Goal: Task Accomplishment & Management: Use online tool/utility

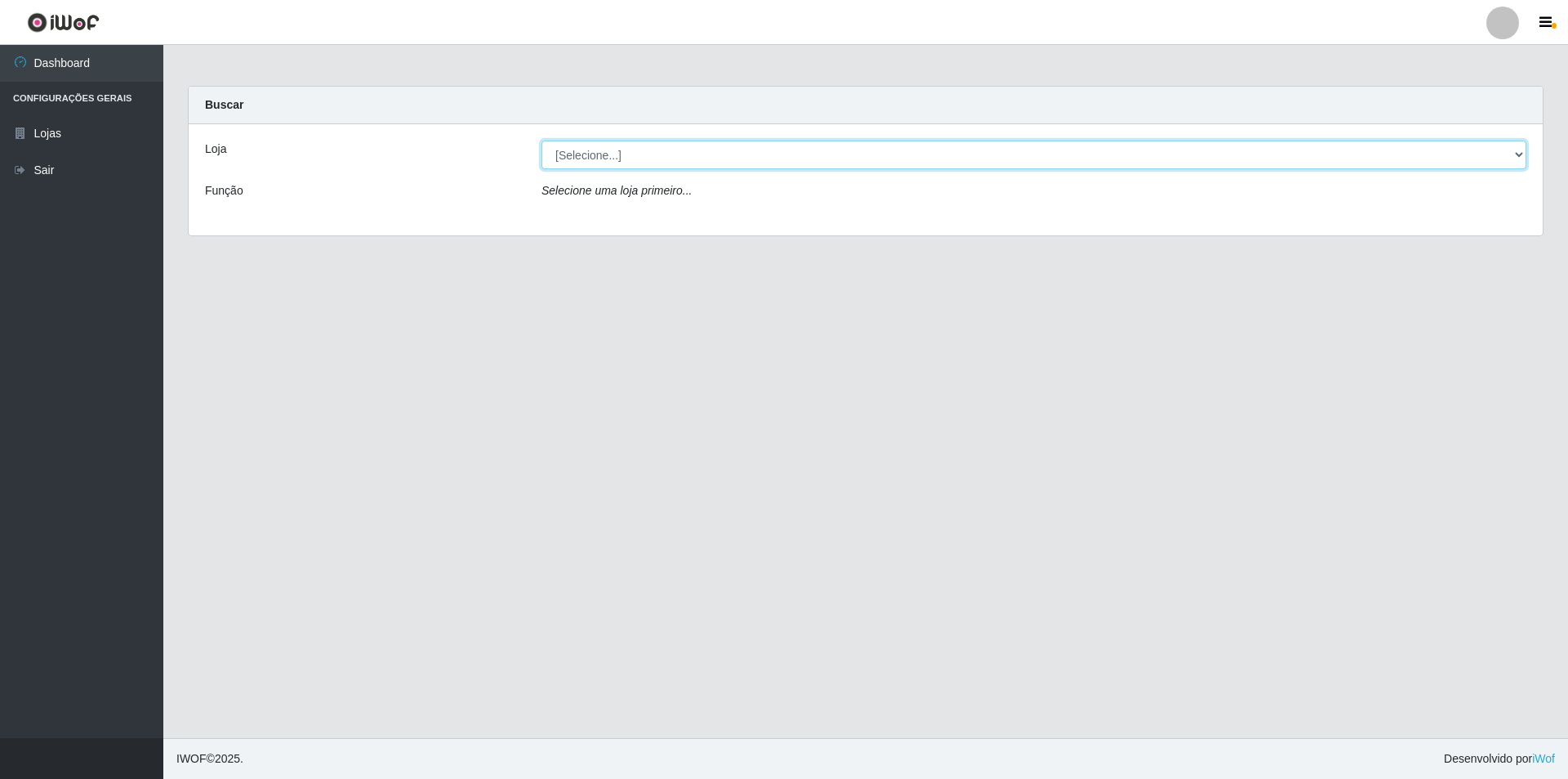
click at [708, 155] on select "[Selecione...] Atacado Vem - [STREET_ADDRESS]" at bounding box center [1034, 154] width 985 height 29
select select "449"
click at [541, 140] on select "[Selecione...] Atacado Vem - [STREET_ADDRESS]" at bounding box center [1034, 154] width 985 height 29
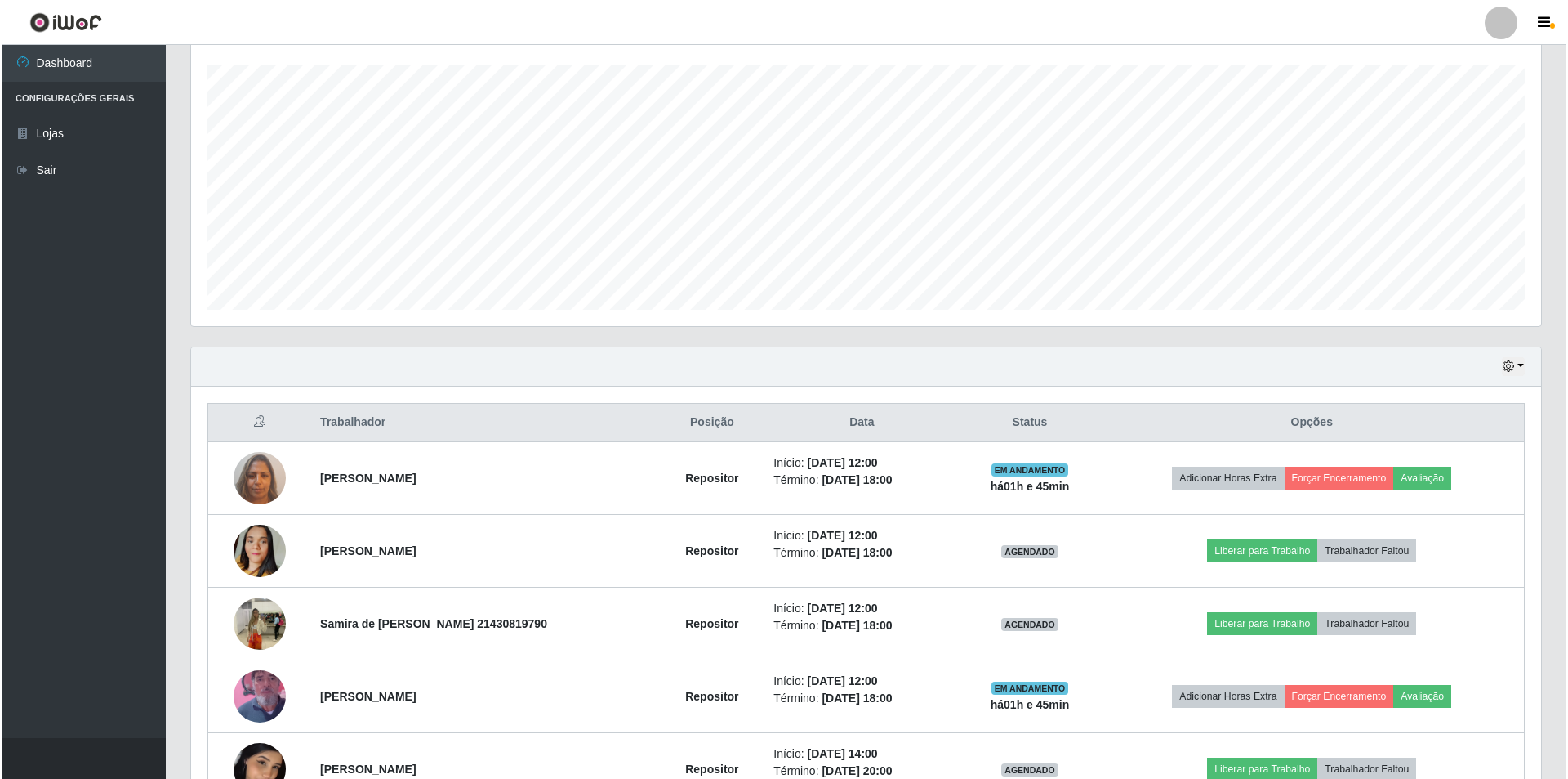
scroll to position [409, 0]
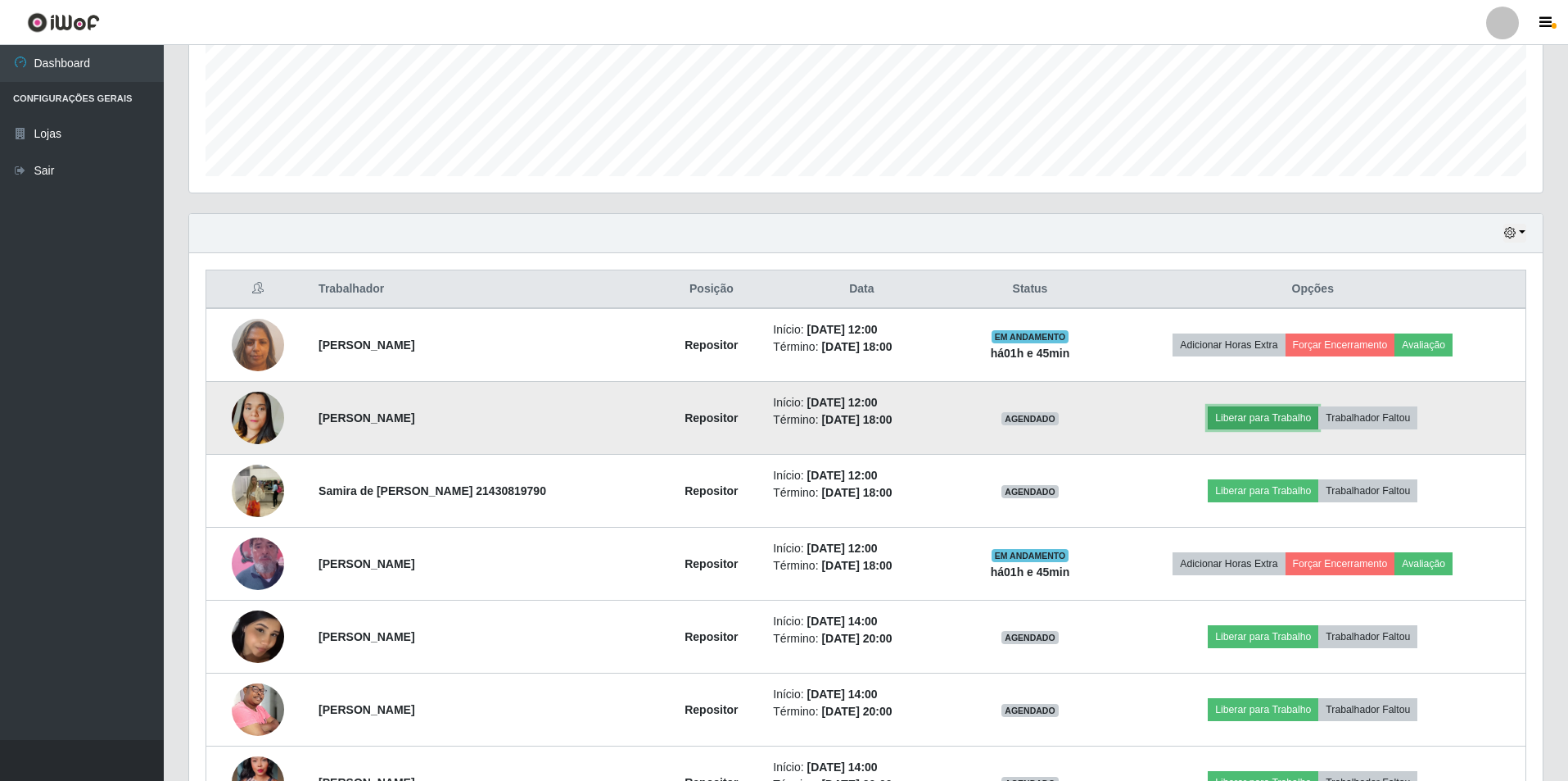
click at [1266, 412] on button "Liberar para Trabalho" at bounding box center [1263, 417] width 111 height 23
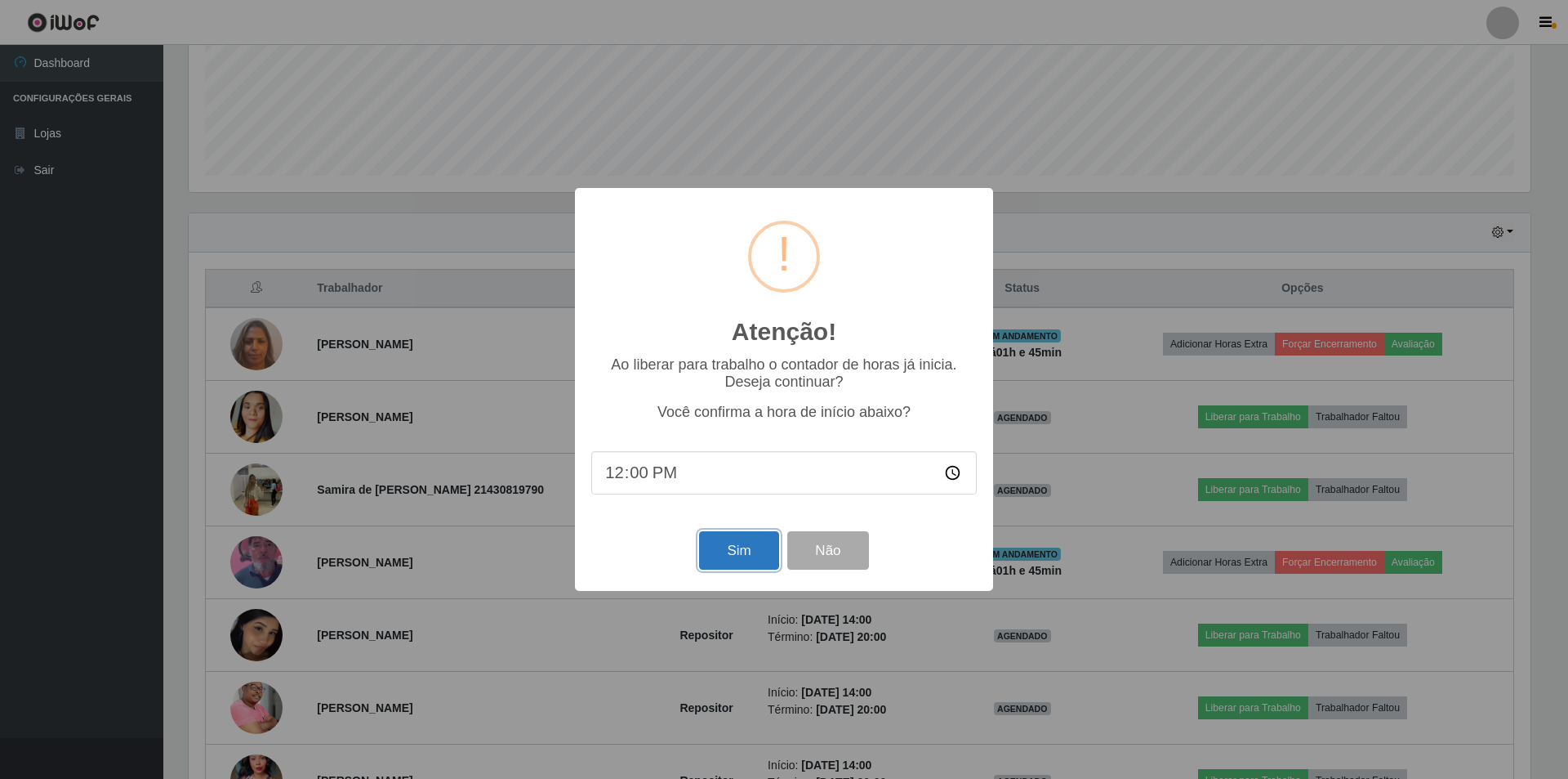
click at [740, 545] on button "Sim" at bounding box center [739, 550] width 79 height 38
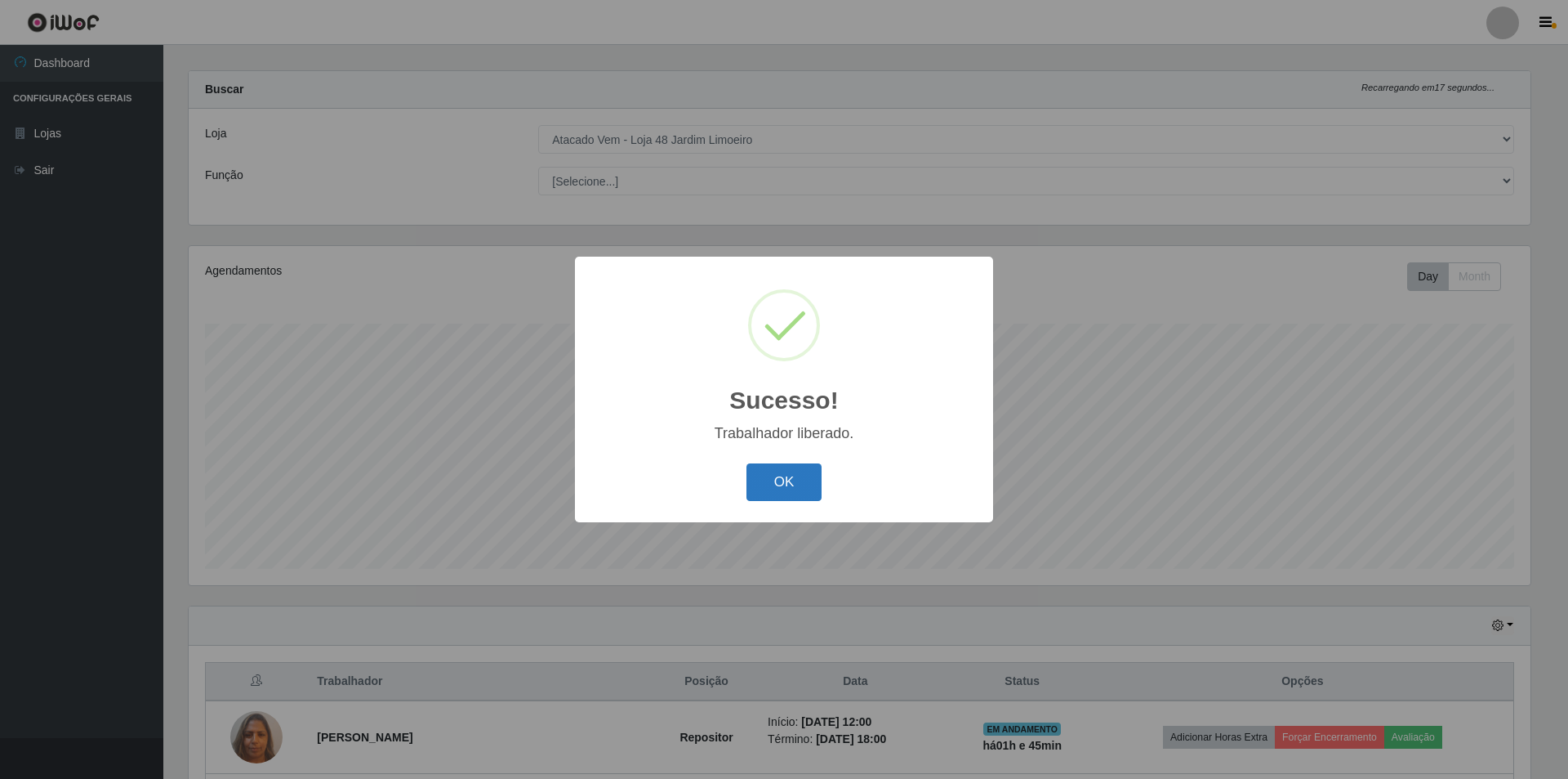
click at [787, 486] on button "OK" at bounding box center [784, 482] width 76 height 38
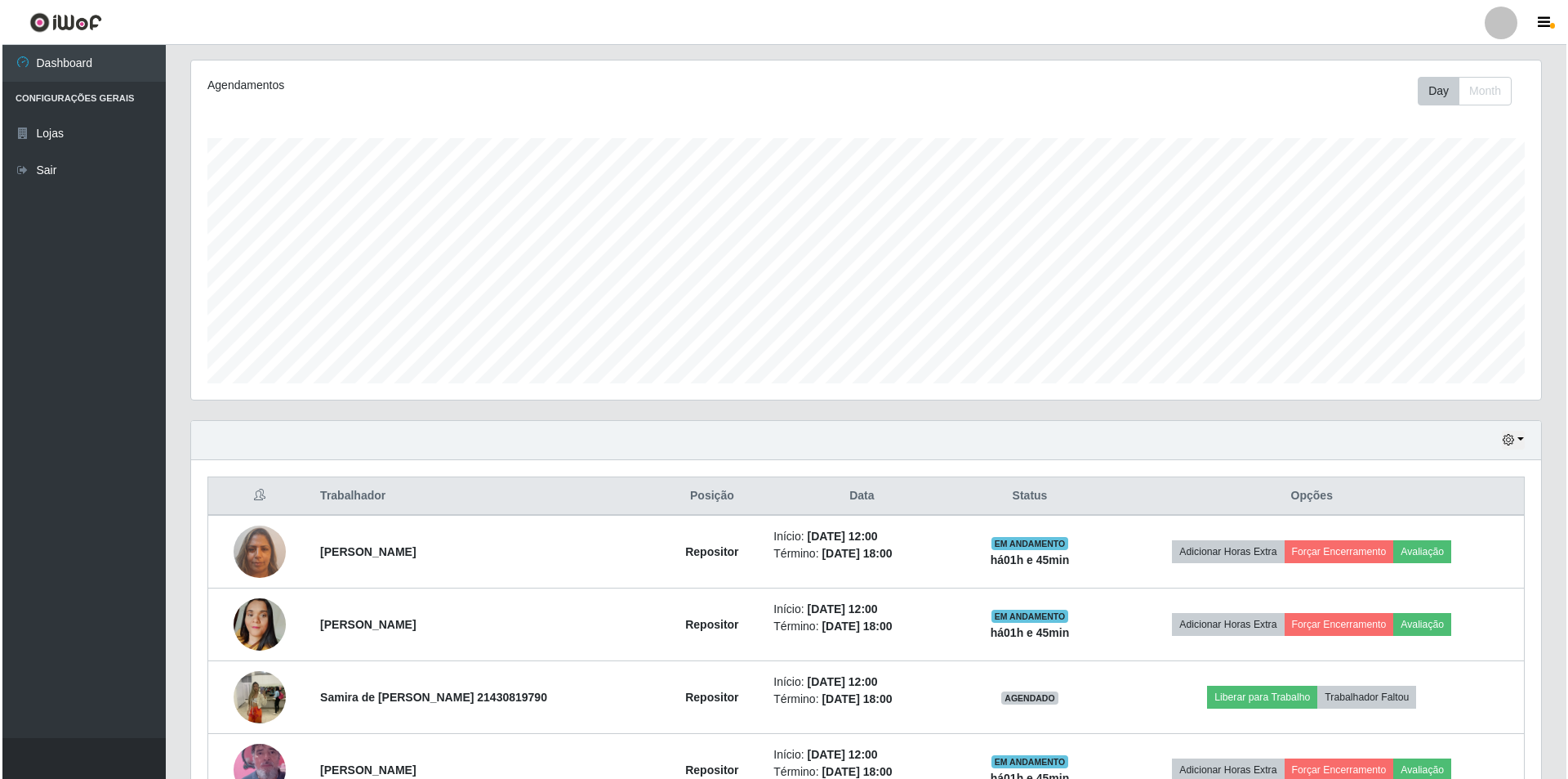
scroll to position [506, 0]
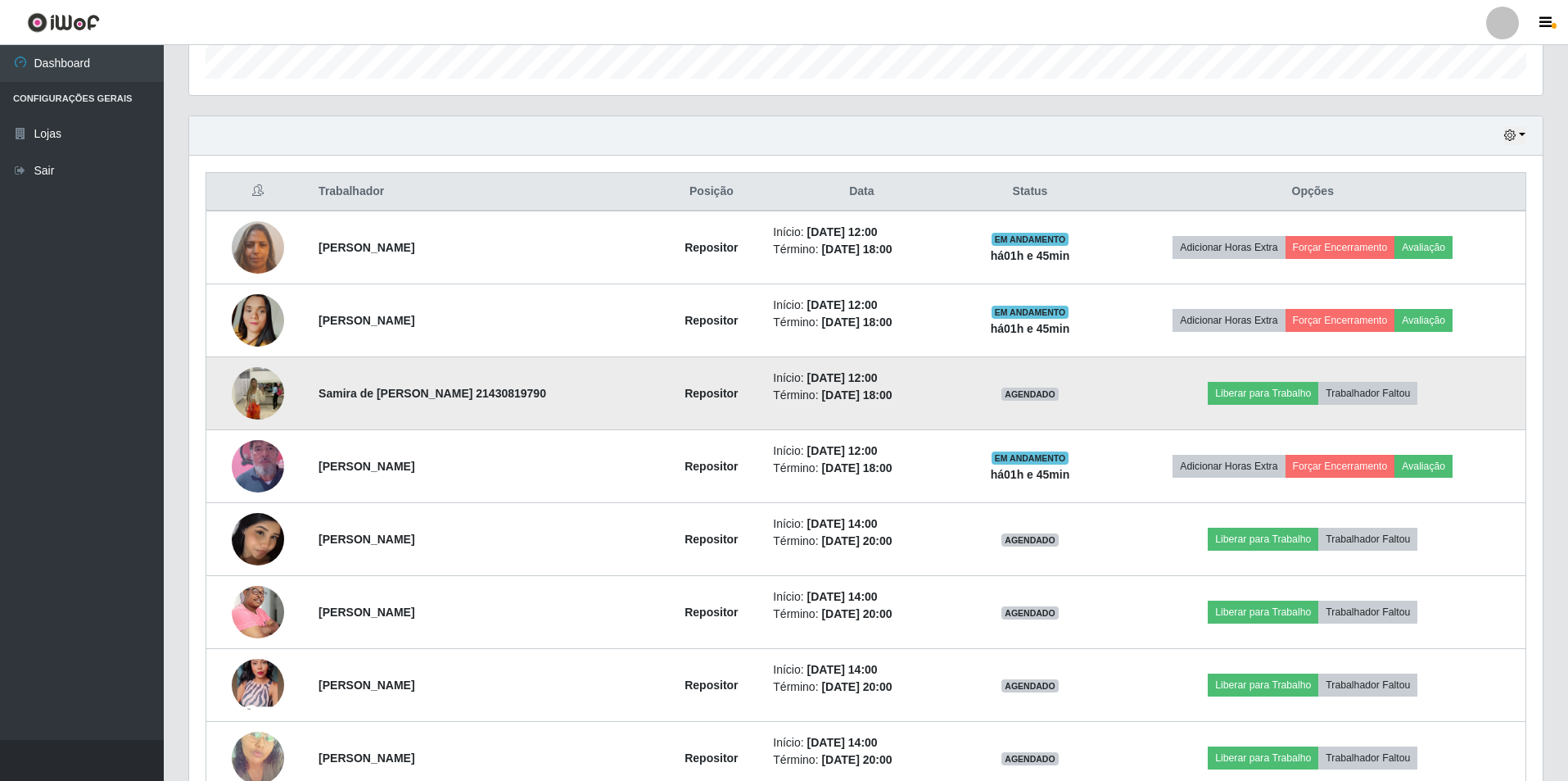
click at [243, 396] on img at bounding box center [258, 393] width 52 height 69
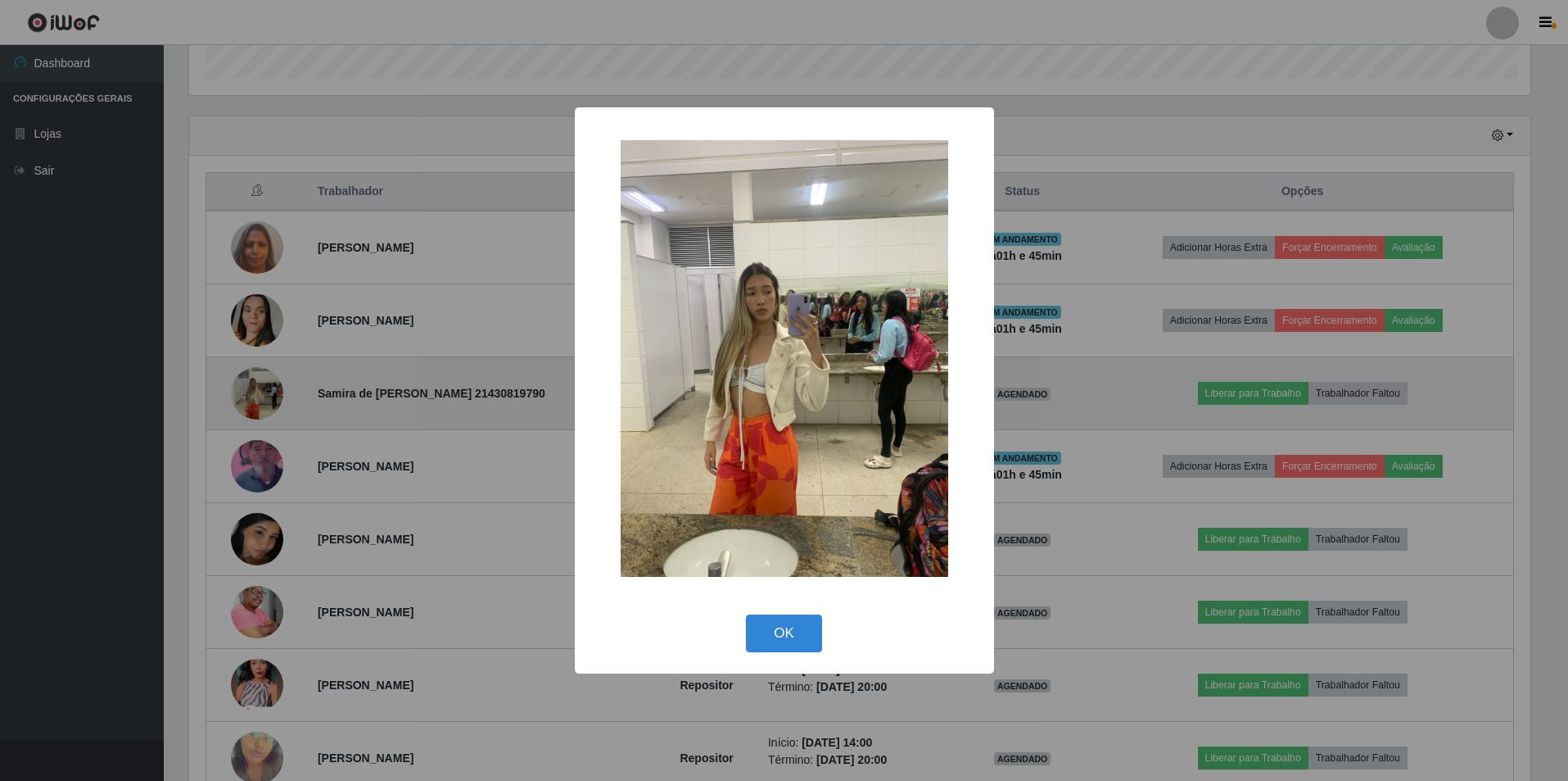
scroll to position [340, 1345]
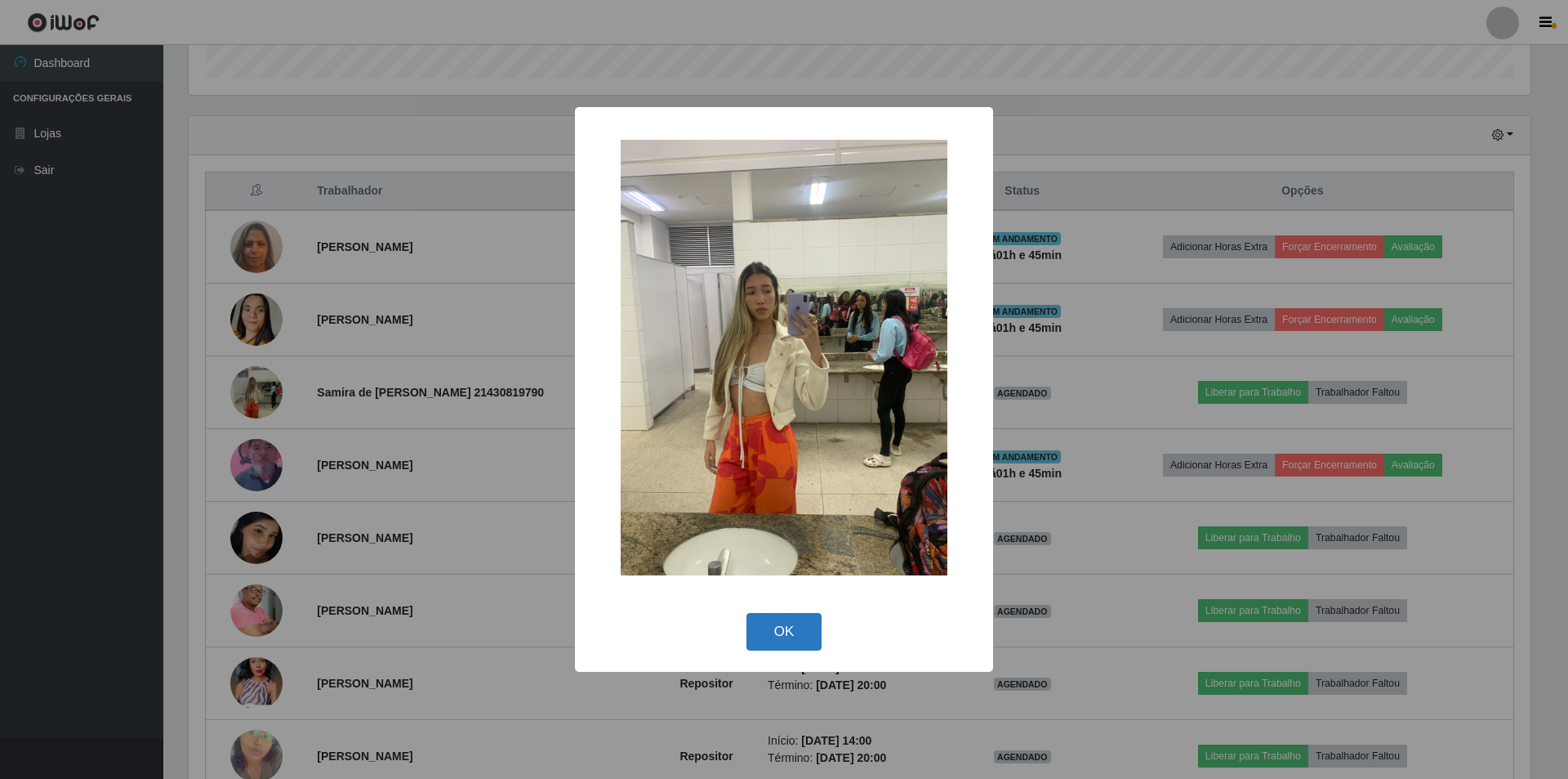
click at [784, 634] on button "OK" at bounding box center [784, 631] width 76 height 38
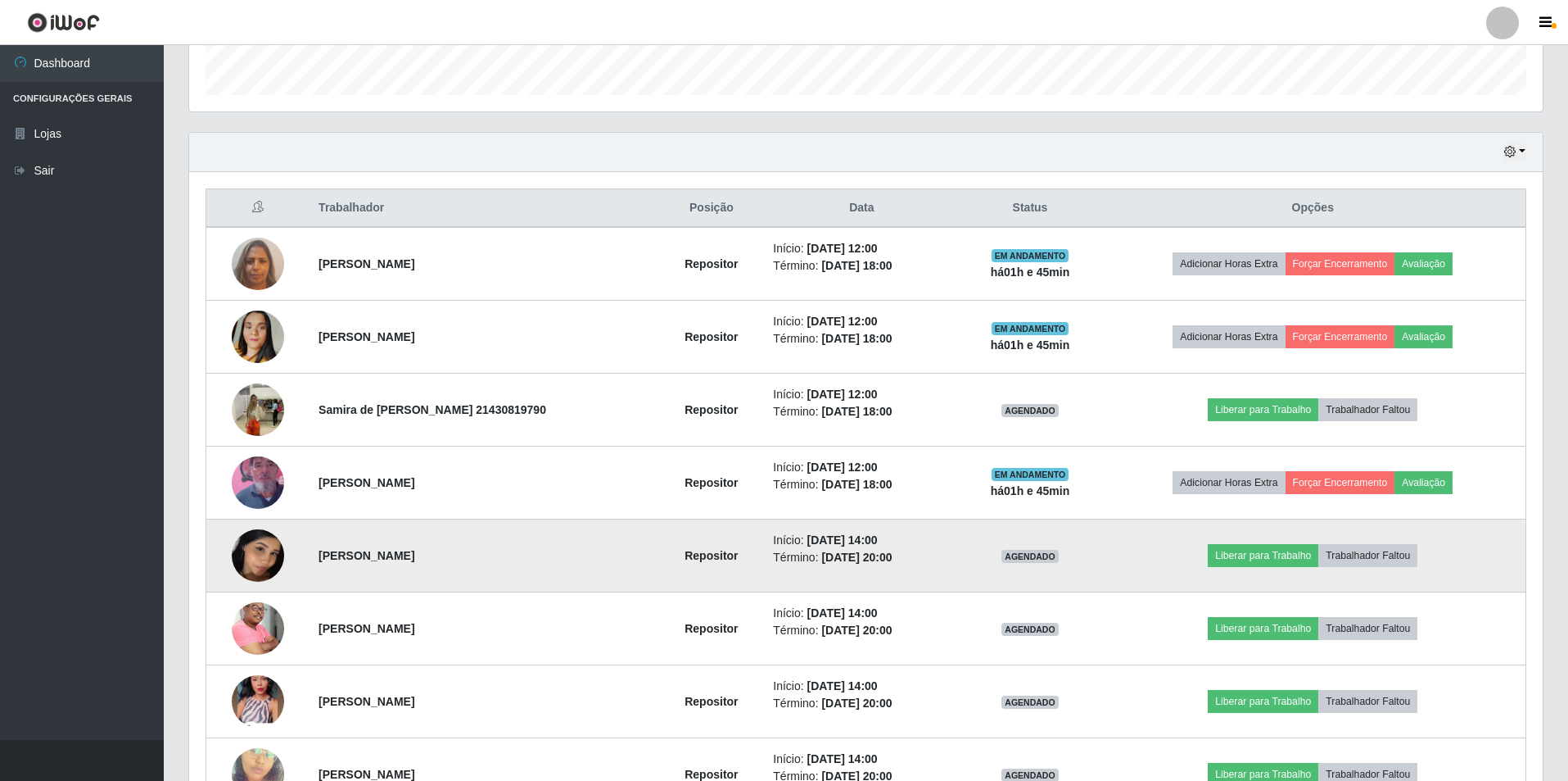
scroll to position [491, 0]
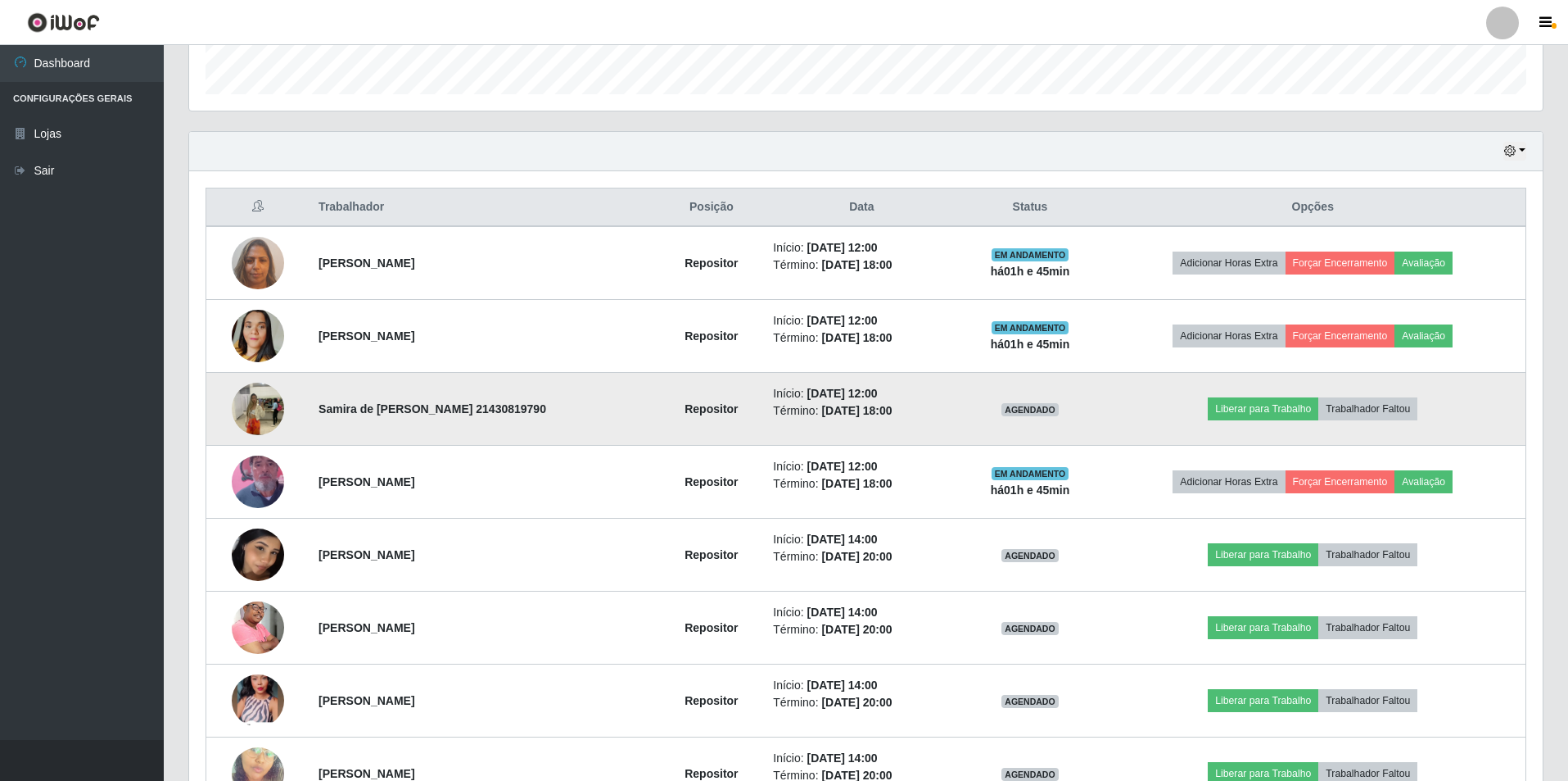
click at [258, 410] on img at bounding box center [258, 408] width 52 height 69
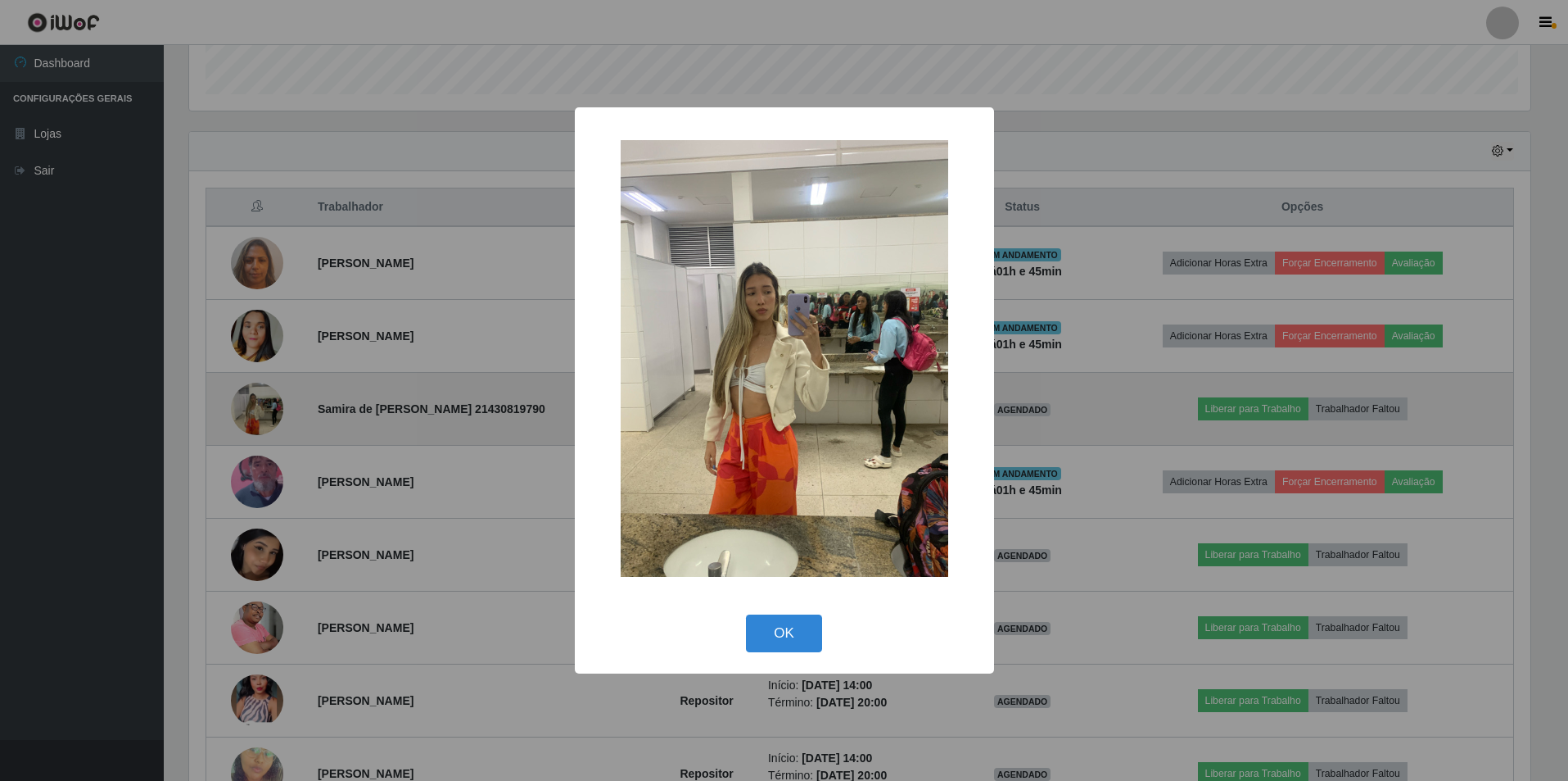
scroll to position [340, 1345]
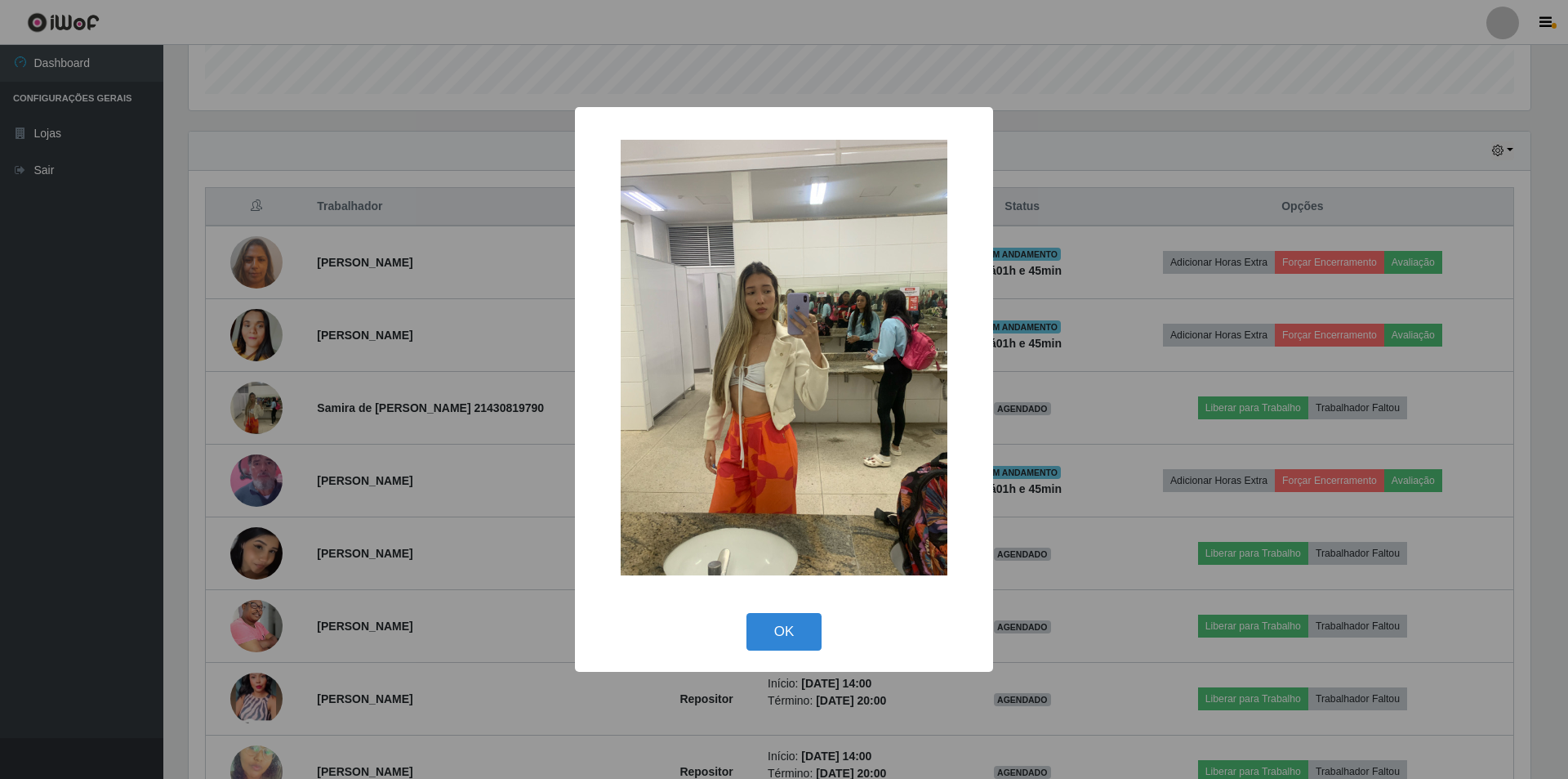
click at [853, 364] on img at bounding box center [784, 357] width 326 height 436
click at [772, 630] on button "OK" at bounding box center [784, 631] width 76 height 38
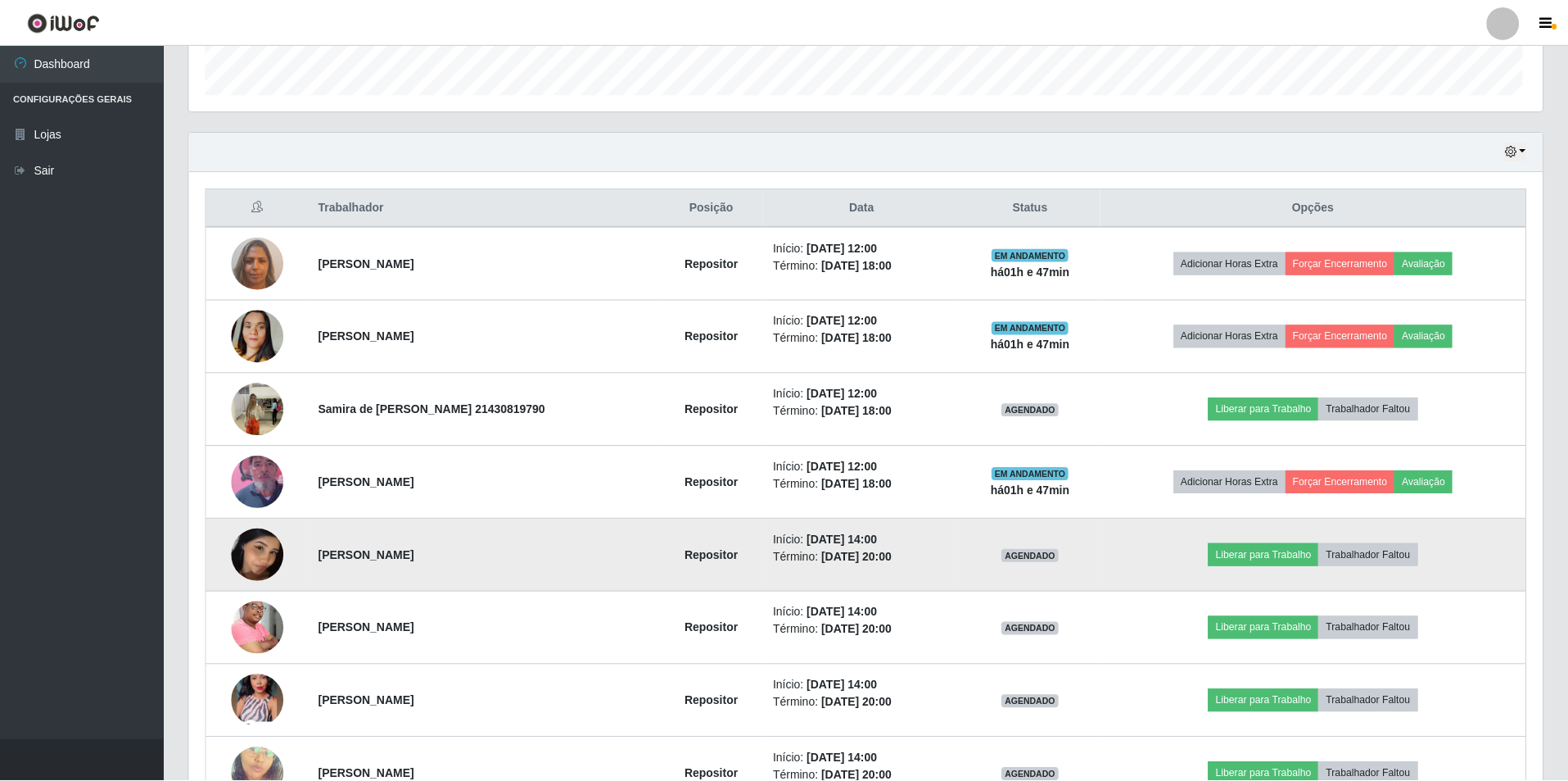
scroll to position [340, 1353]
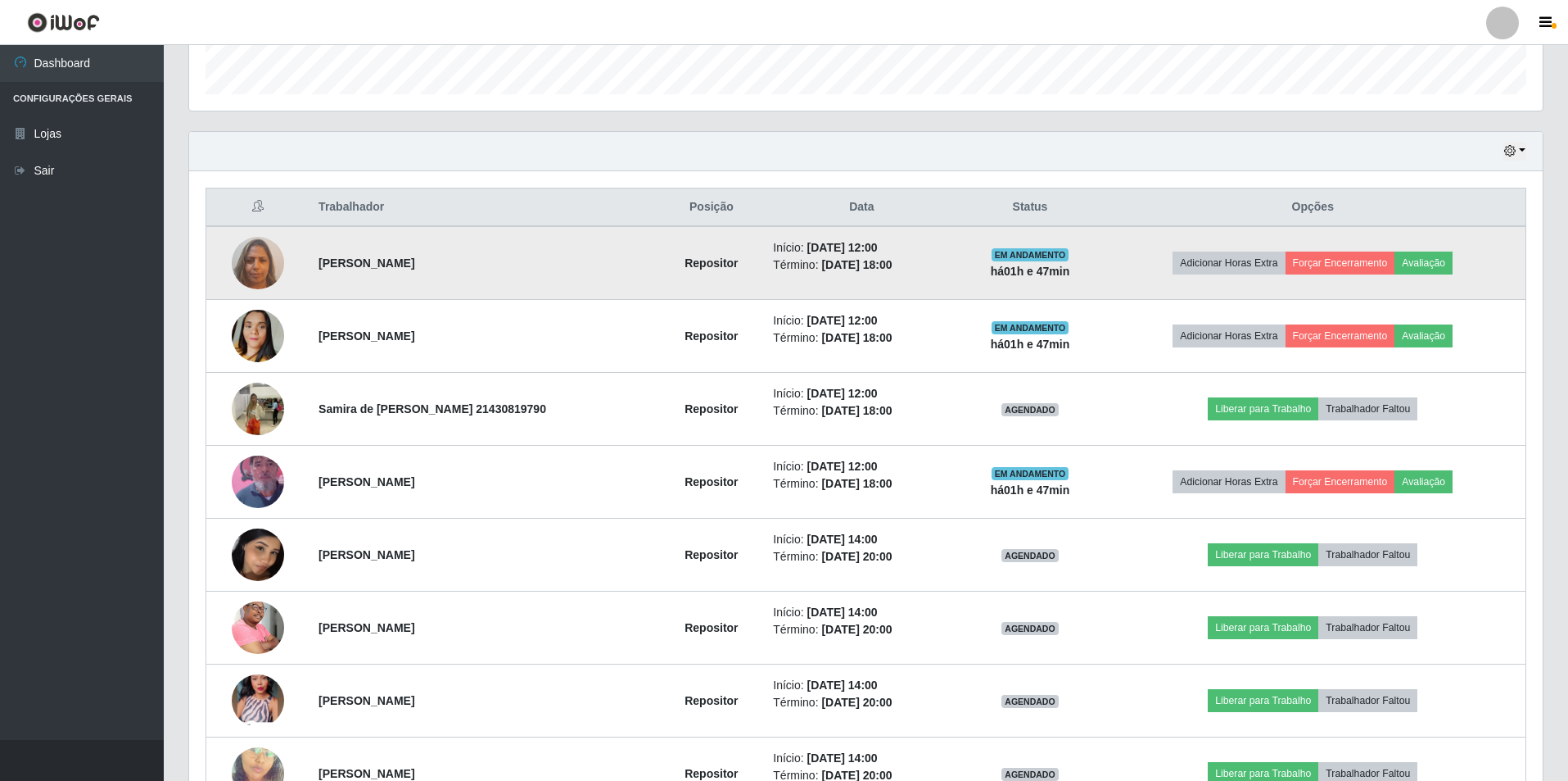
click at [245, 250] on img at bounding box center [258, 263] width 52 height 69
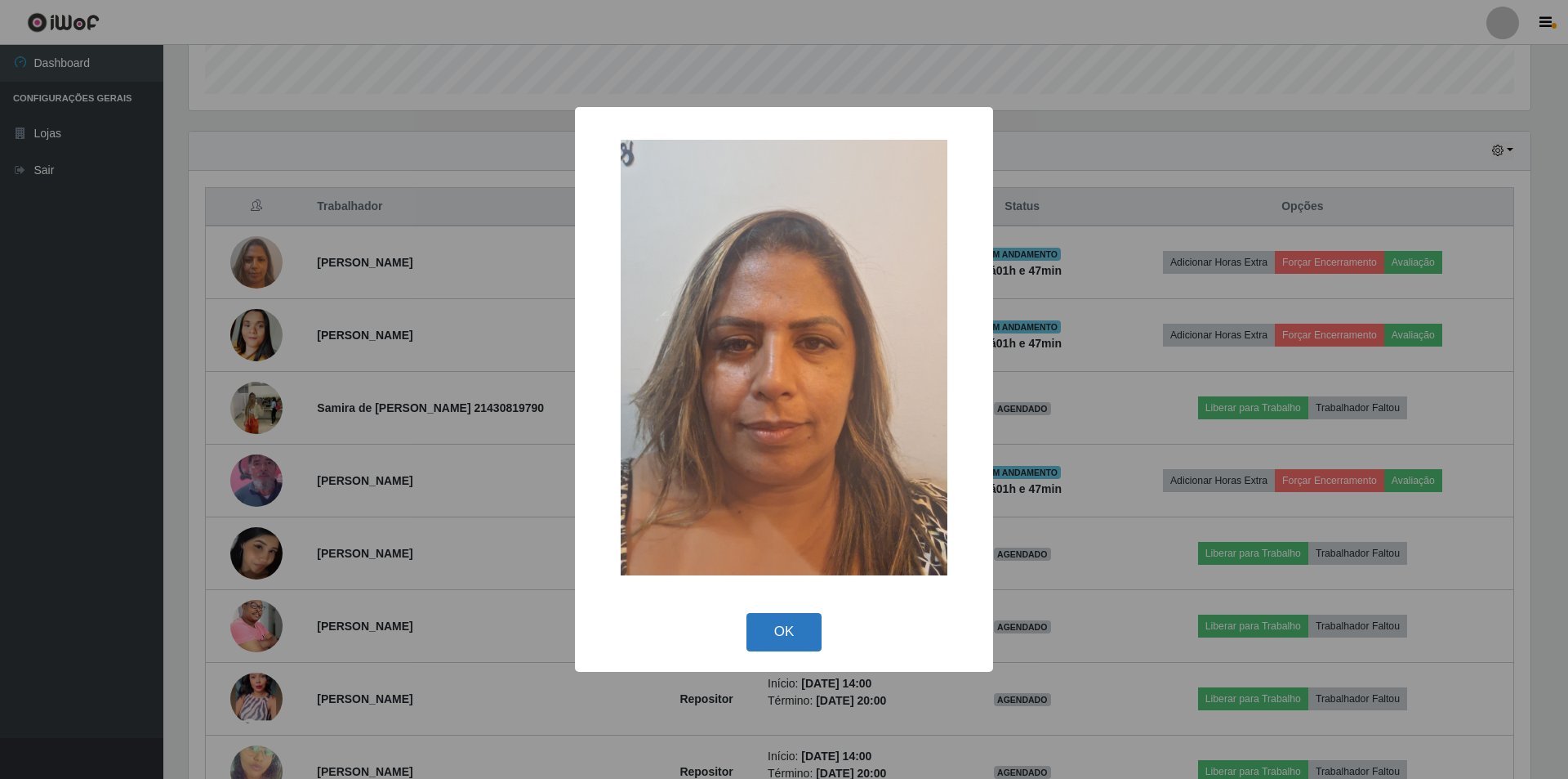
click at [784, 624] on button "OK" at bounding box center [784, 631] width 76 height 38
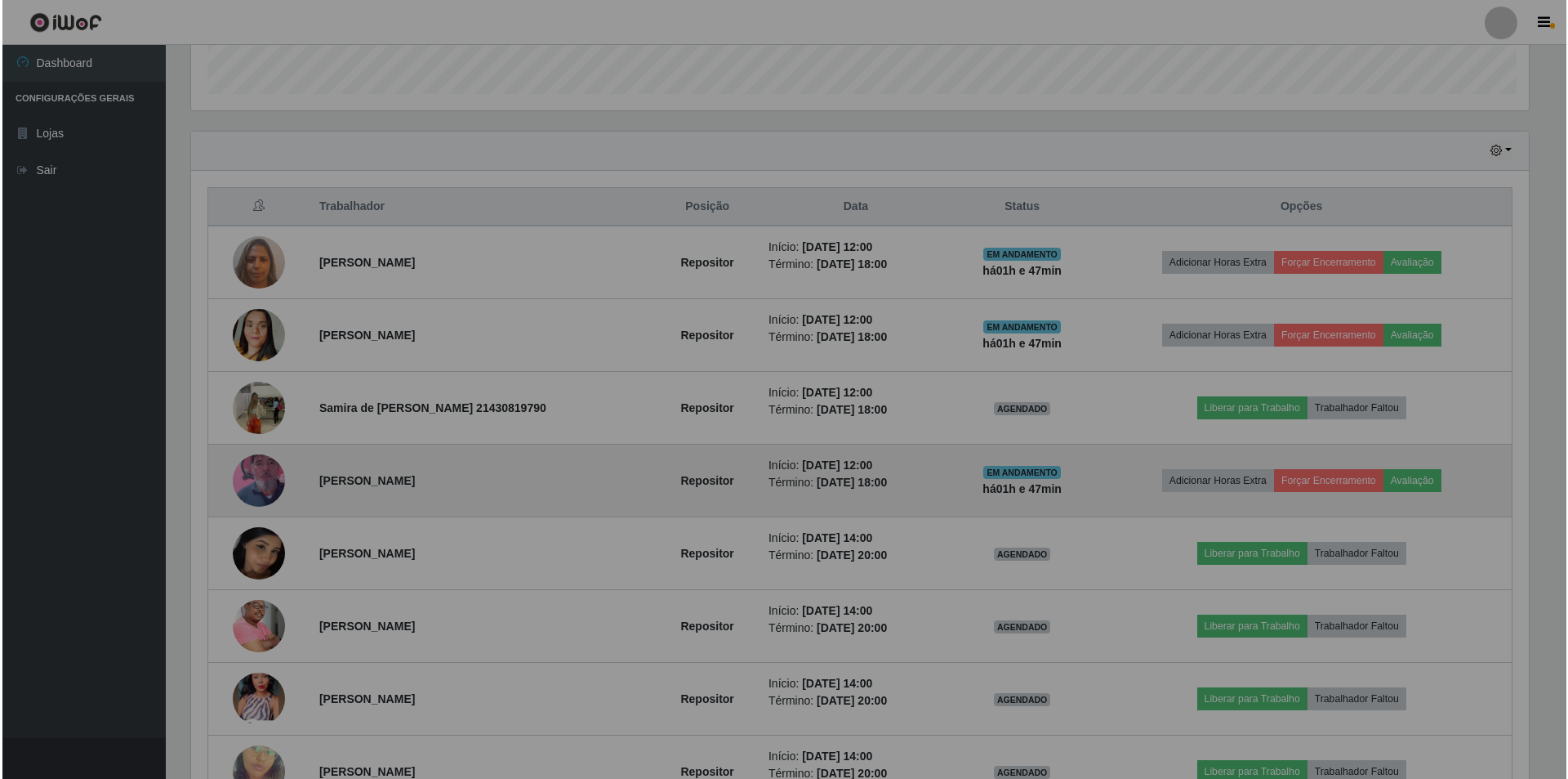
scroll to position [339, 1350]
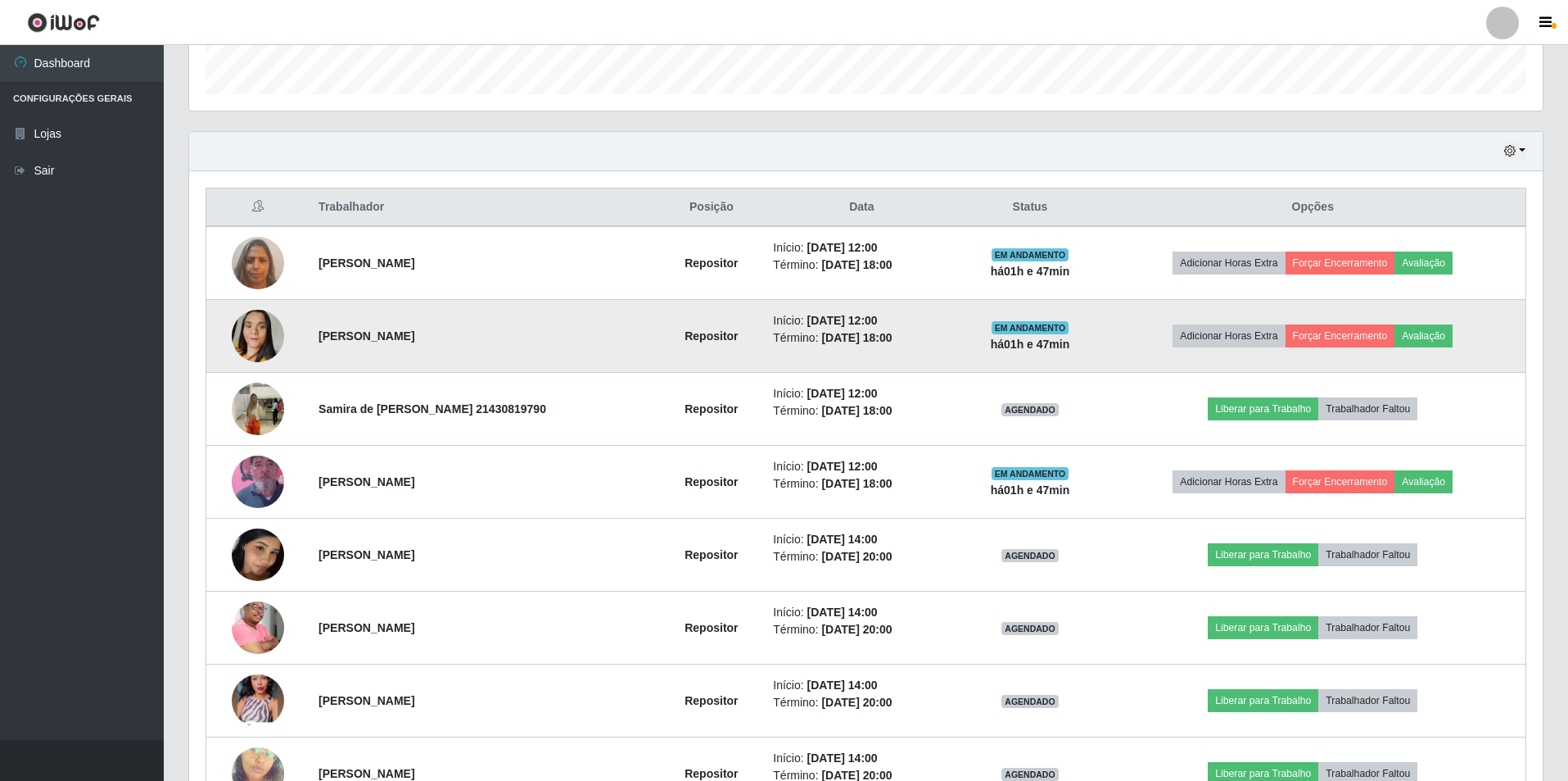
click at [248, 335] on img at bounding box center [258, 336] width 52 height 94
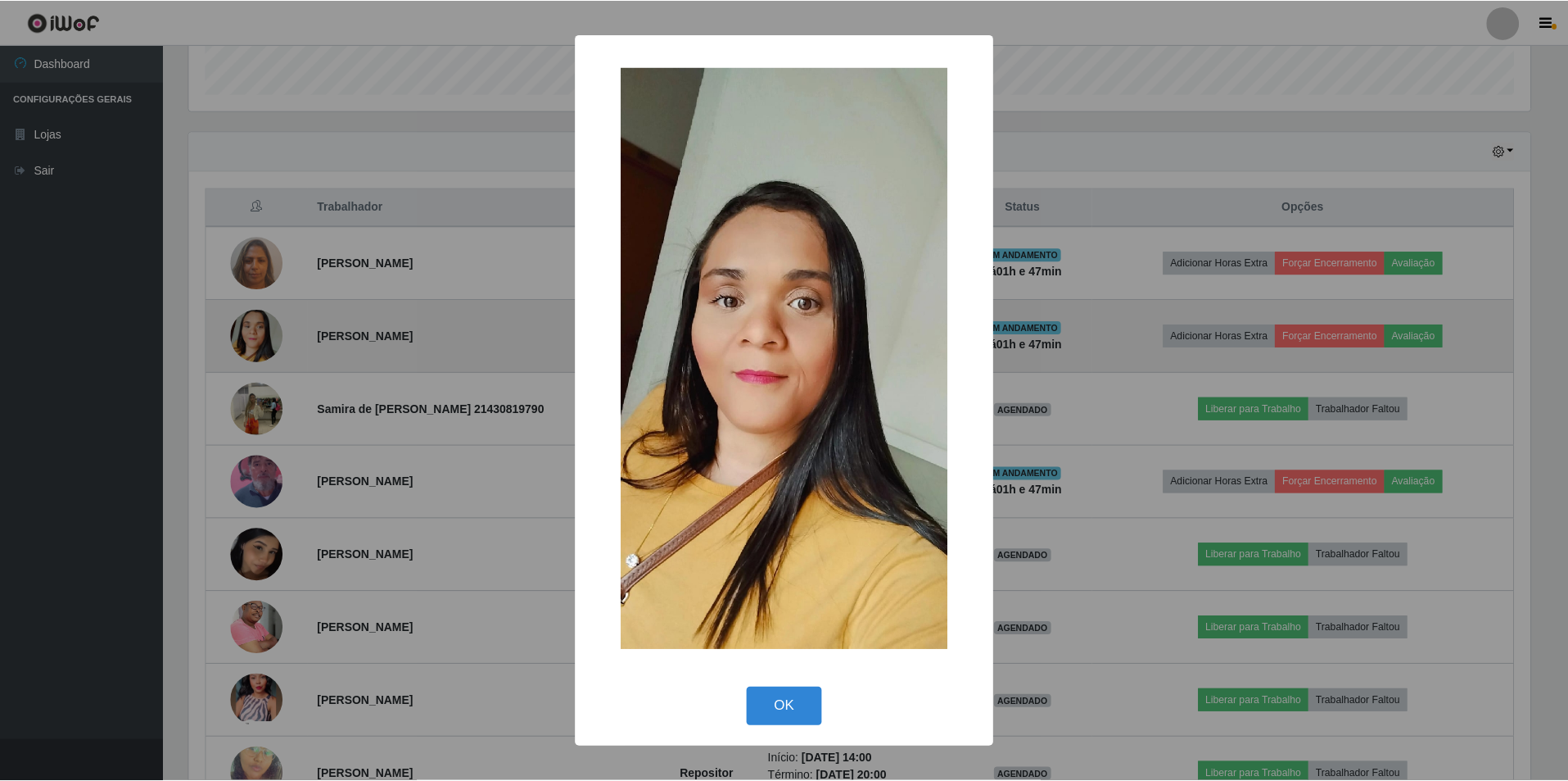
scroll to position [340, 1345]
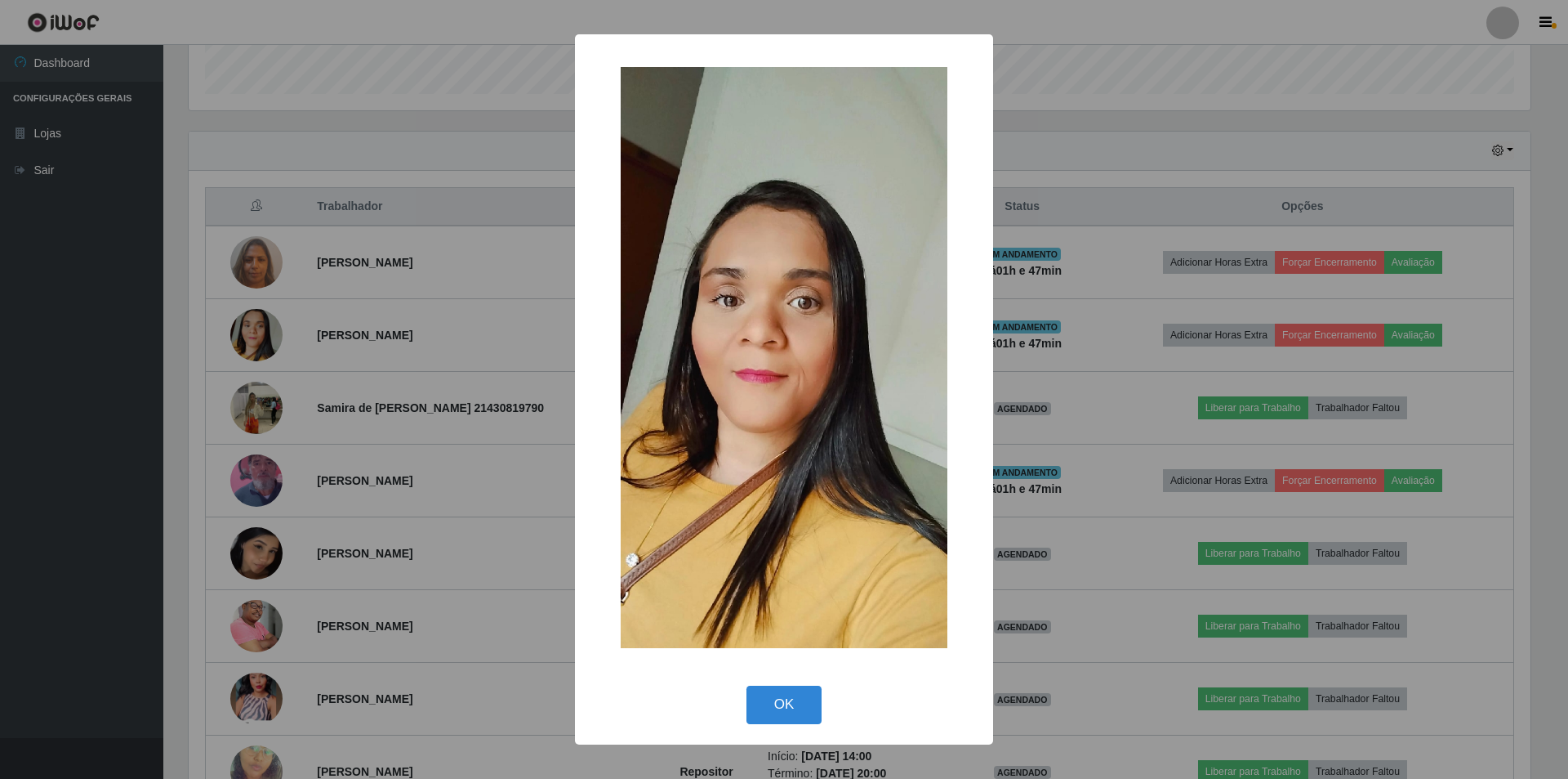
click at [792, 683] on div "OK Cancel" at bounding box center [784, 704] width 385 height 47
click at [795, 708] on button "OK" at bounding box center [784, 704] width 76 height 38
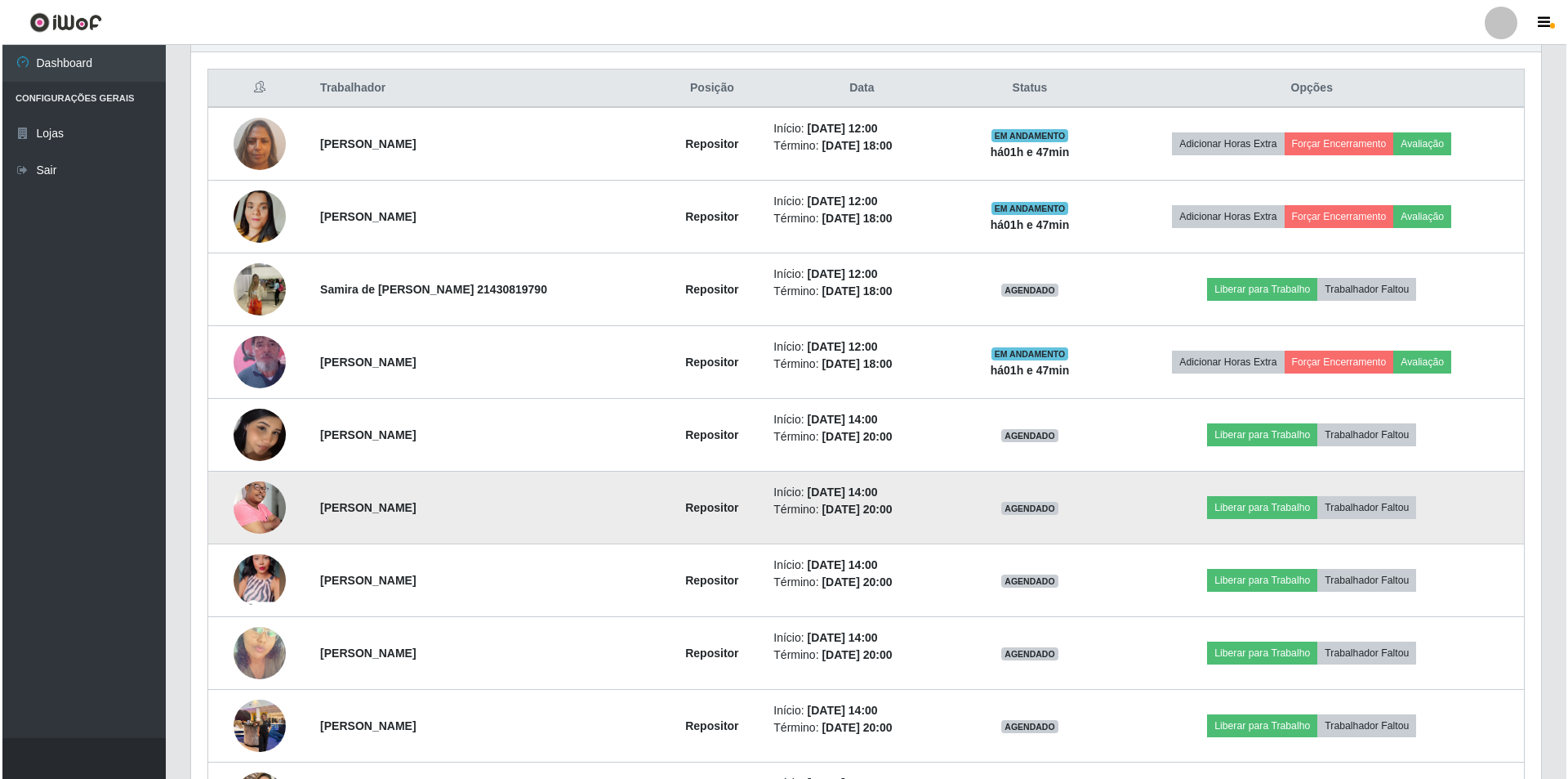
scroll to position [735, 0]
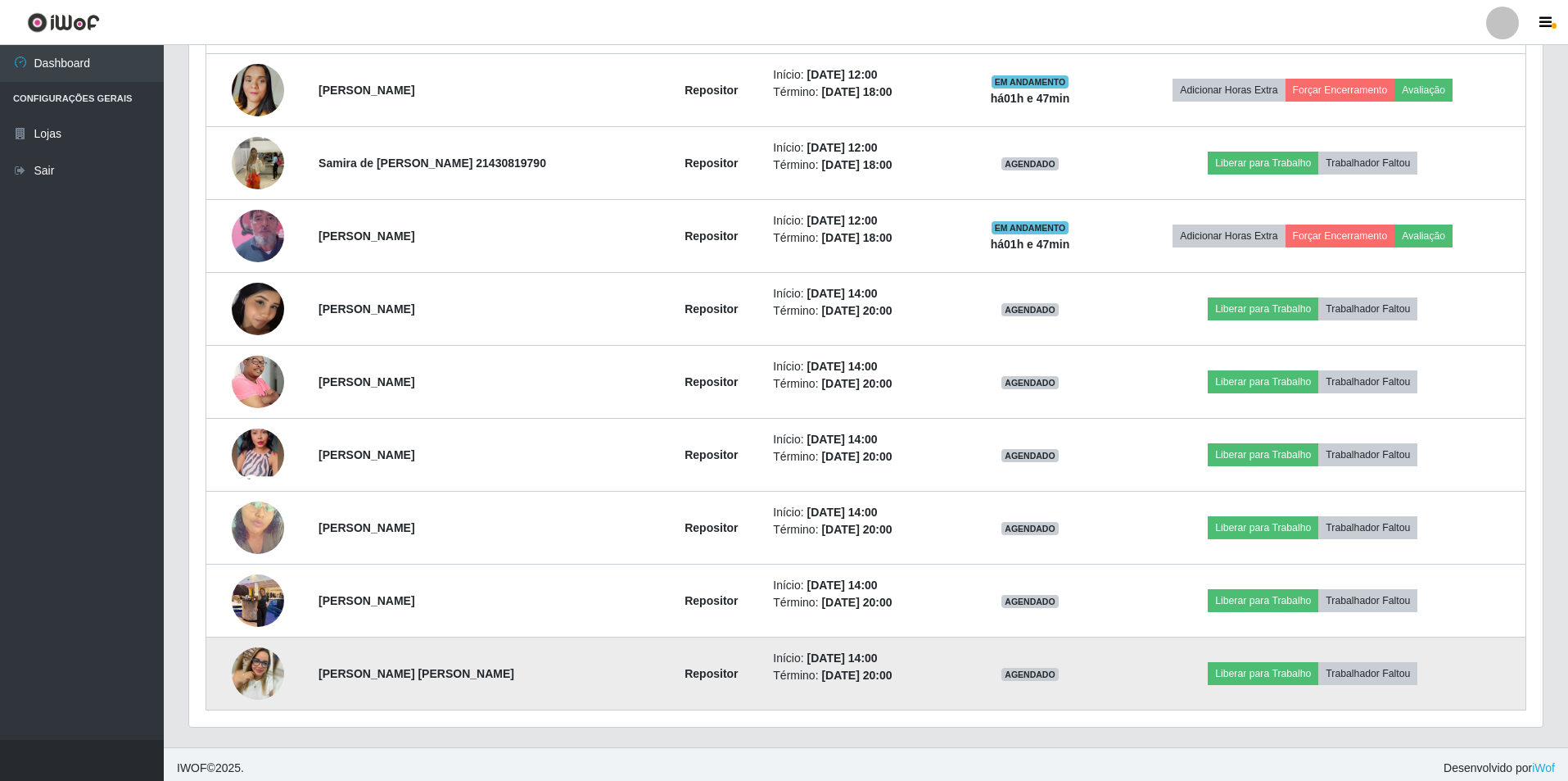
click at [258, 666] on img at bounding box center [258, 673] width 52 height 53
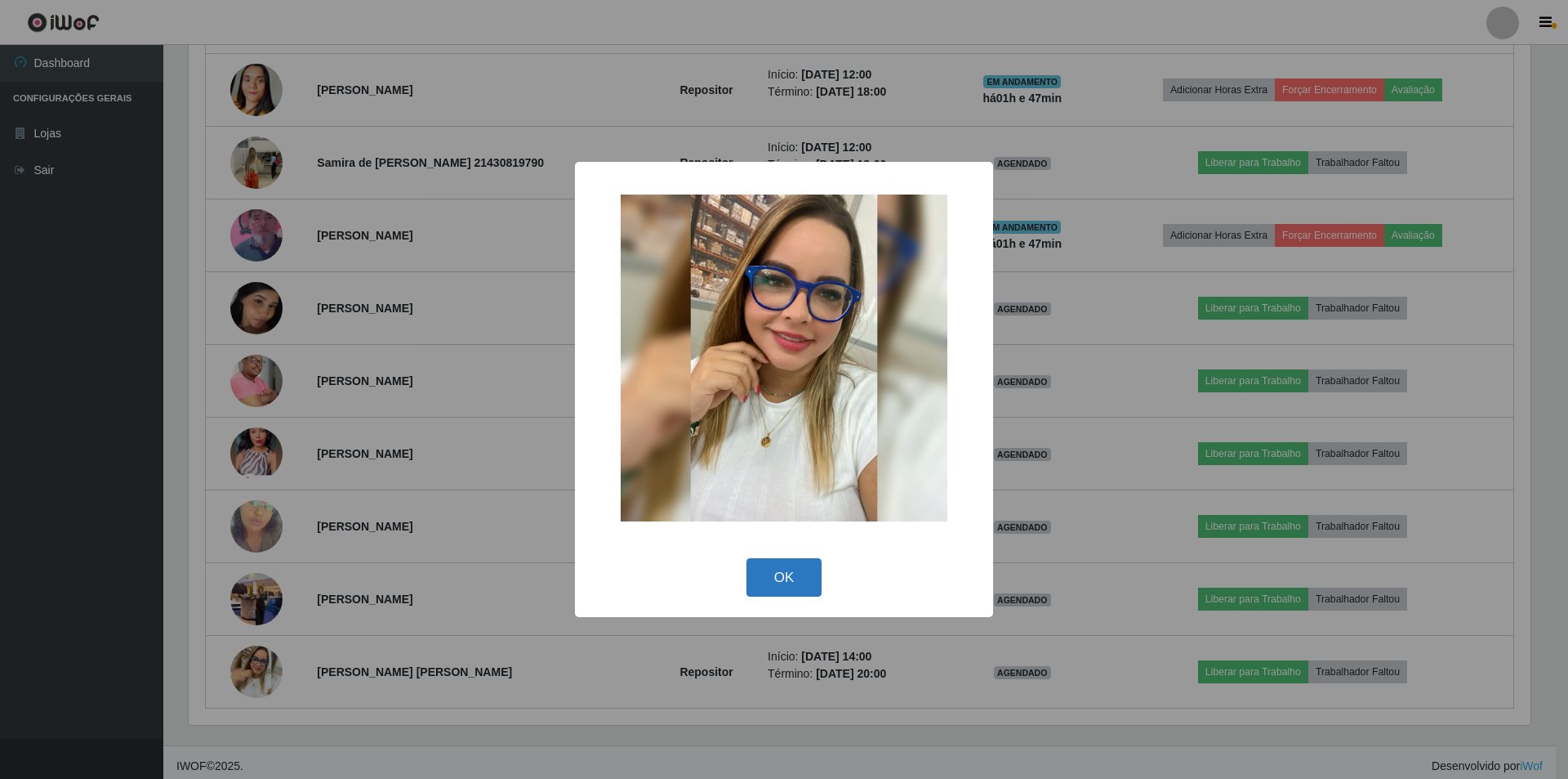
click at [768, 573] on button "OK" at bounding box center [784, 577] width 76 height 38
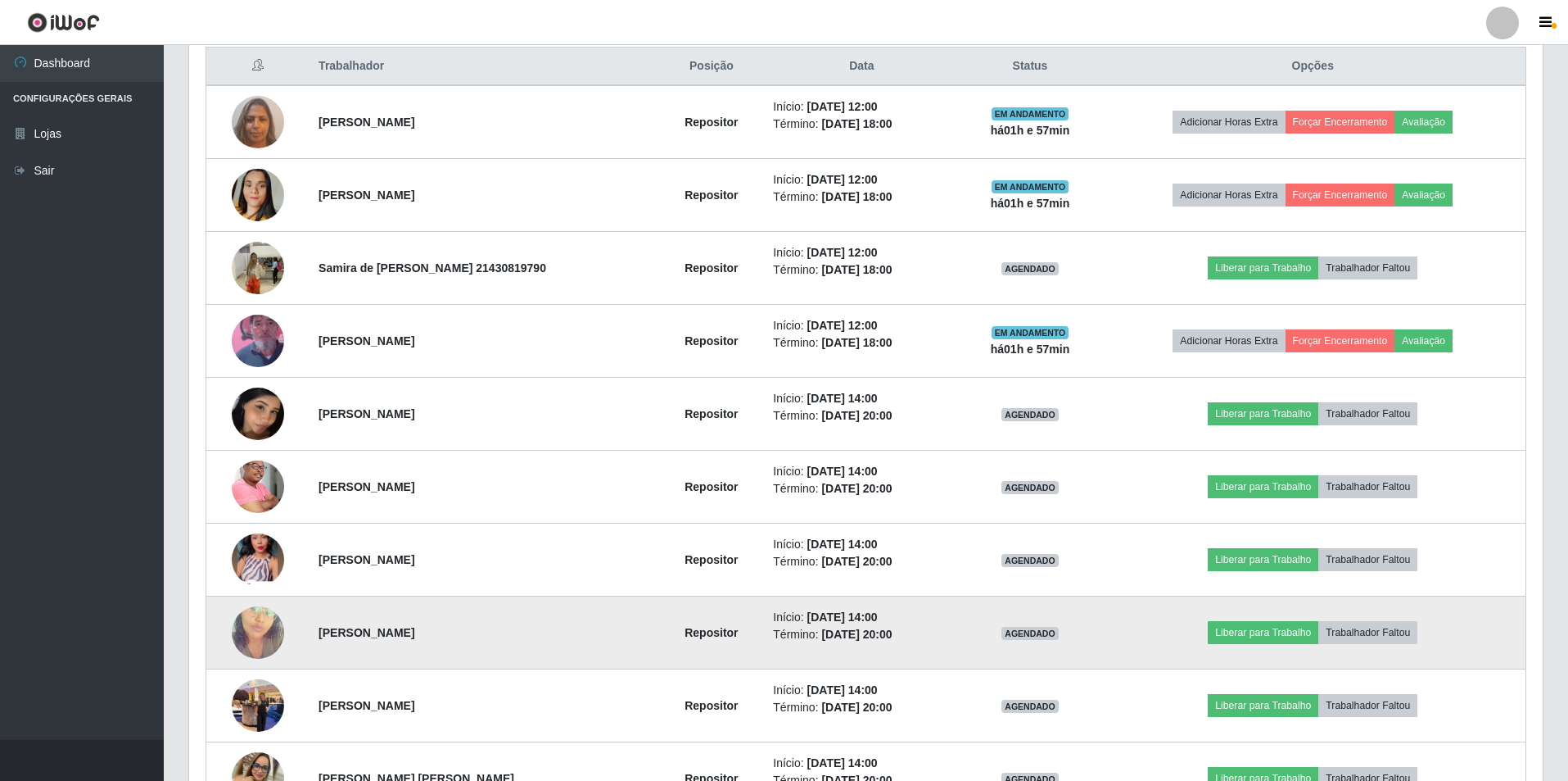
scroll to position [491, 0]
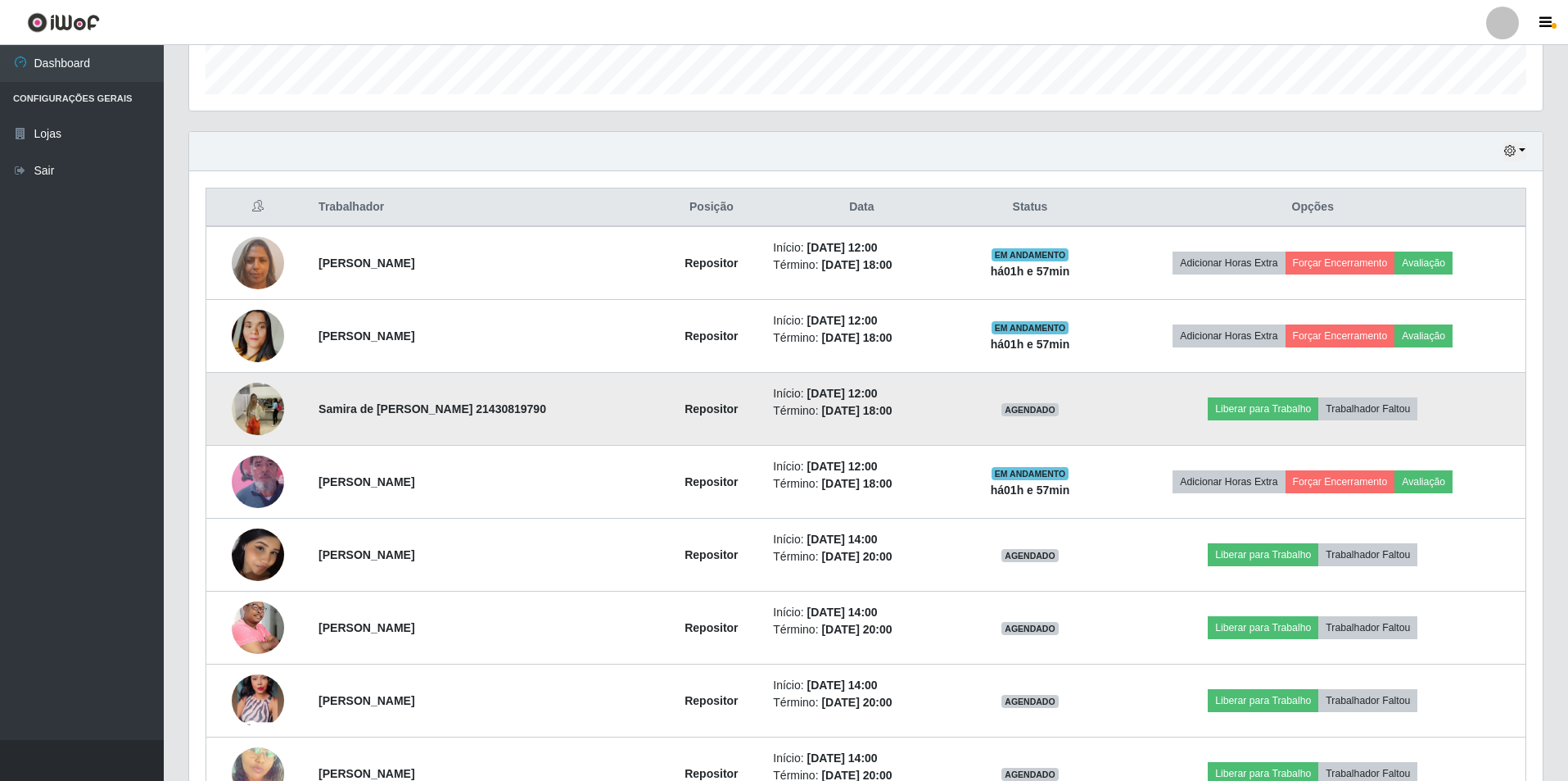
click at [253, 398] on img at bounding box center [258, 408] width 52 height 69
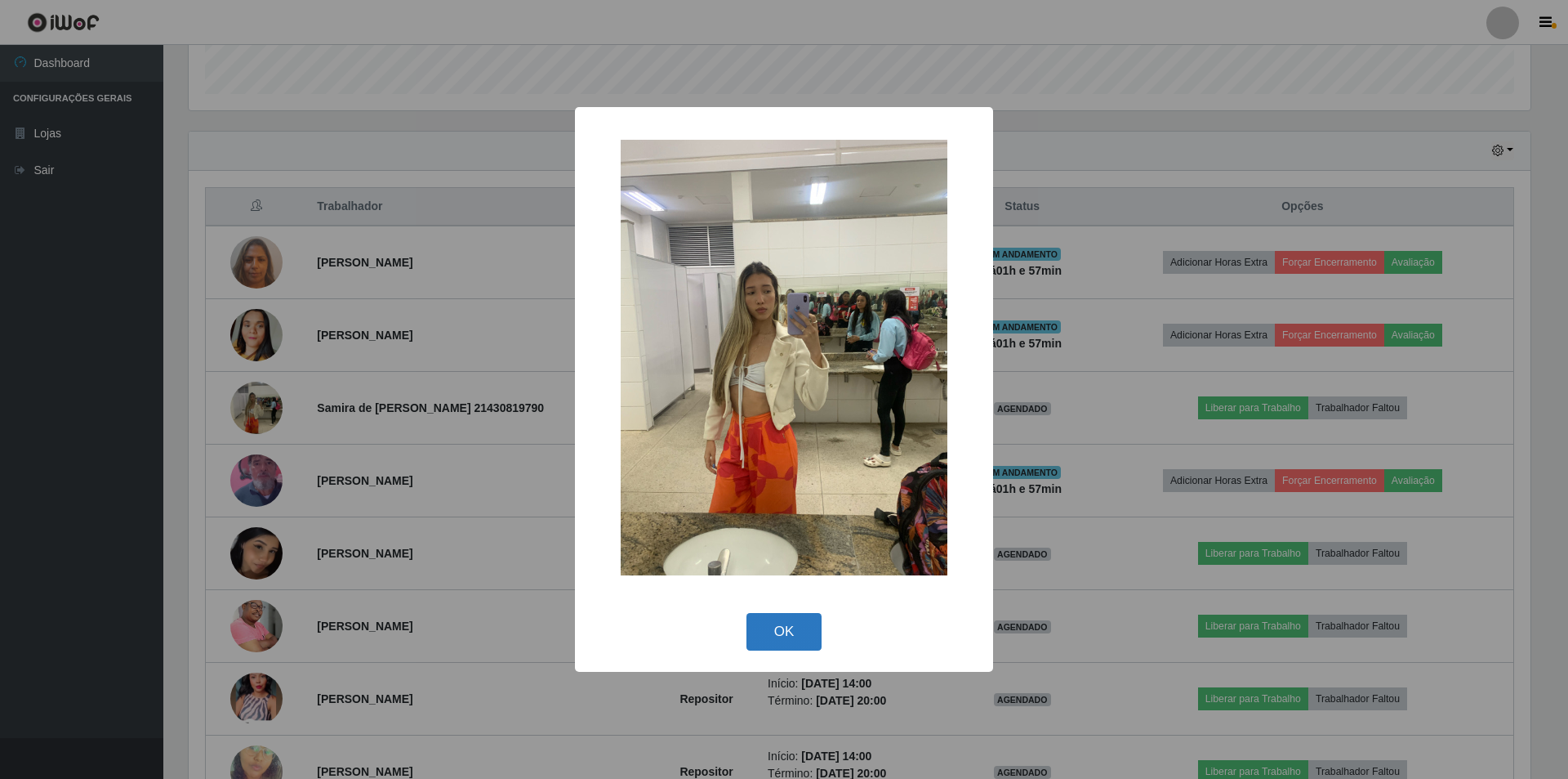
click at [772, 625] on button "OK" at bounding box center [784, 631] width 76 height 38
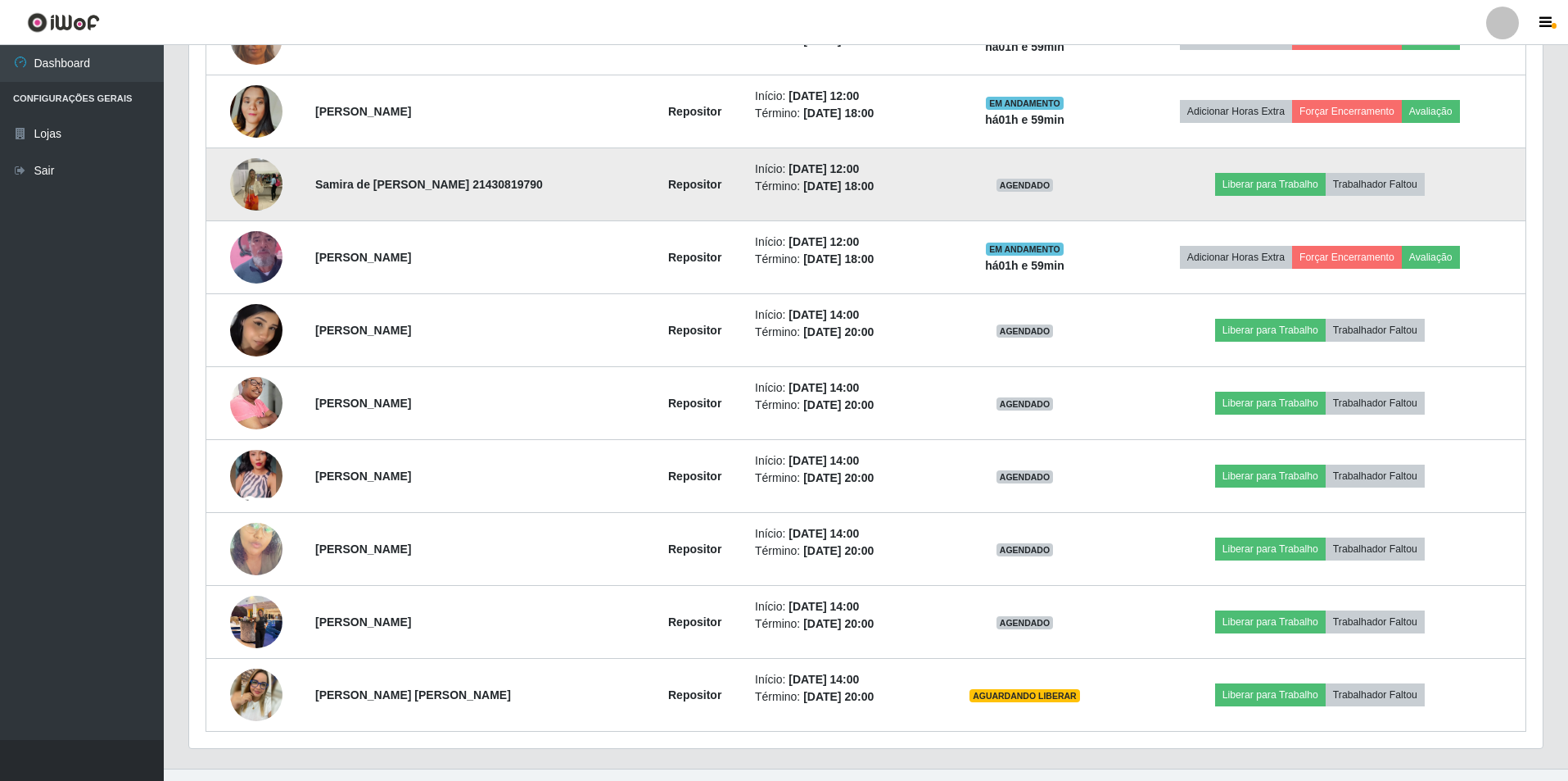
scroll to position [744, 0]
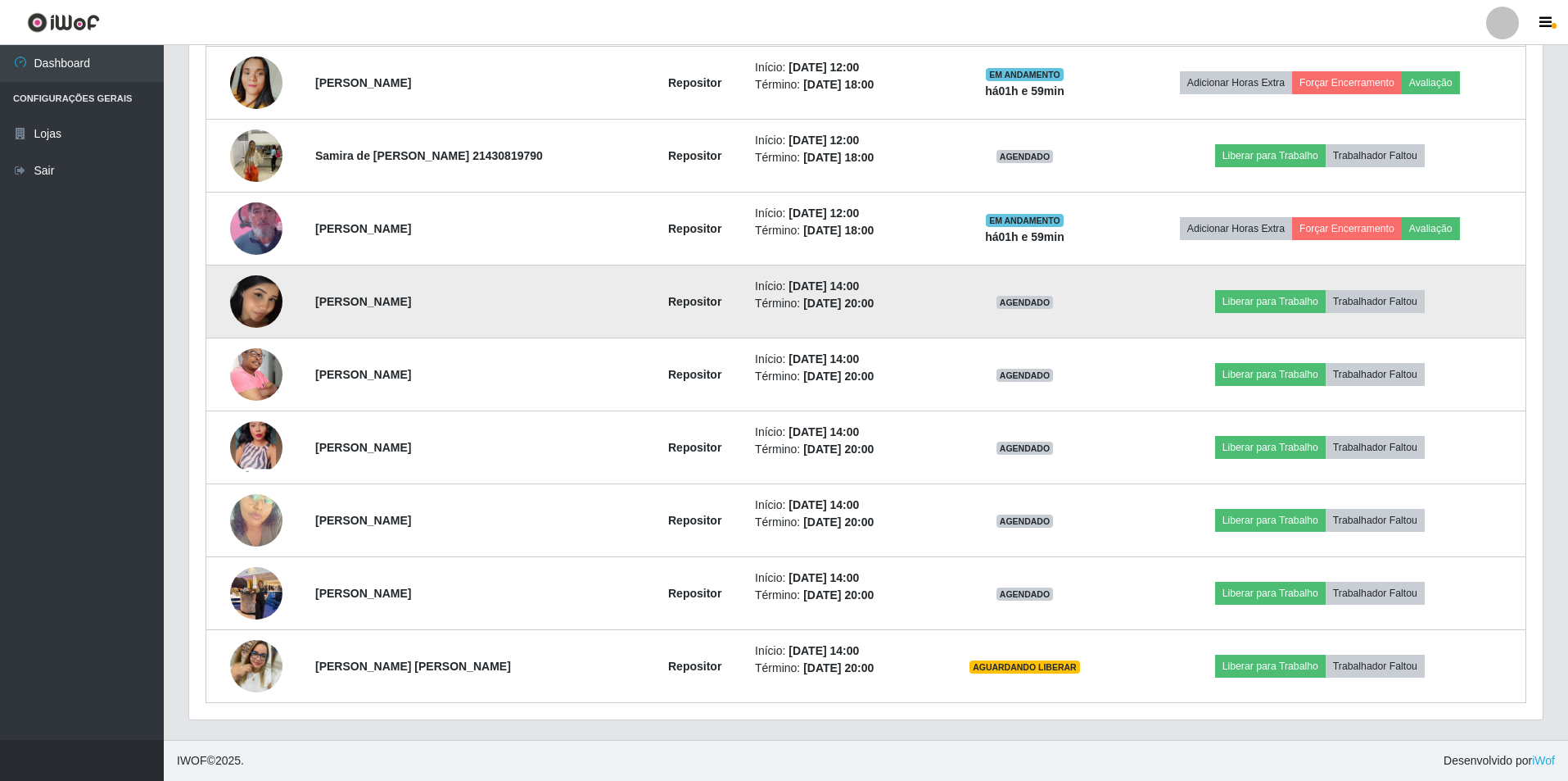
click at [239, 308] on img at bounding box center [256, 301] width 52 height 68
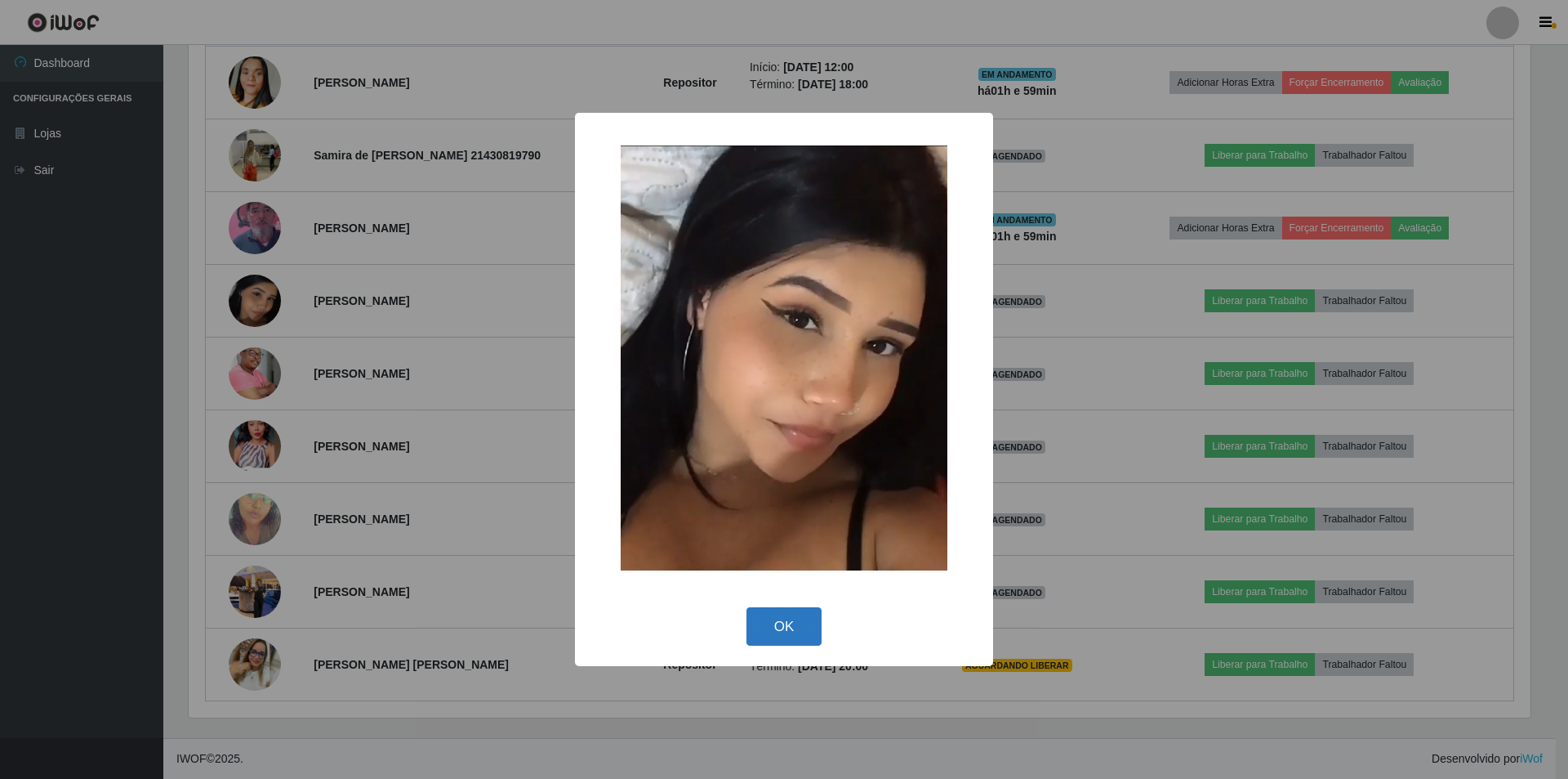
click at [772, 643] on button "OK" at bounding box center [784, 626] width 76 height 38
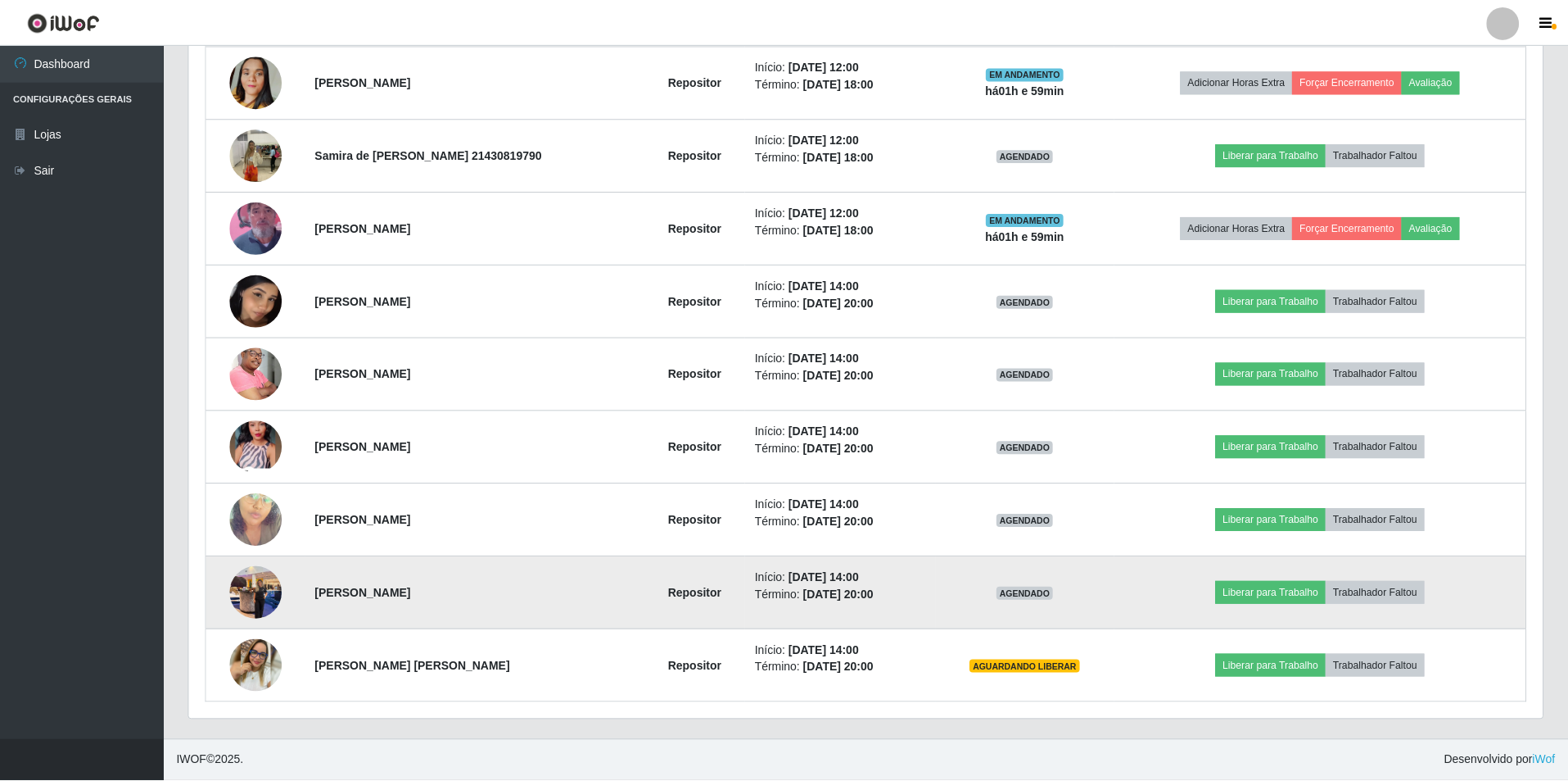
scroll to position [340, 1353]
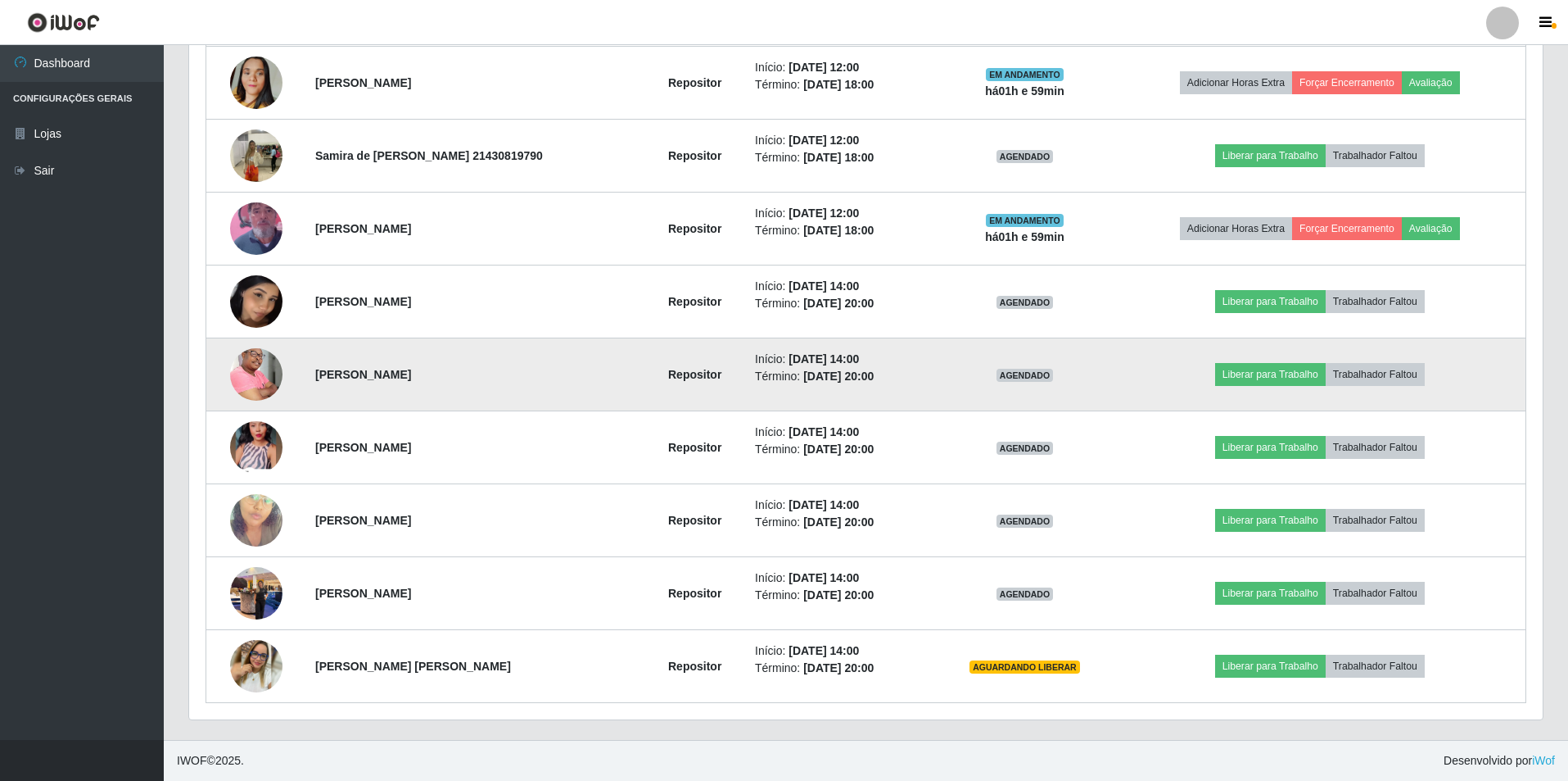
click at [256, 378] on img at bounding box center [256, 374] width 52 height 79
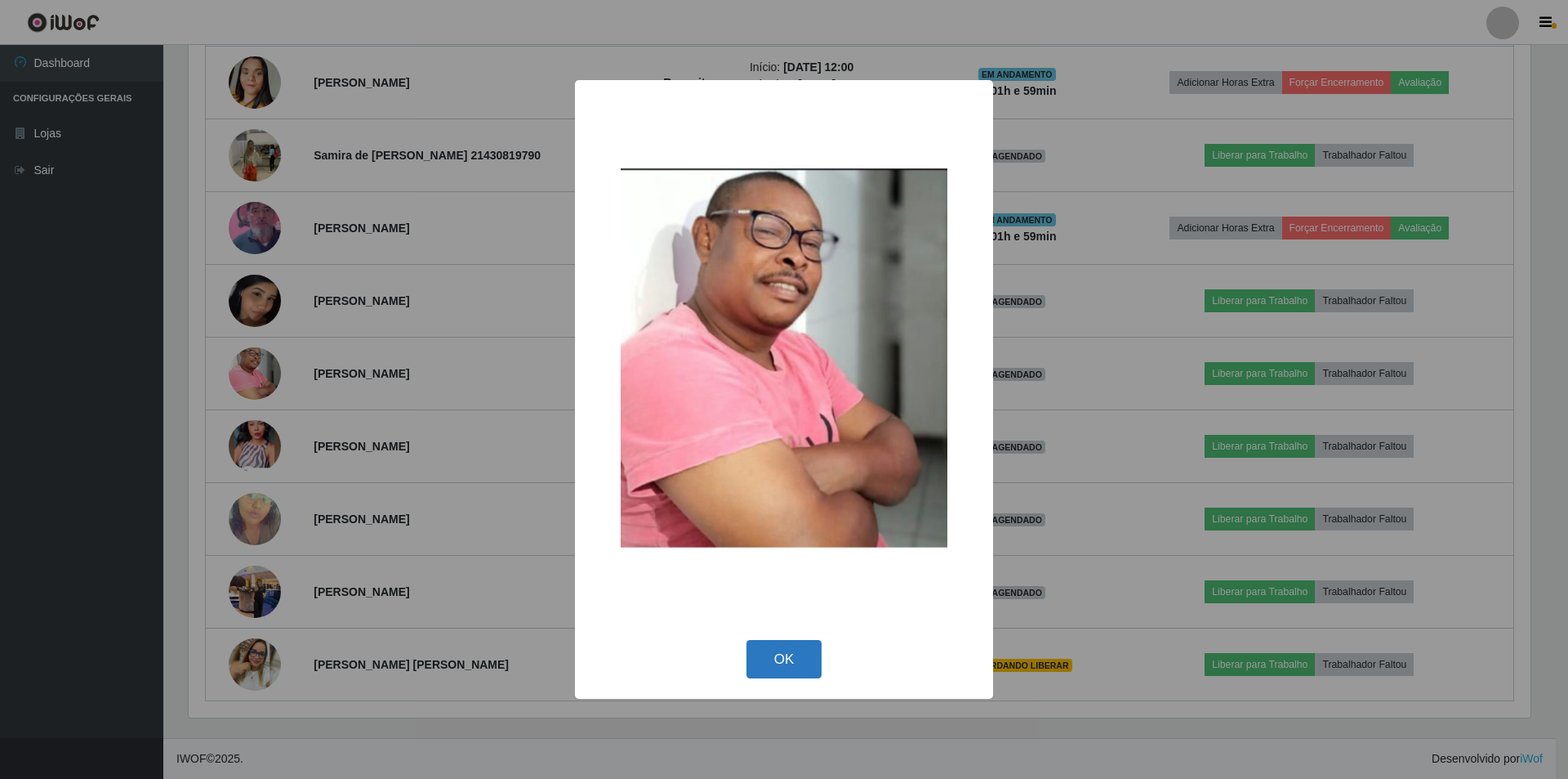
click at [774, 665] on button "OK" at bounding box center [784, 658] width 76 height 38
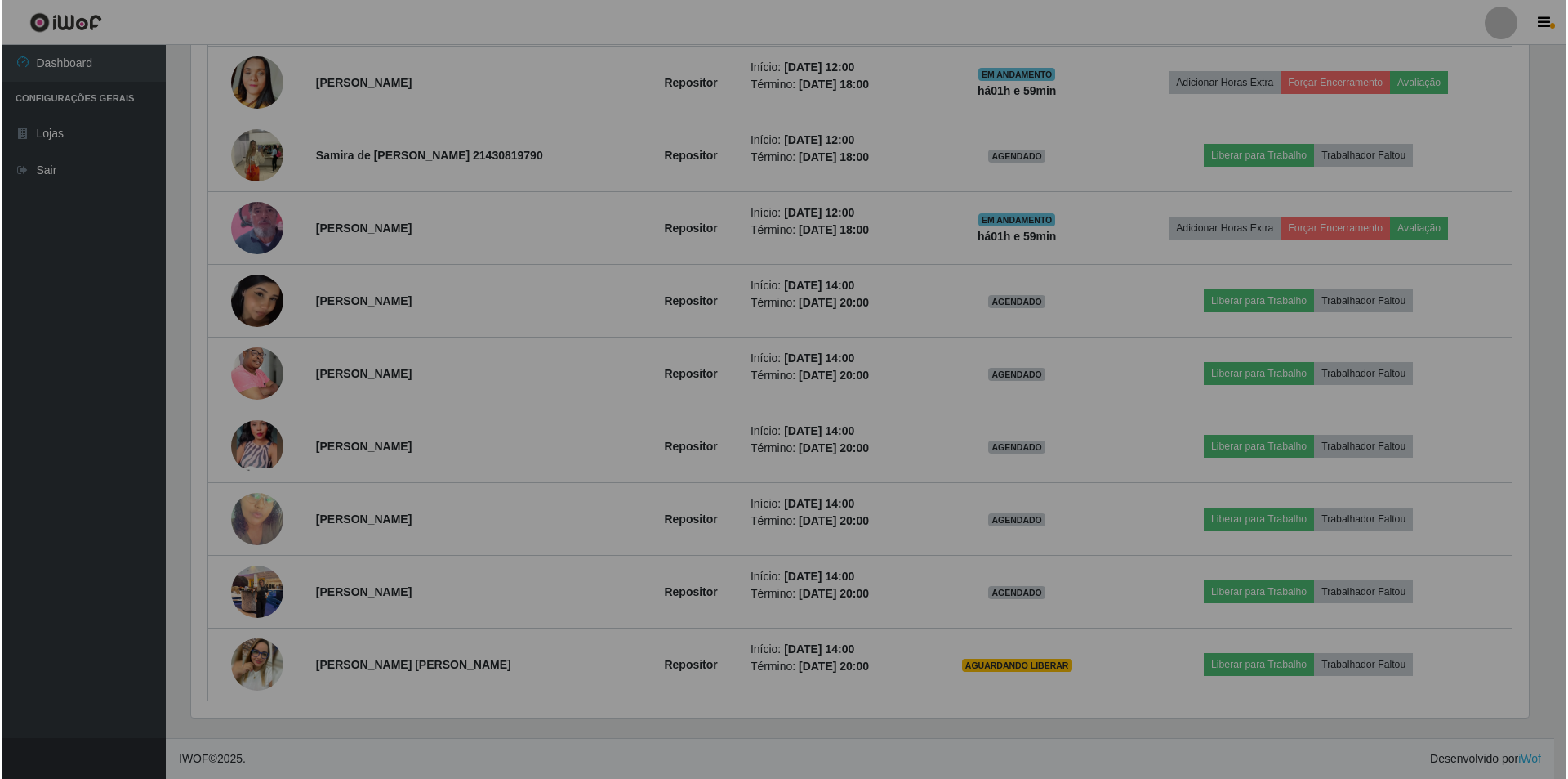
scroll to position [339, 1350]
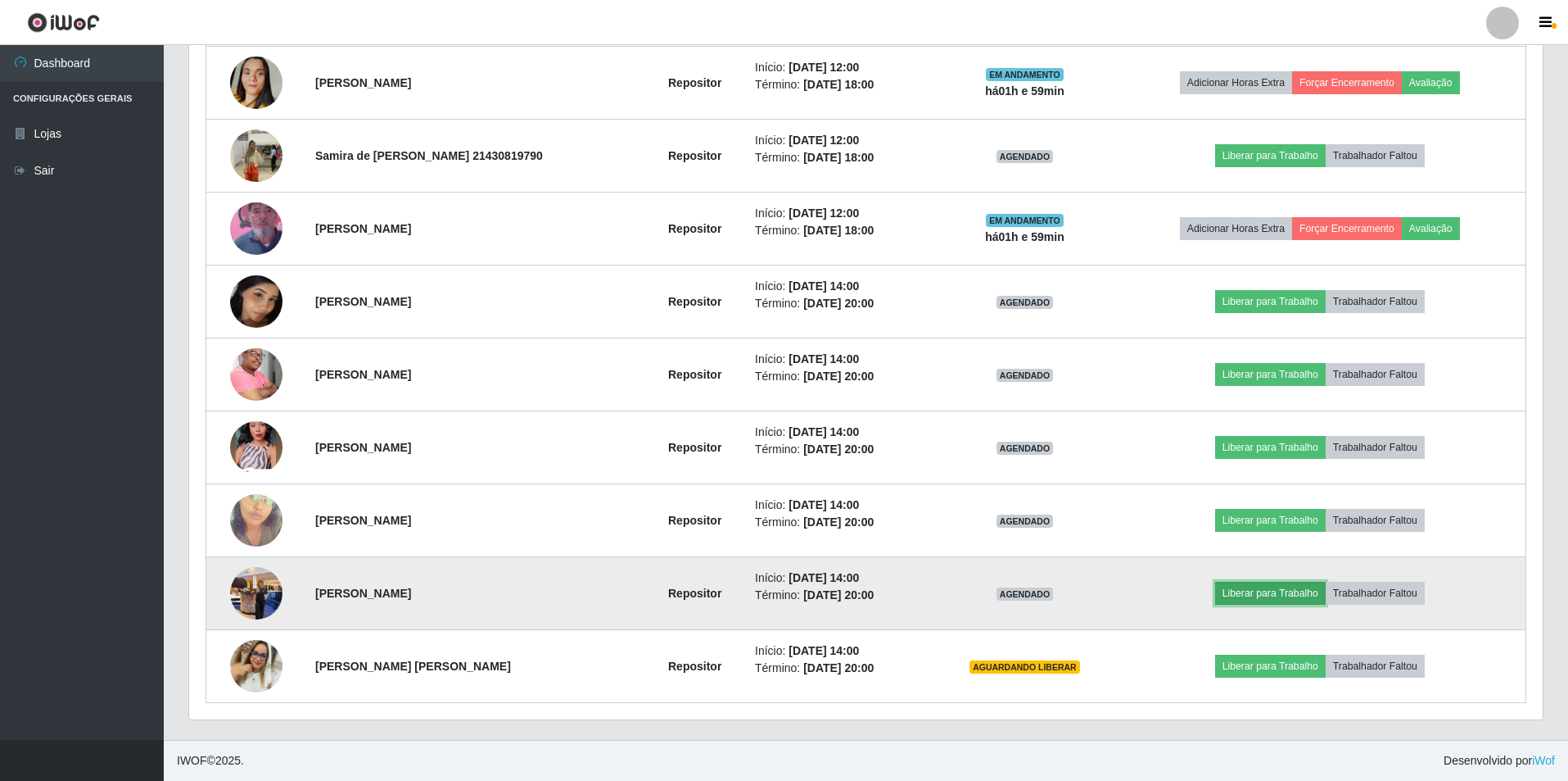
click at [1265, 593] on button "Liberar para Trabalho" at bounding box center [1270, 593] width 111 height 23
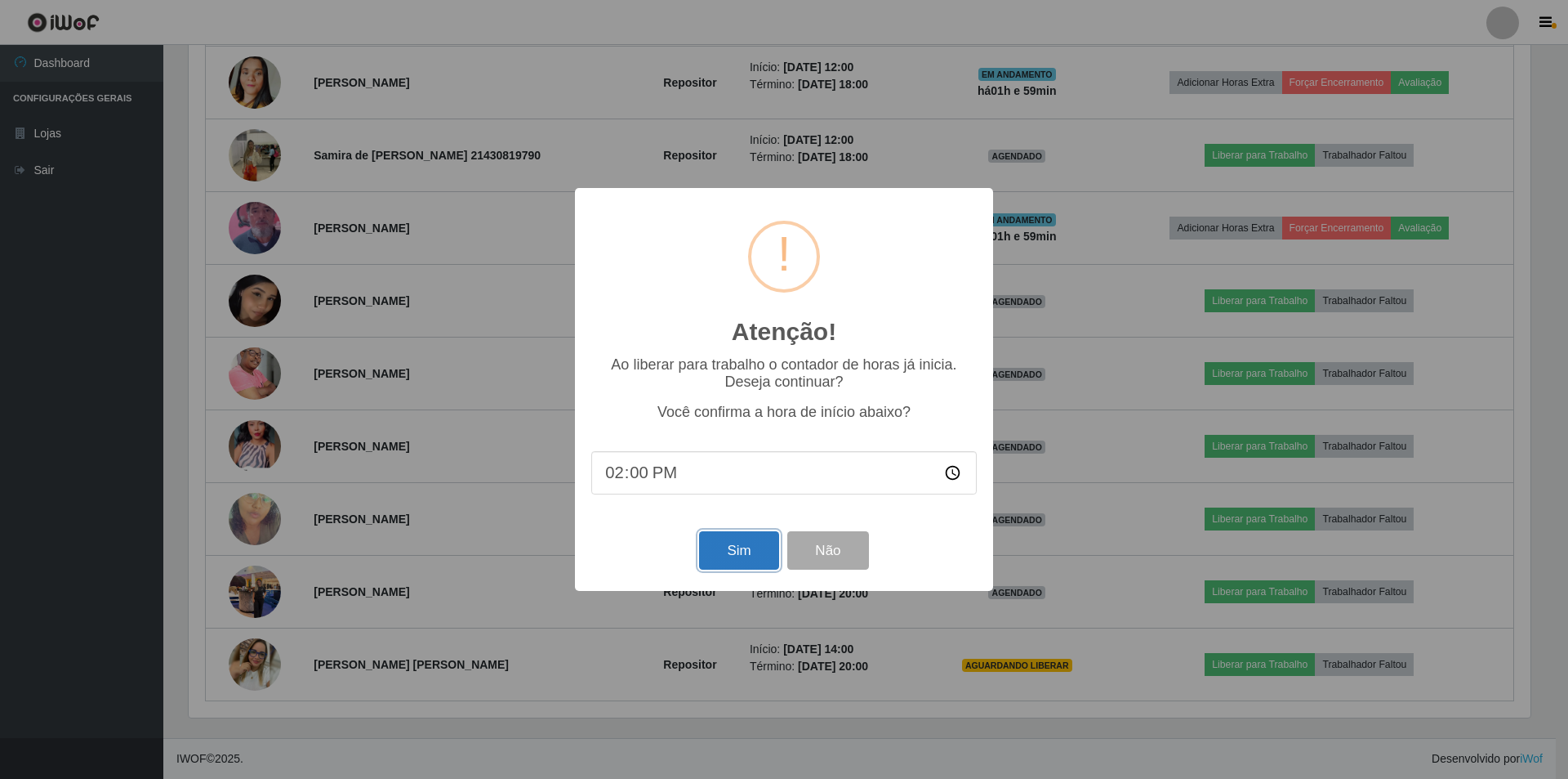
click at [714, 553] on button "Sim" at bounding box center [739, 550] width 79 height 38
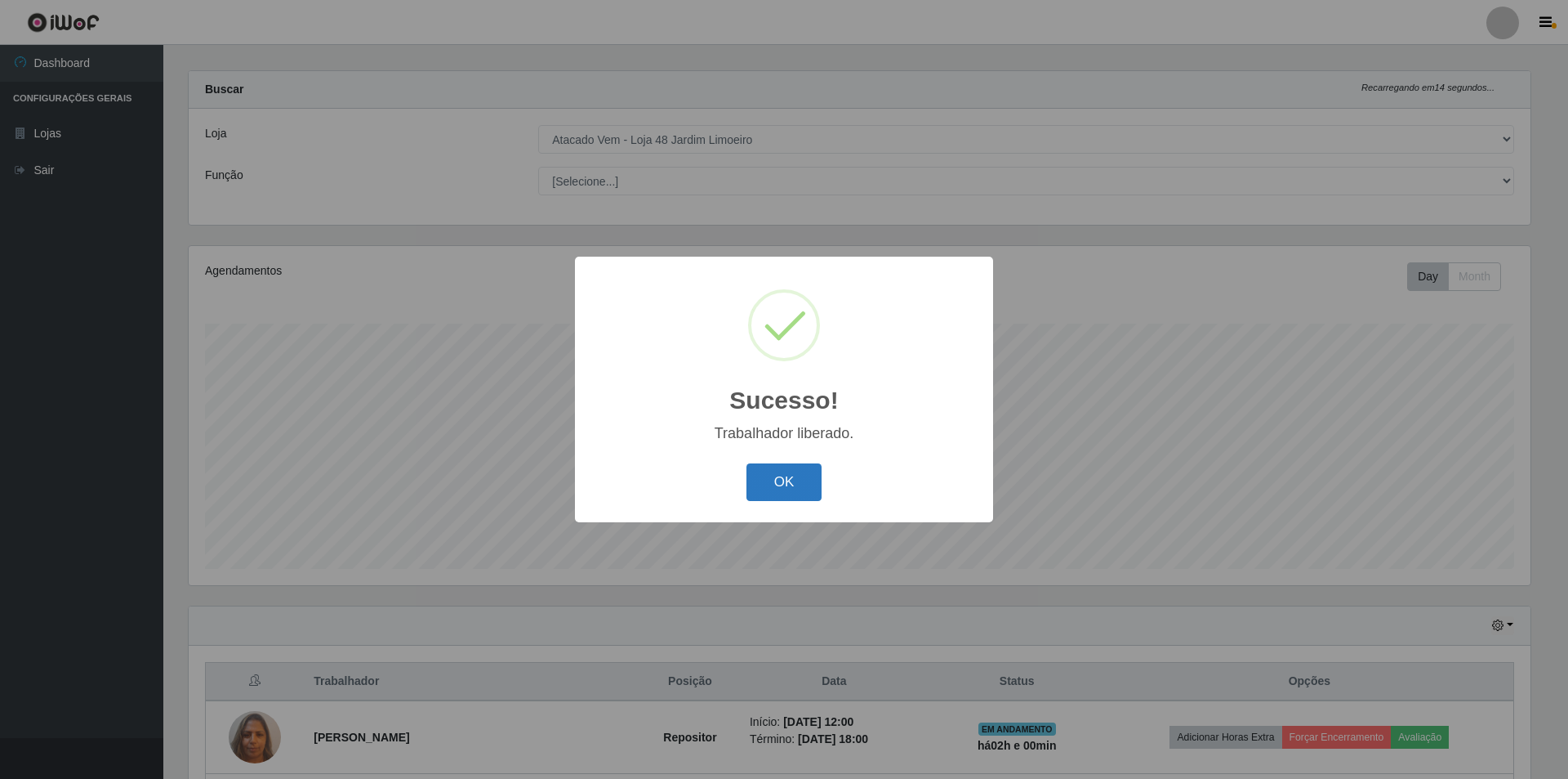
click at [779, 480] on button "OK" at bounding box center [784, 482] width 76 height 38
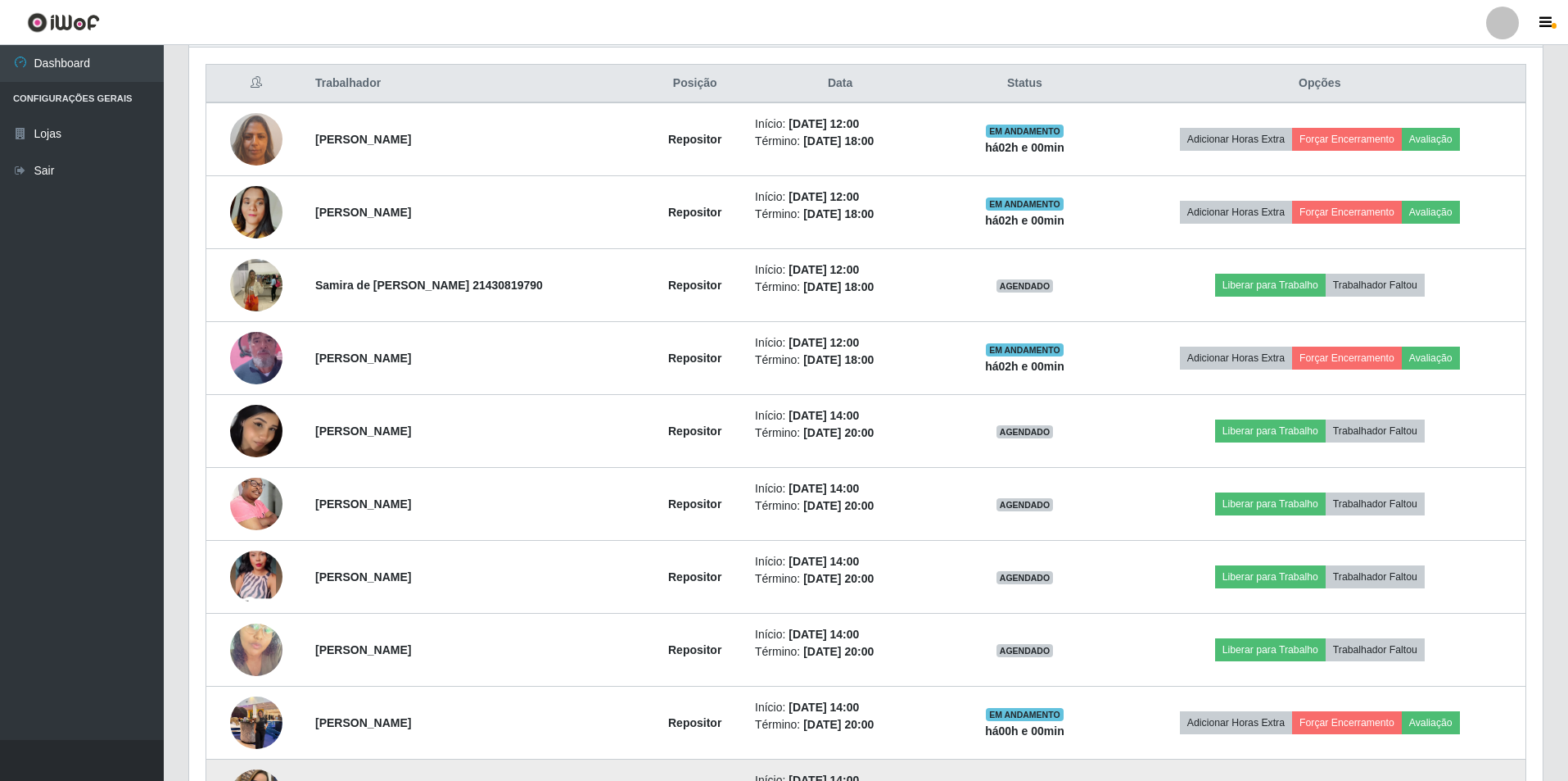
scroll to position [744, 0]
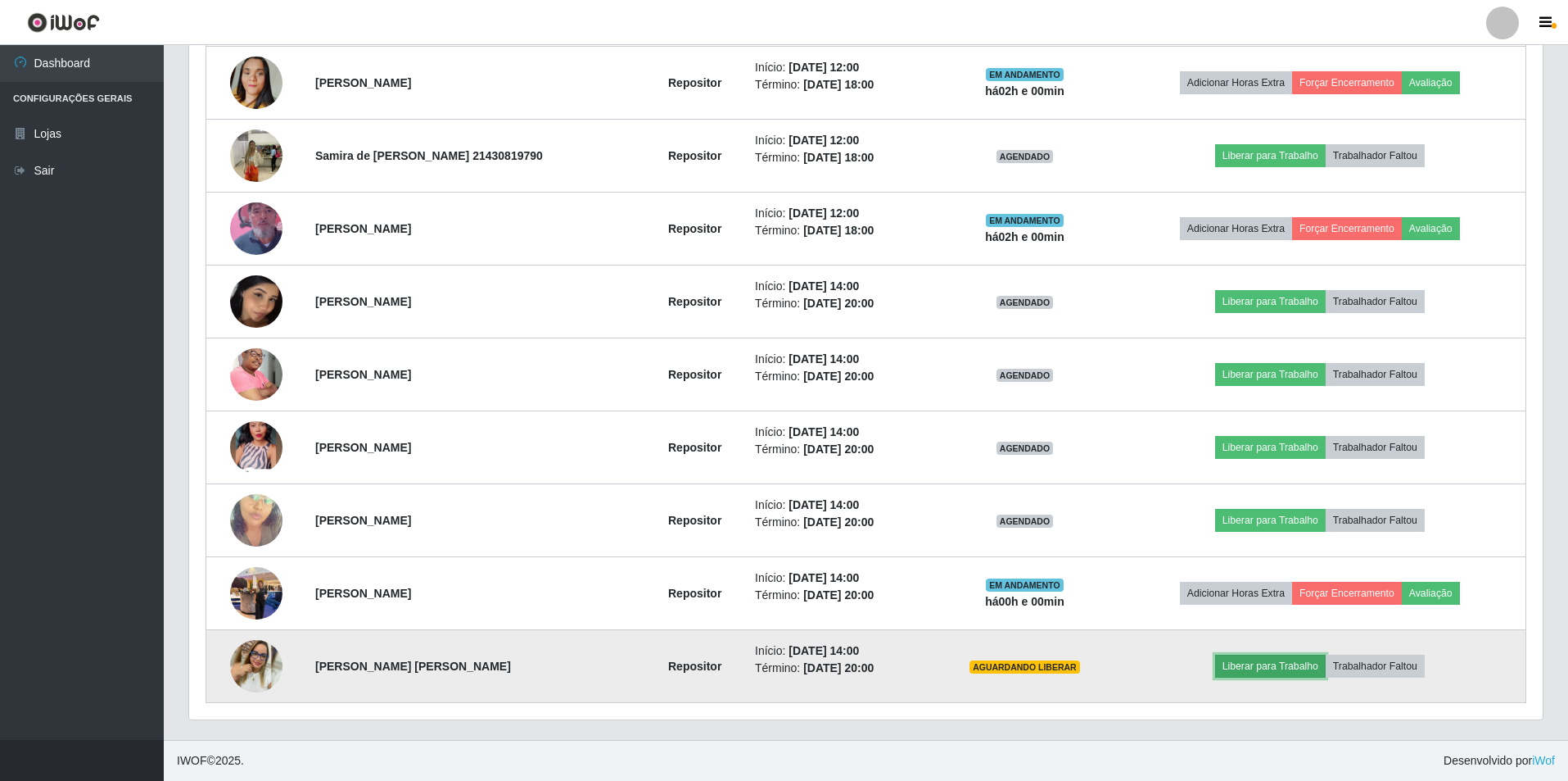
click at [1285, 668] on button "Liberar para Trabalho" at bounding box center [1270, 666] width 111 height 23
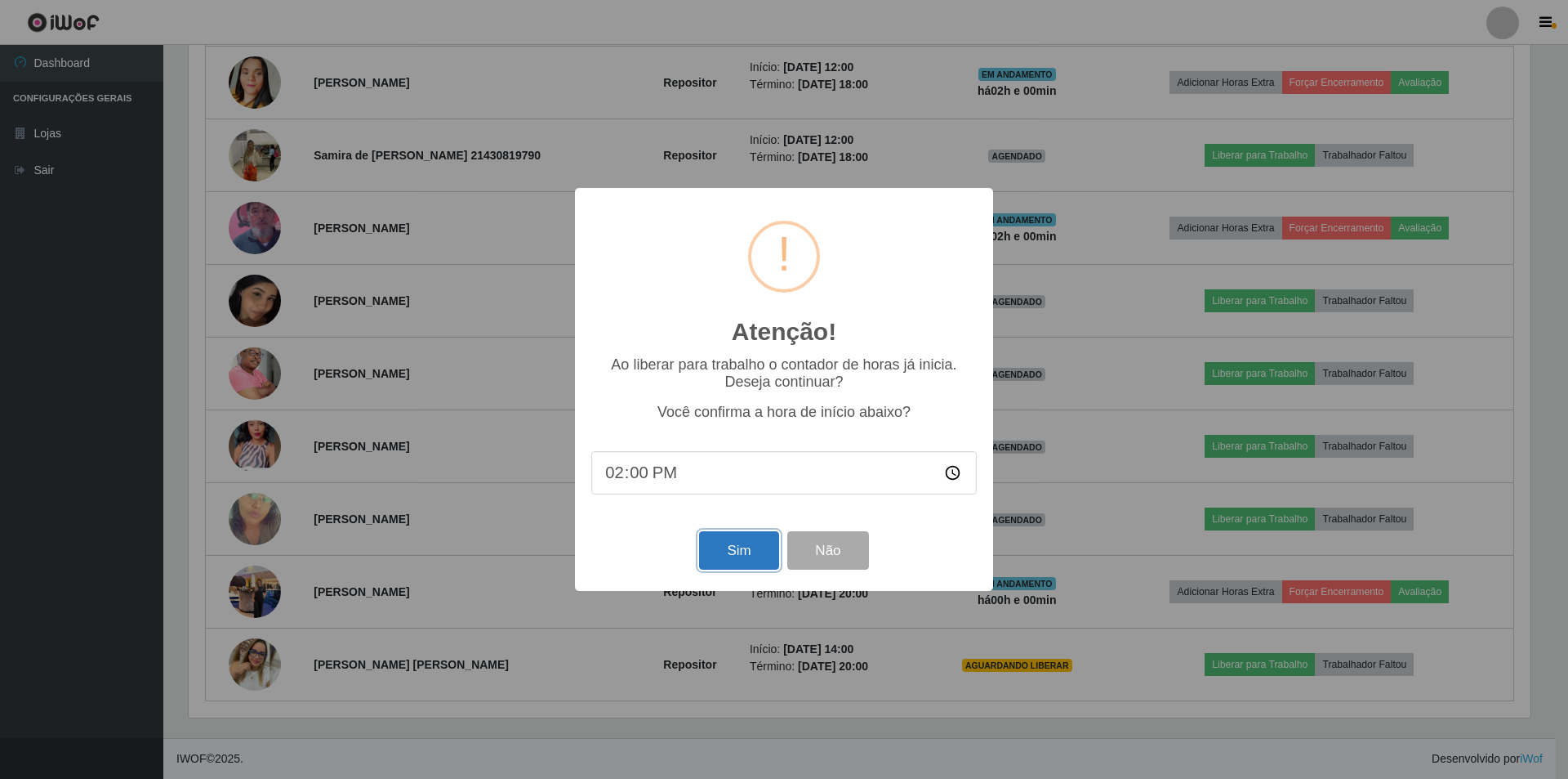
click at [729, 557] on button "Sim" at bounding box center [739, 550] width 79 height 38
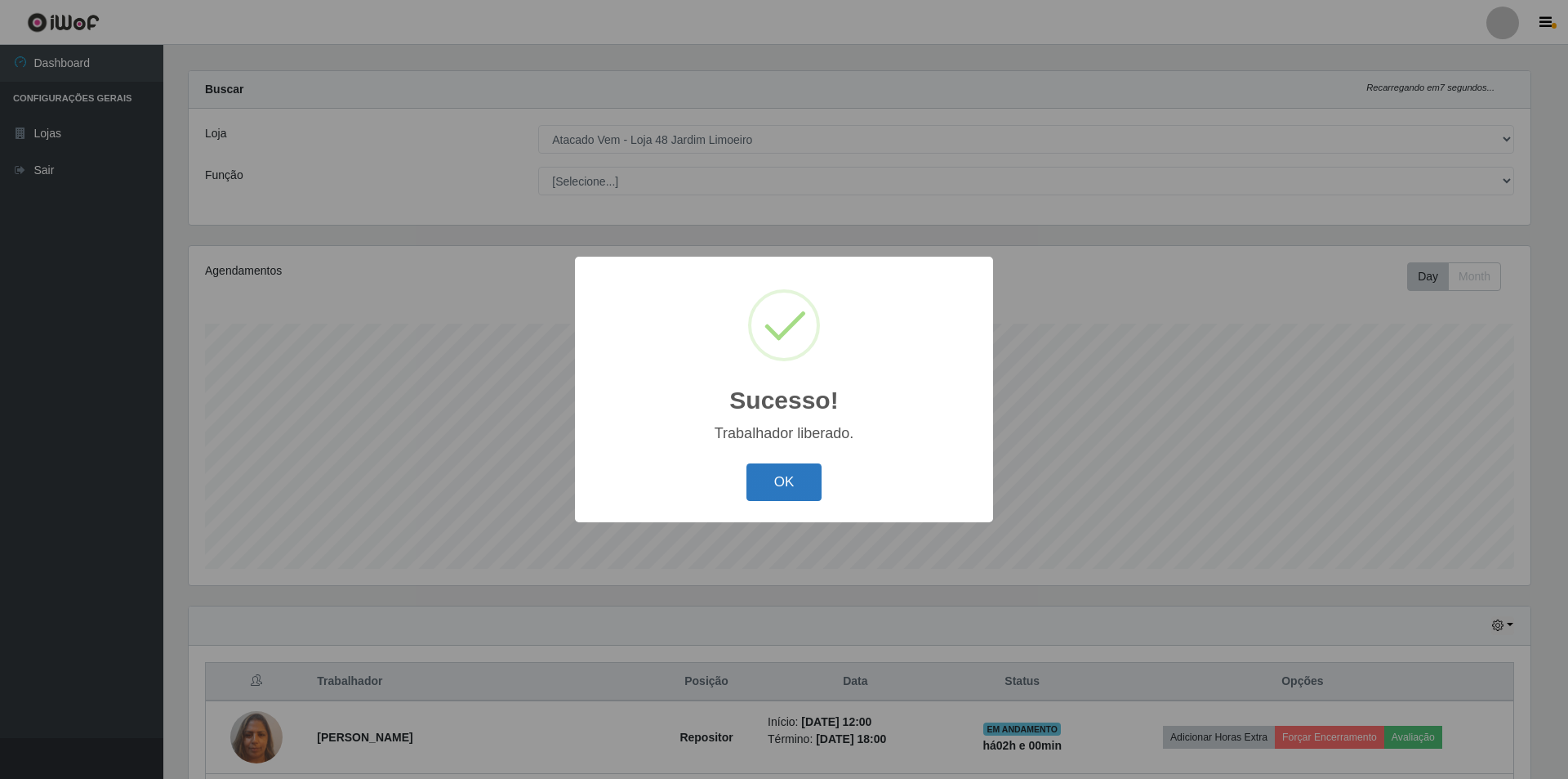
click at [788, 473] on button "OK" at bounding box center [784, 482] width 76 height 38
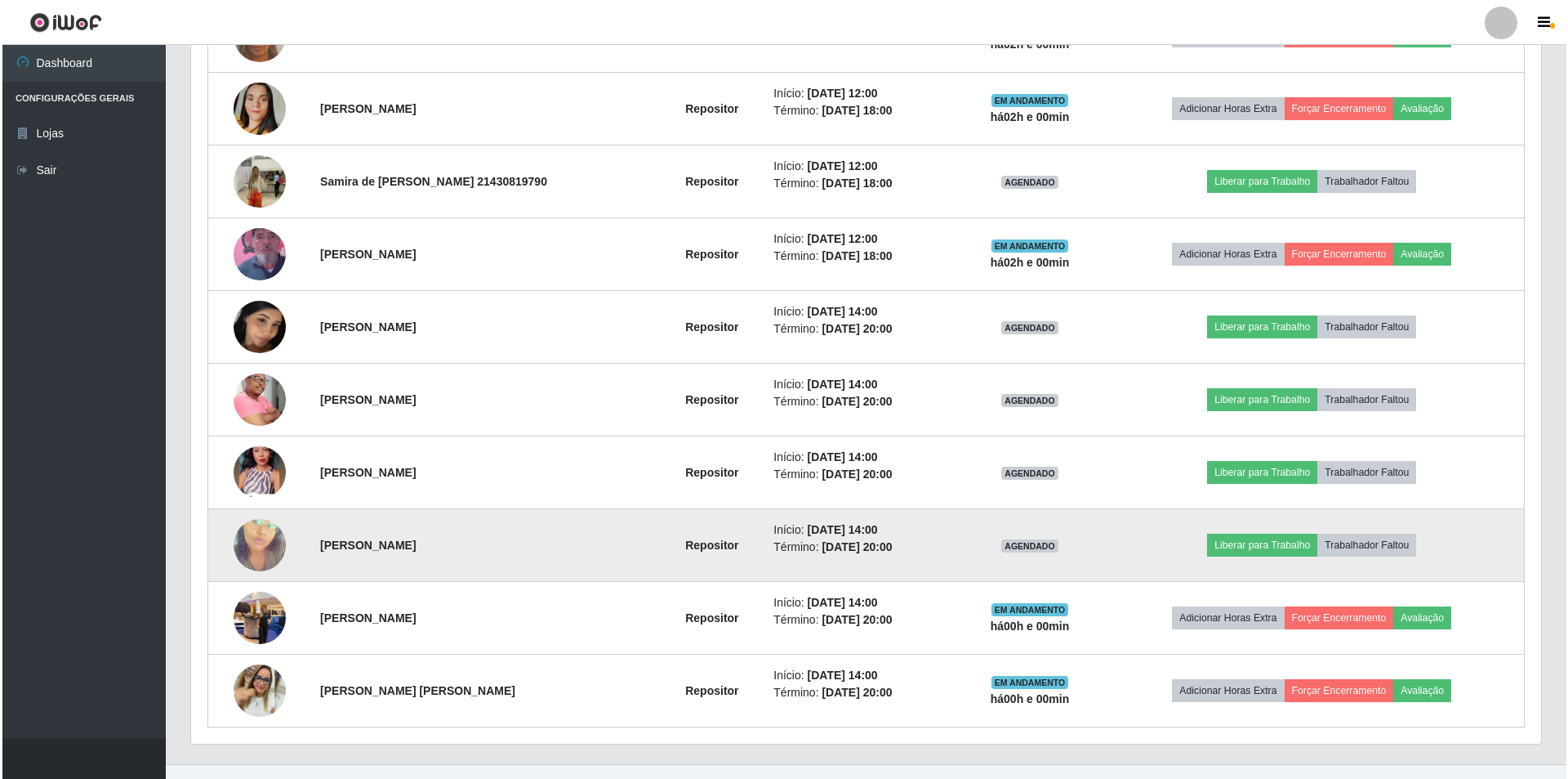
scroll to position [743, 0]
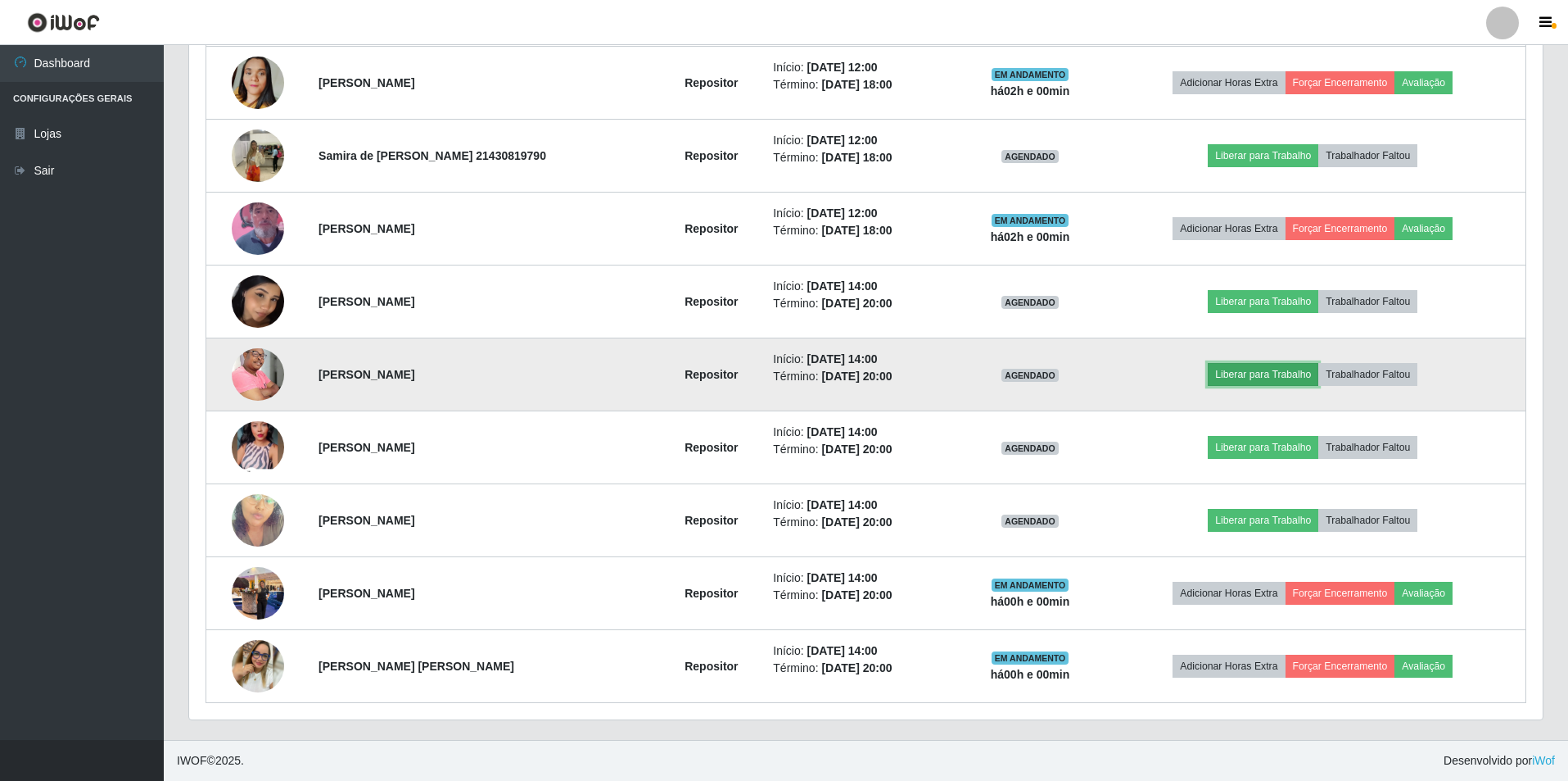
click at [1269, 377] on button "Liberar para Trabalho" at bounding box center [1263, 374] width 111 height 23
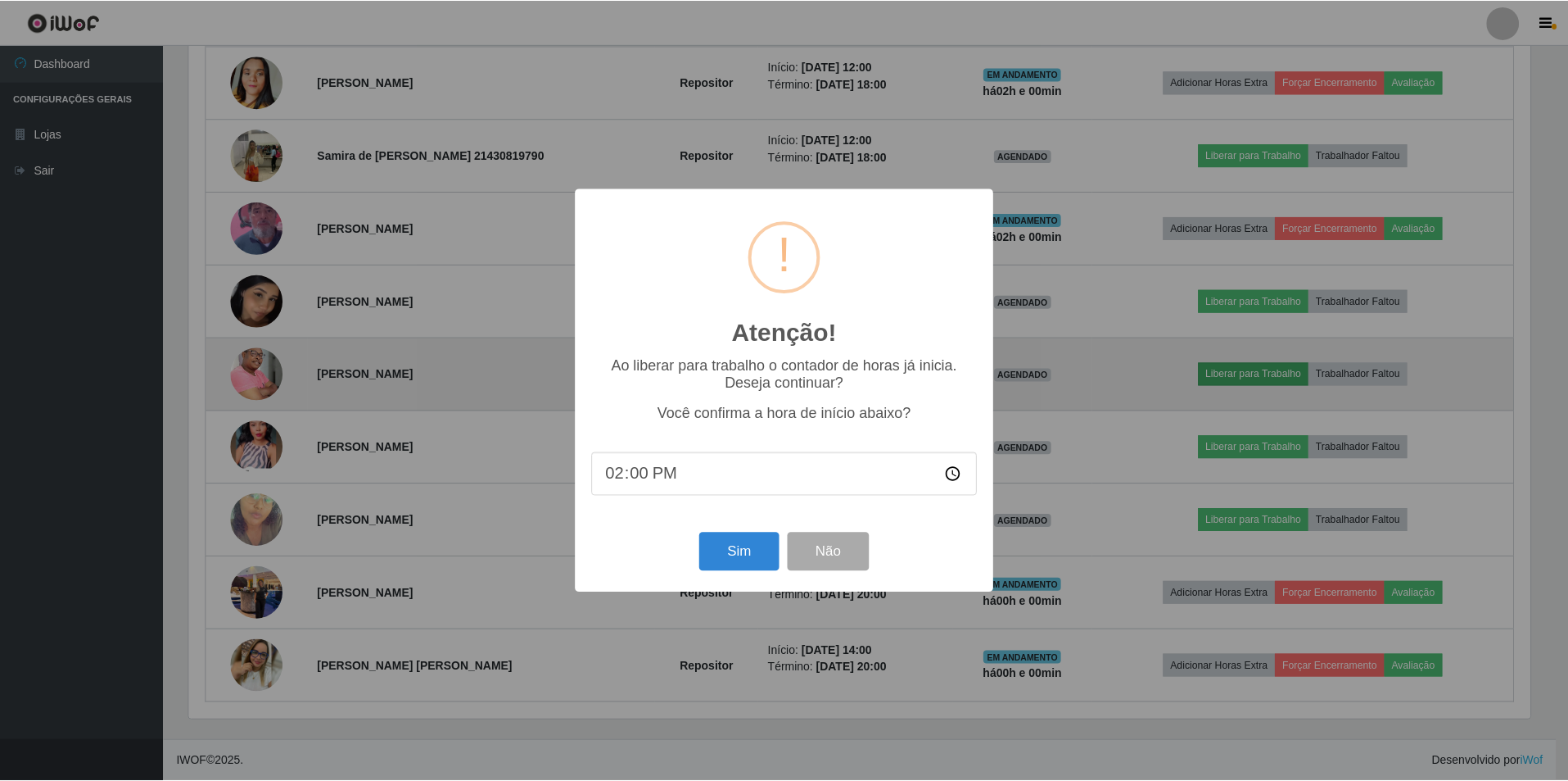
scroll to position [0, 0]
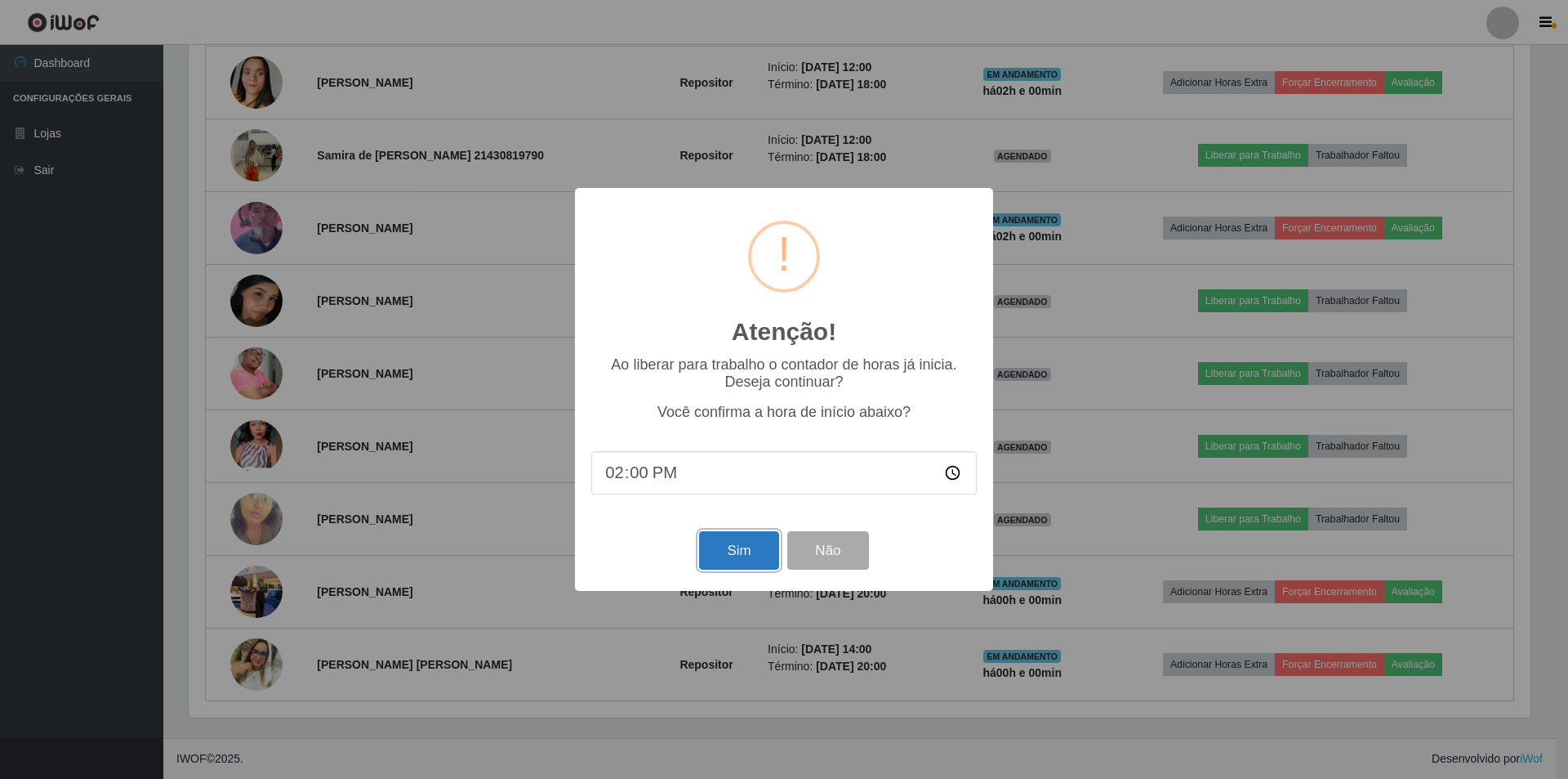
click at [719, 553] on button "Sim" at bounding box center [739, 550] width 79 height 38
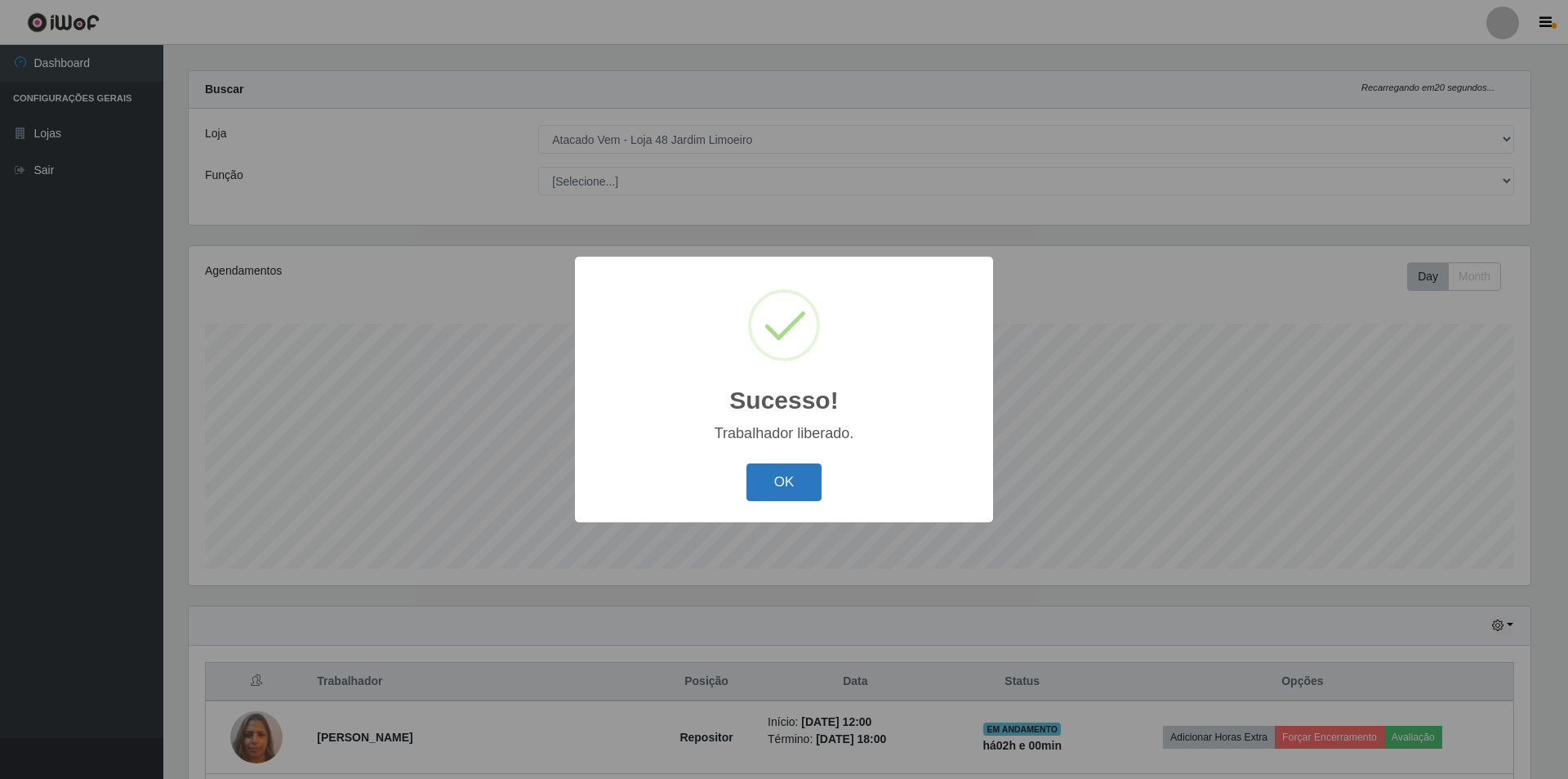
click at [769, 482] on button "OK" at bounding box center [784, 482] width 76 height 38
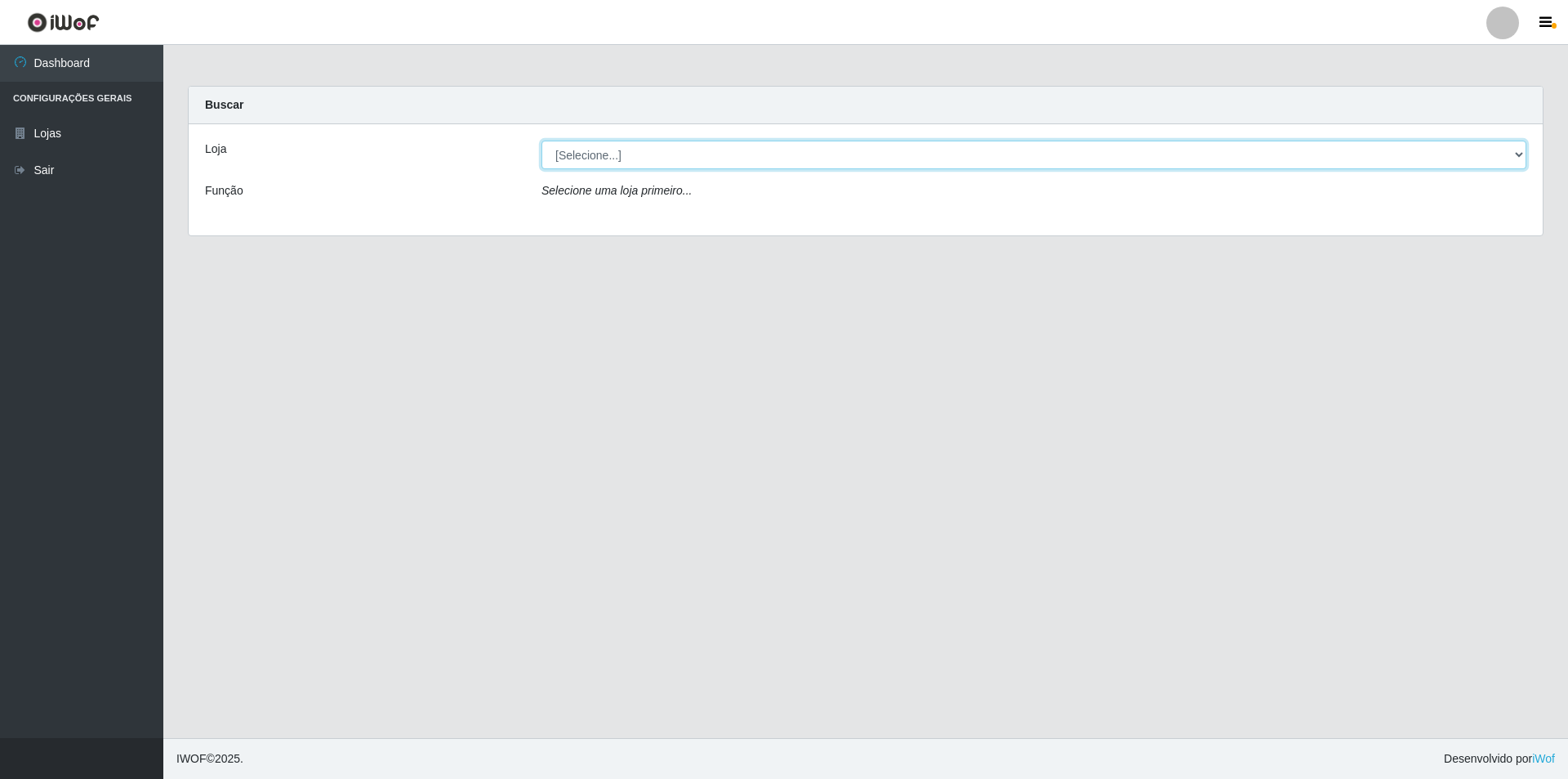
click at [784, 154] on select "[Selecione...] Atacado Vem - [STREET_ADDRESS]" at bounding box center [1034, 154] width 985 height 29
select select "449"
click at [541, 140] on select "[Selecione...] Atacado Vem - [STREET_ADDRESS]" at bounding box center [1034, 154] width 985 height 29
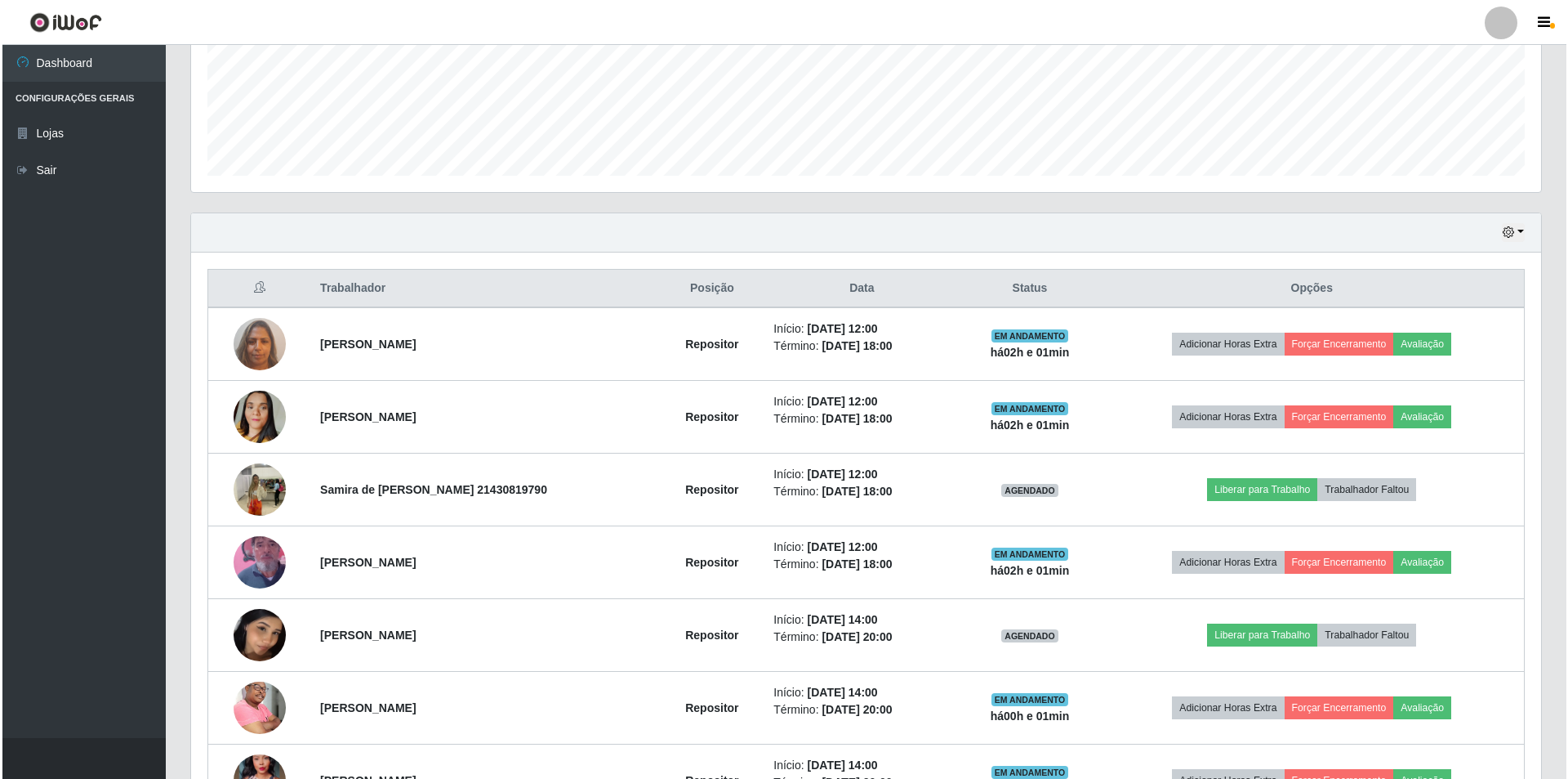
scroll to position [743, 0]
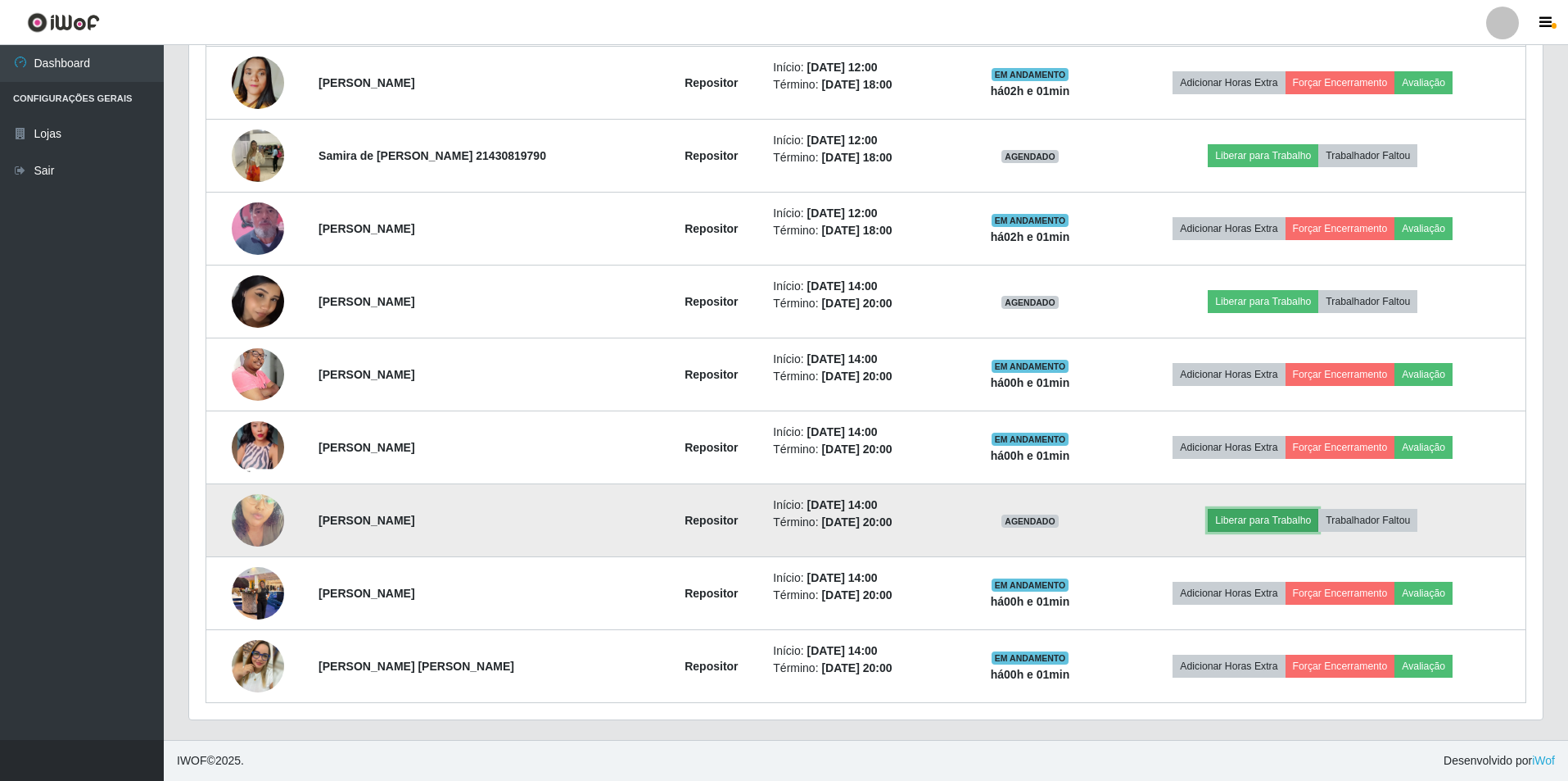
click at [1253, 518] on button "Liberar para Trabalho" at bounding box center [1263, 519] width 111 height 23
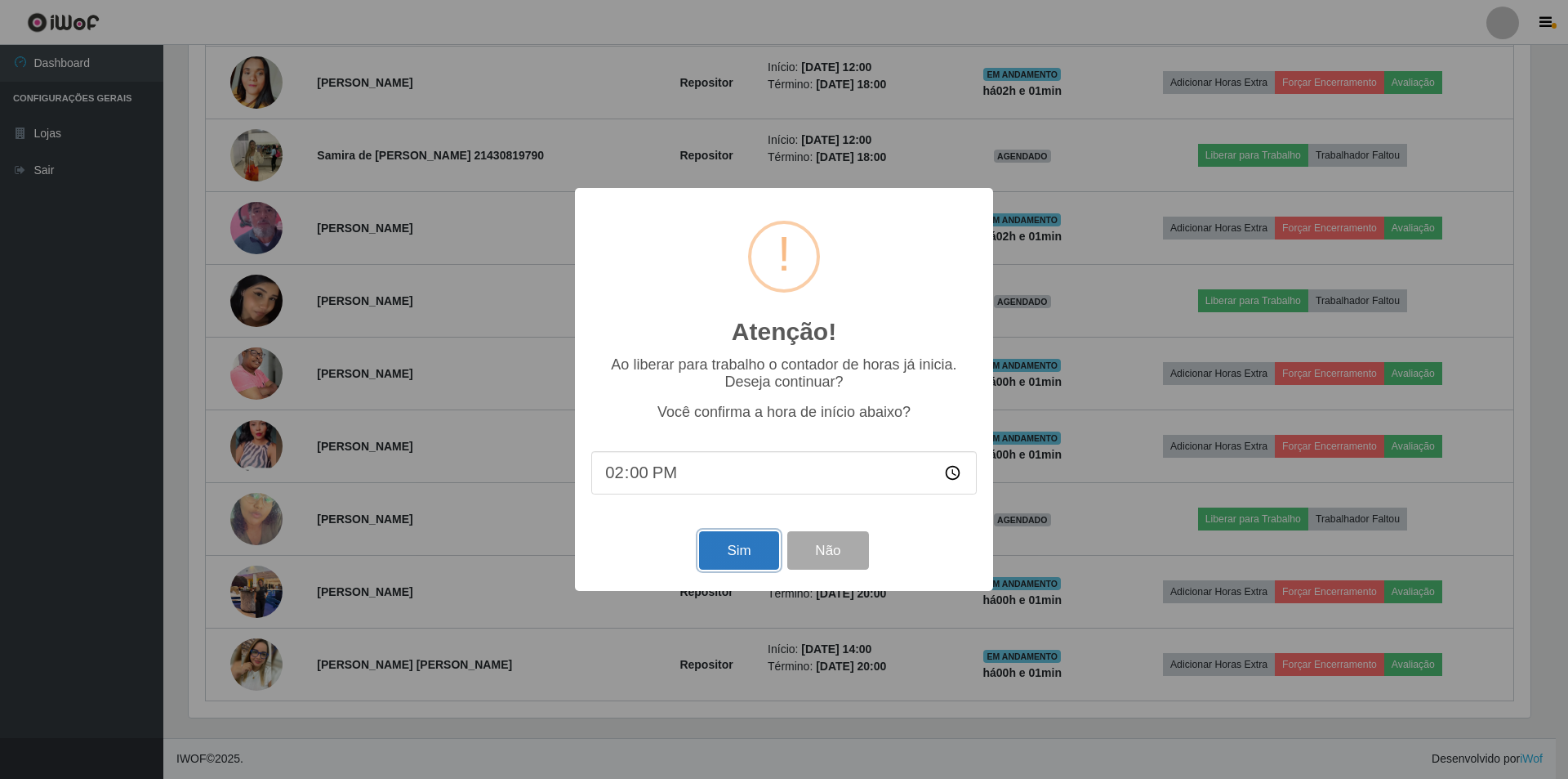
click at [716, 550] on button "Sim" at bounding box center [739, 550] width 79 height 38
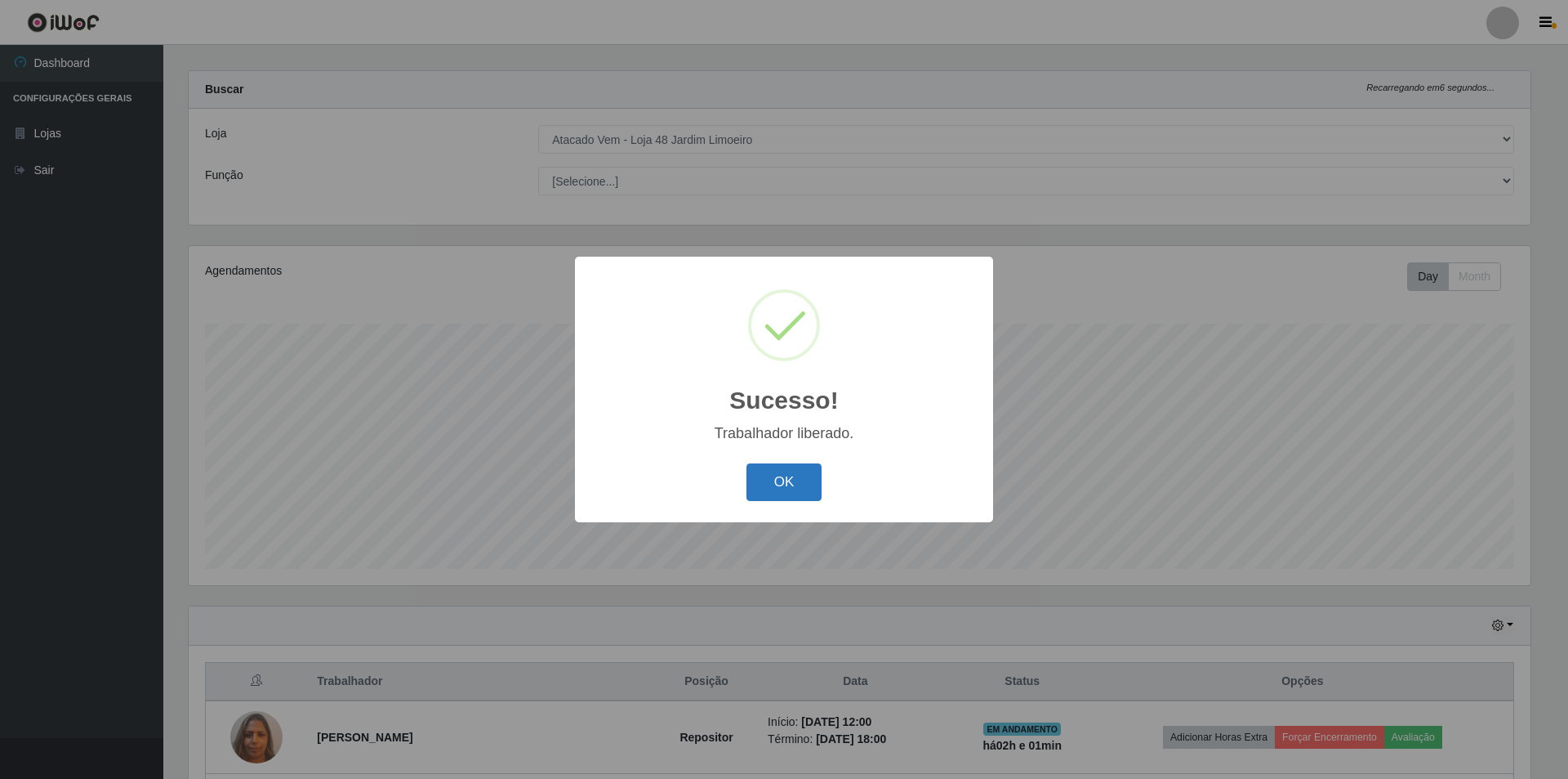
click at [775, 484] on button "OK" at bounding box center [784, 482] width 76 height 38
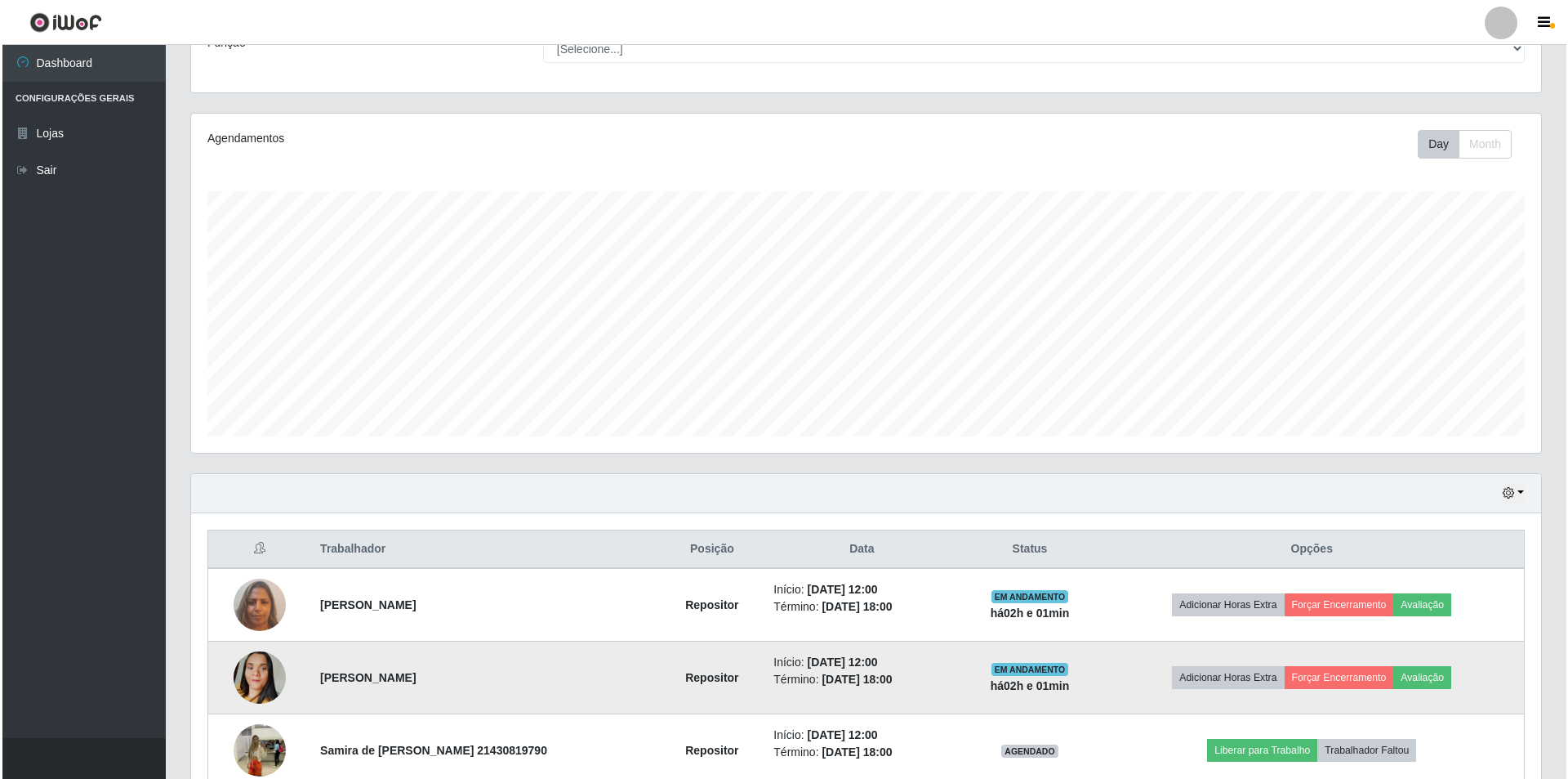
scroll to position [424, 0]
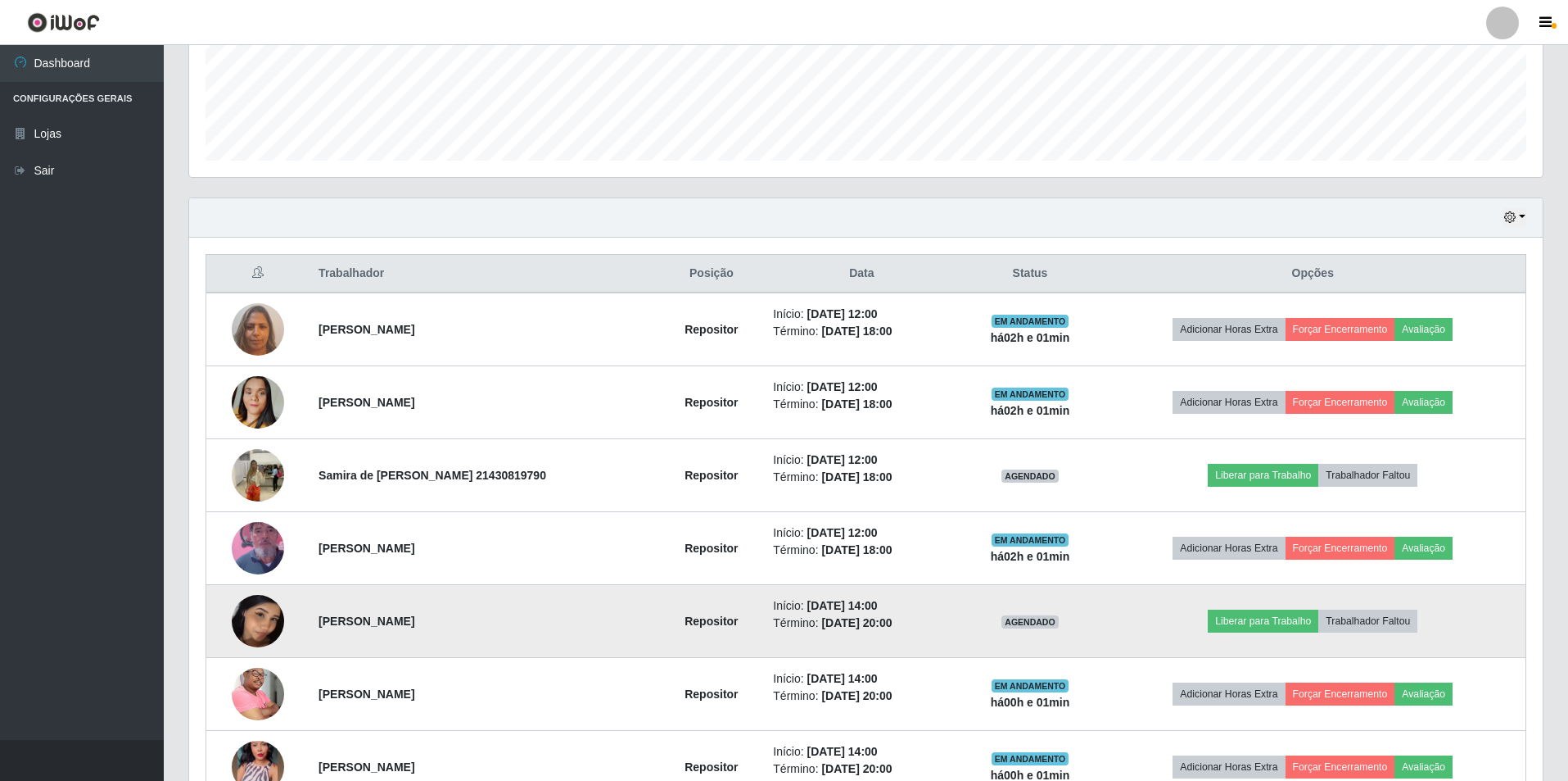
click at [242, 621] on img at bounding box center [258, 620] width 52 height 68
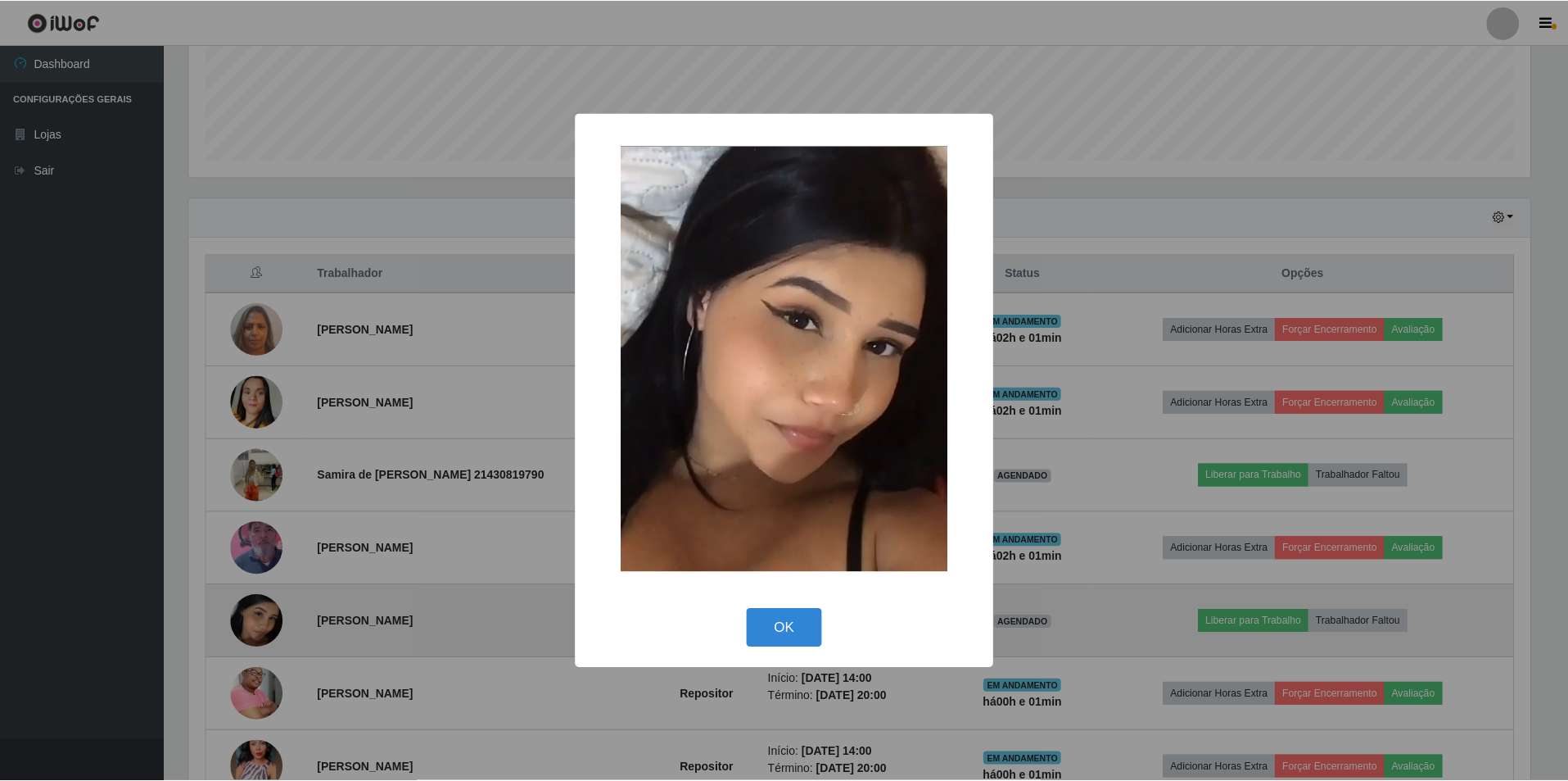
scroll to position [340, 1345]
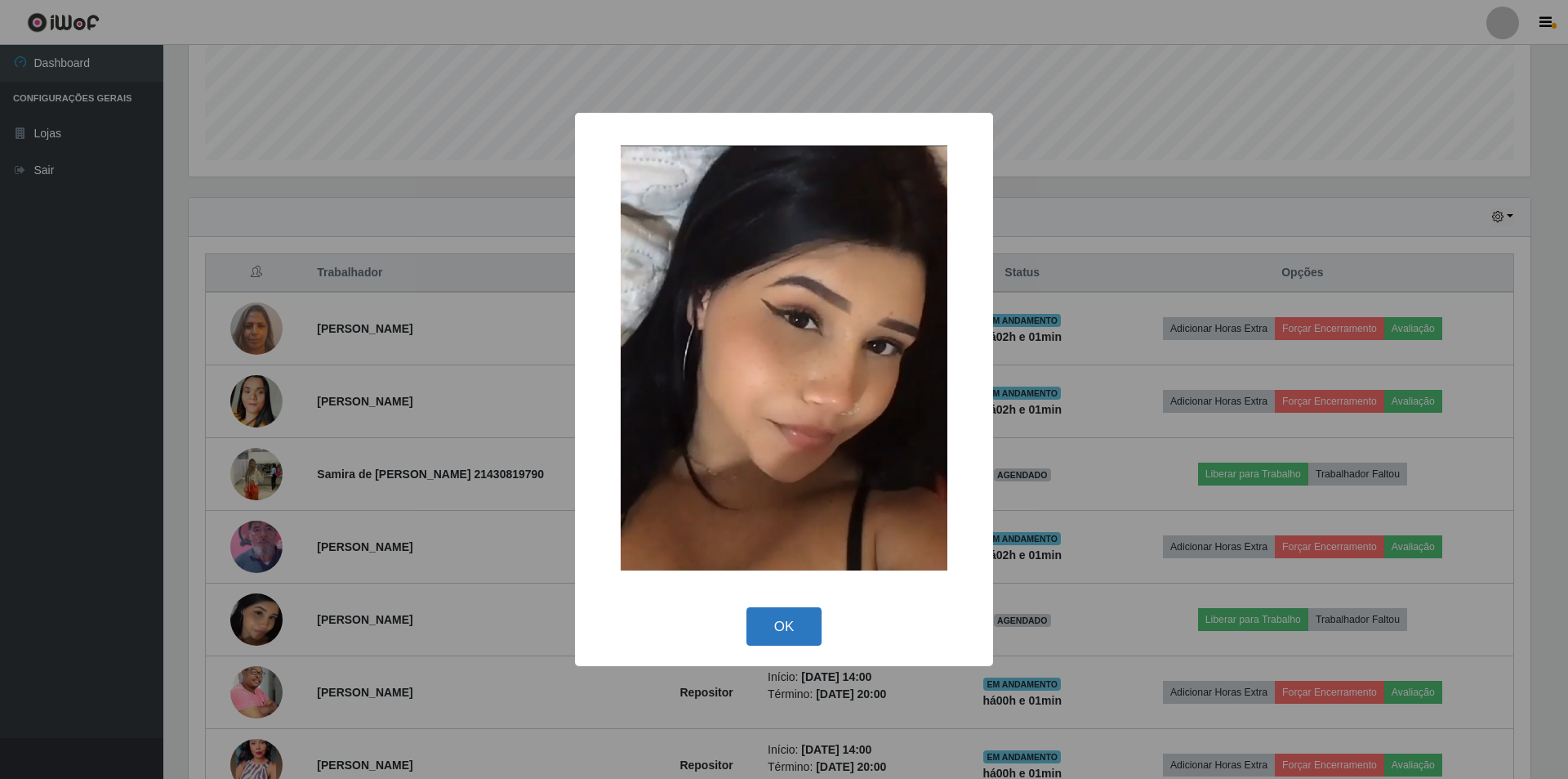
click at [778, 621] on button "OK" at bounding box center [784, 626] width 76 height 38
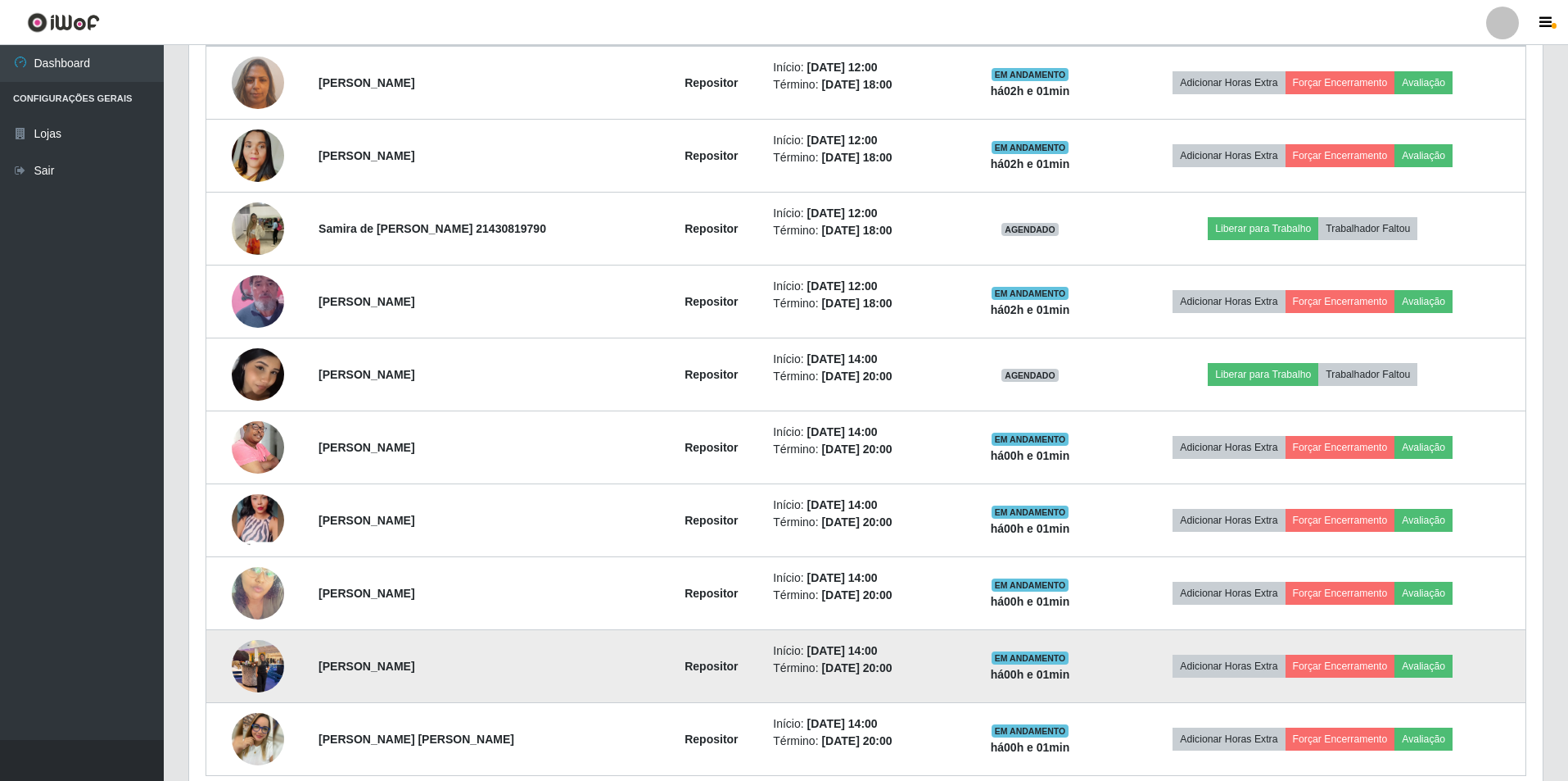
scroll to position [580, 0]
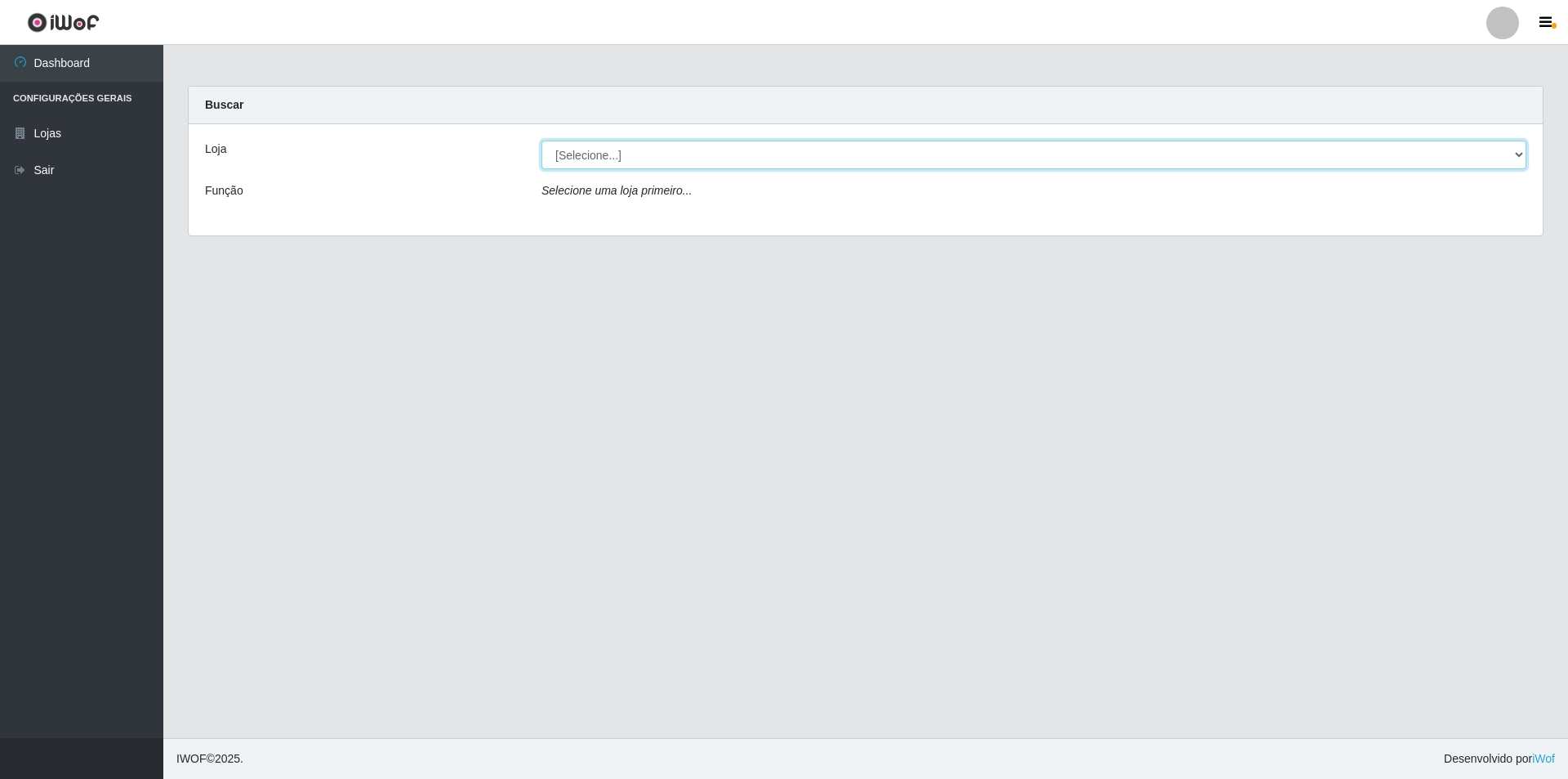
click at [732, 153] on select "[Selecione...] Atacado Vem - [STREET_ADDRESS]" at bounding box center [1034, 154] width 985 height 29
select select "449"
click at [541, 140] on select "[Selecione...] Atacado Vem - [STREET_ADDRESS]" at bounding box center [1034, 154] width 985 height 29
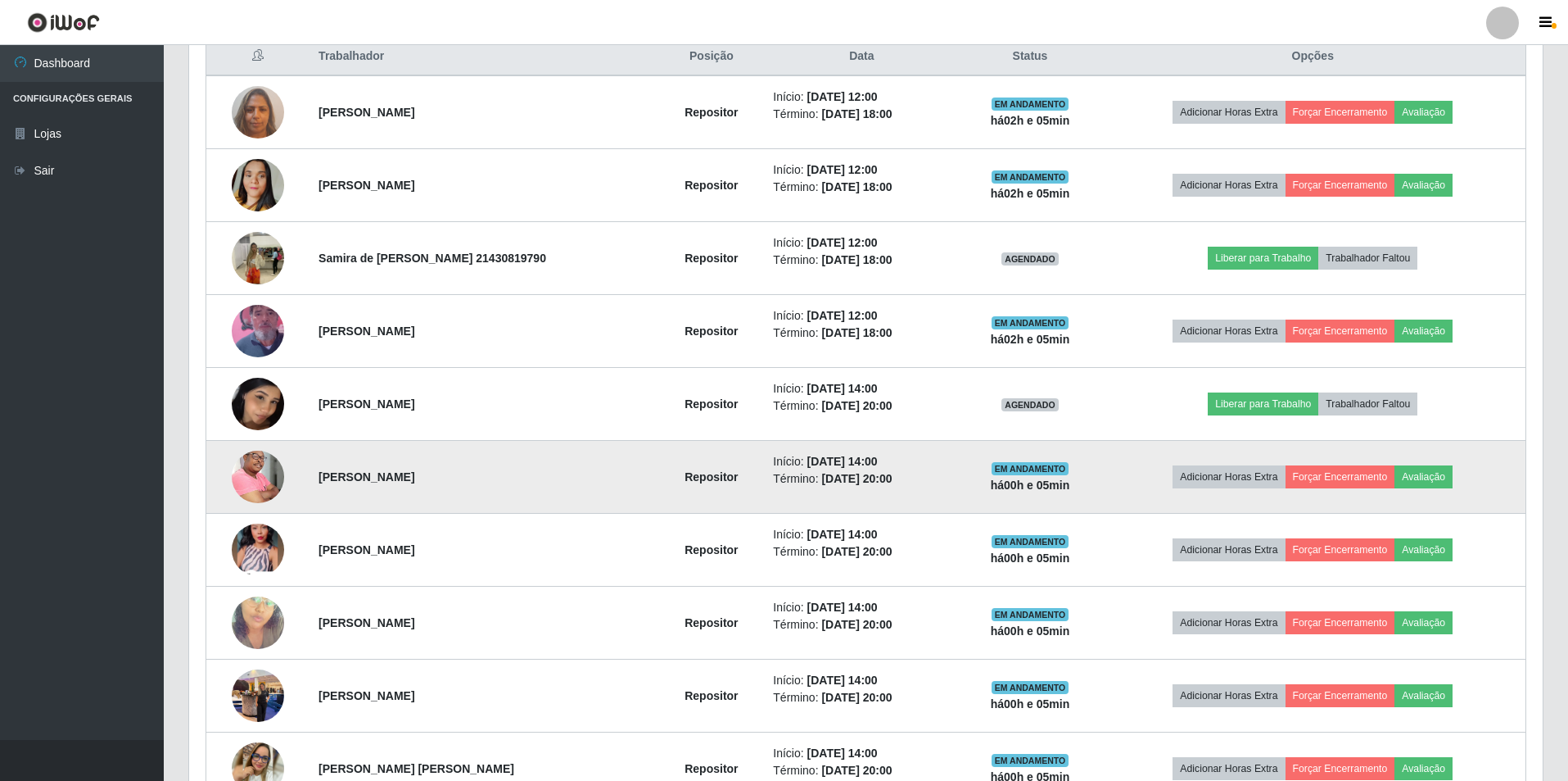
scroll to position [737, 0]
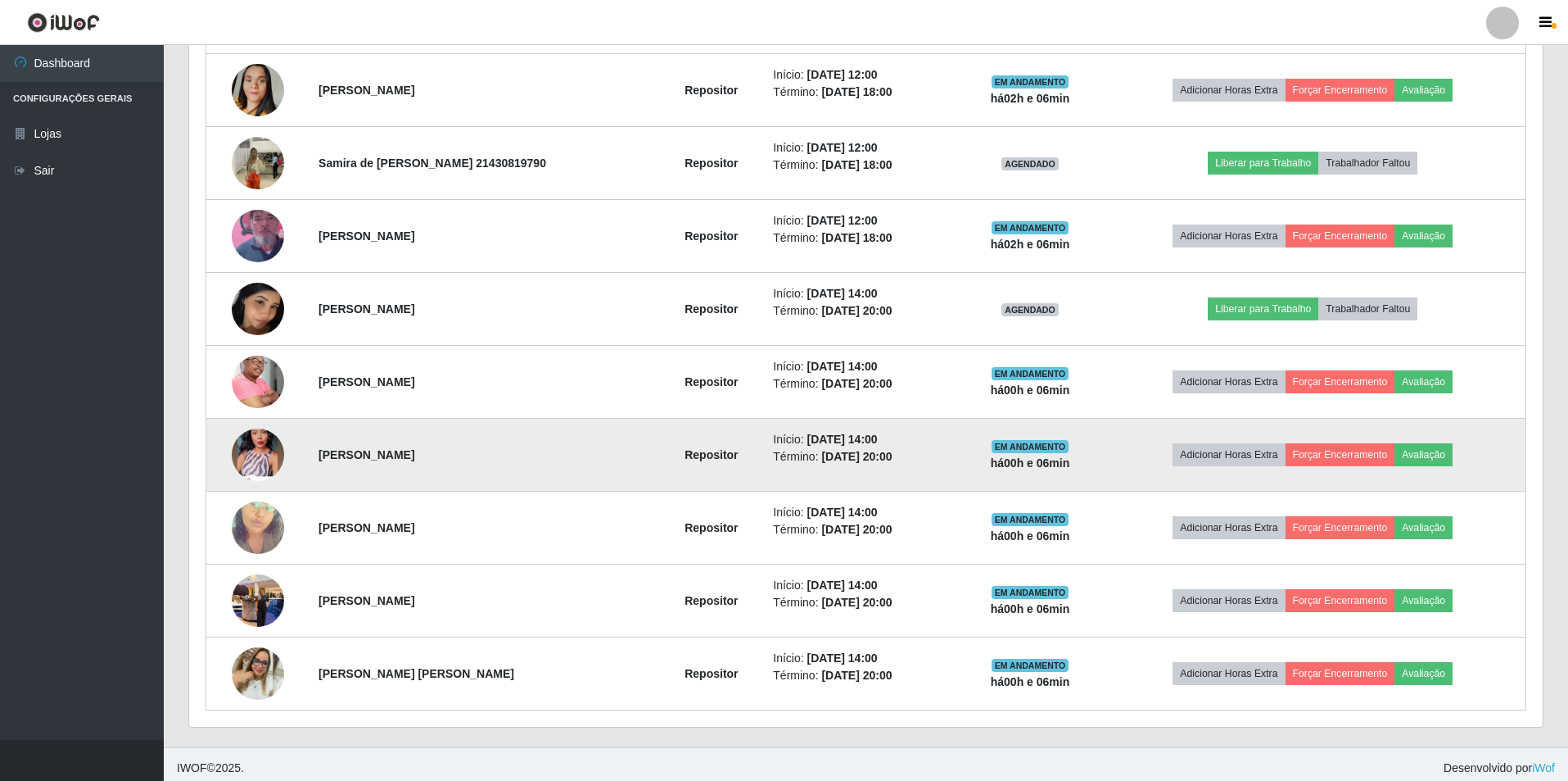
click at [259, 473] on img at bounding box center [258, 455] width 52 height 116
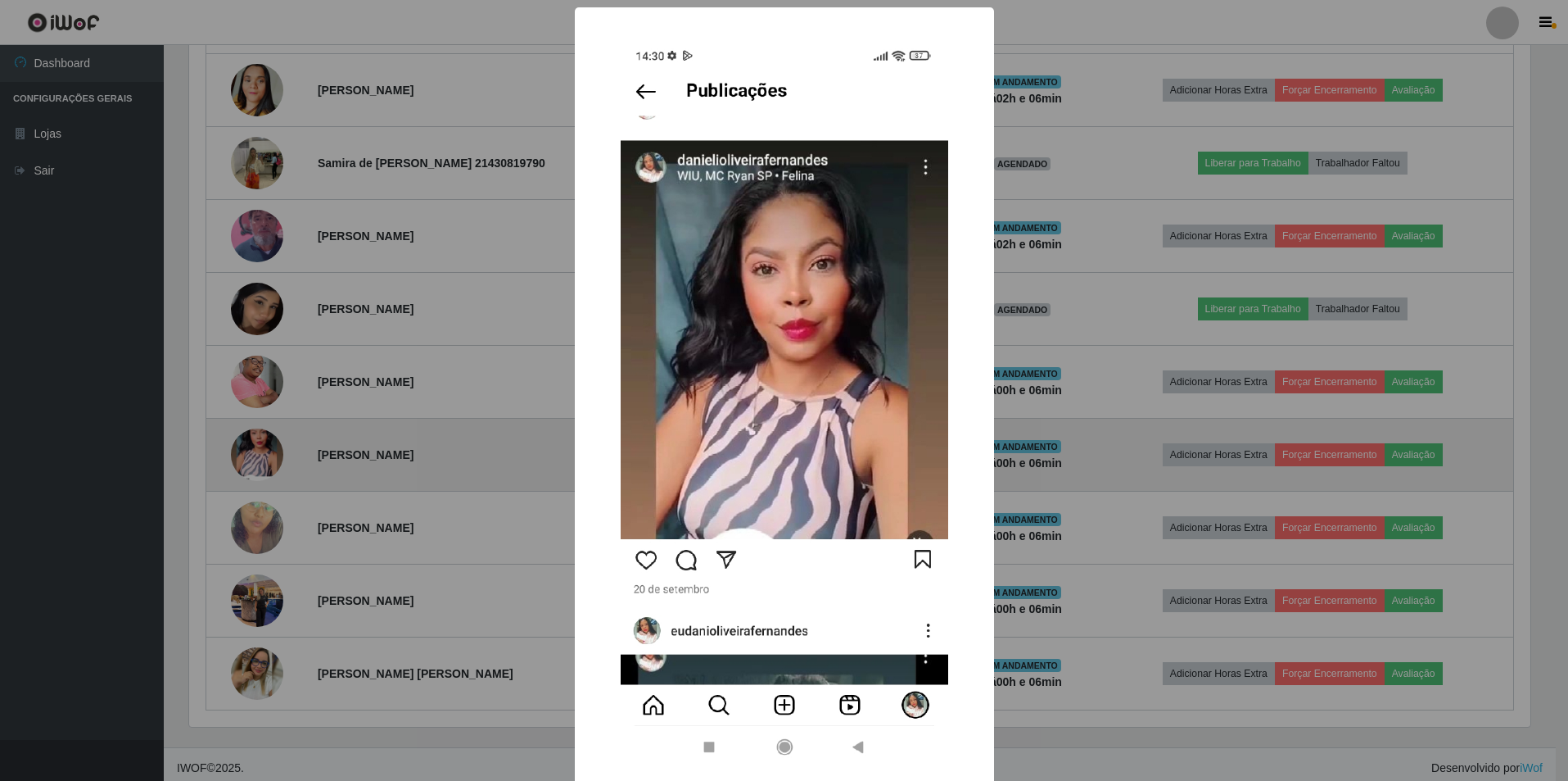
scroll to position [340, 1345]
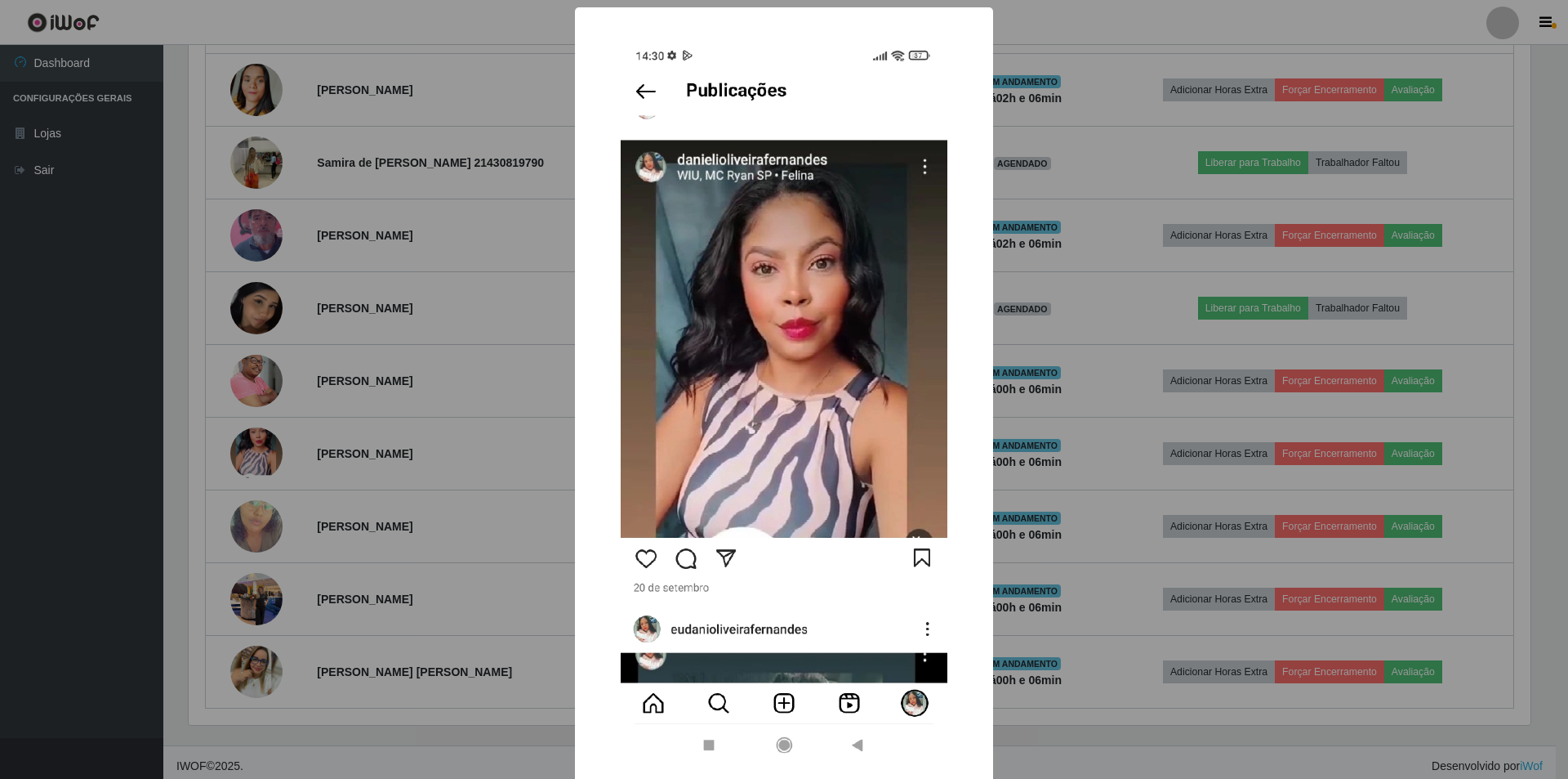
click at [1108, 15] on div "× OK Cancel" at bounding box center [784, 389] width 1568 height 779
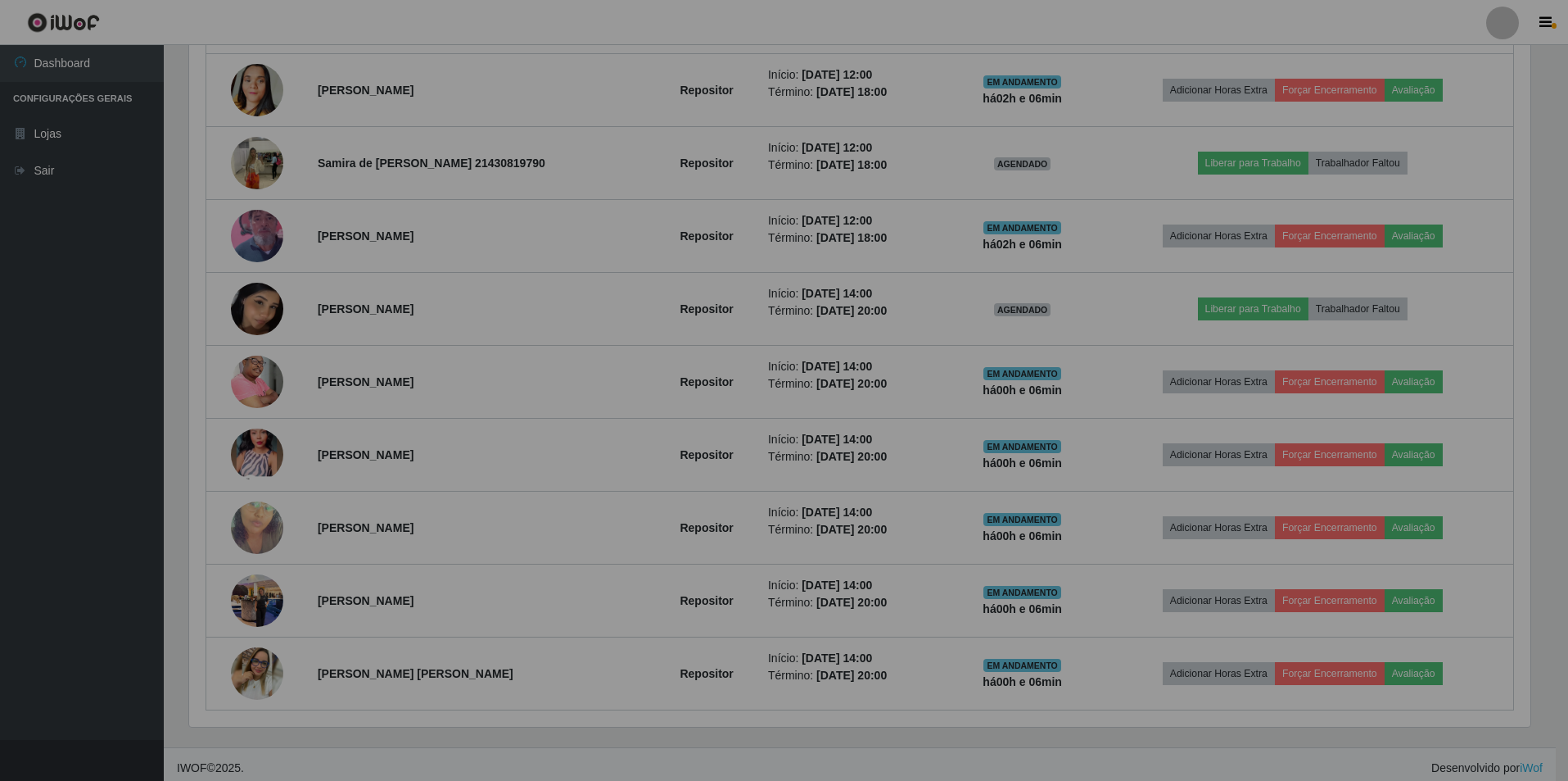
scroll to position [340, 1353]
